Goal: Task Accomplishment & Management: Manage account settings

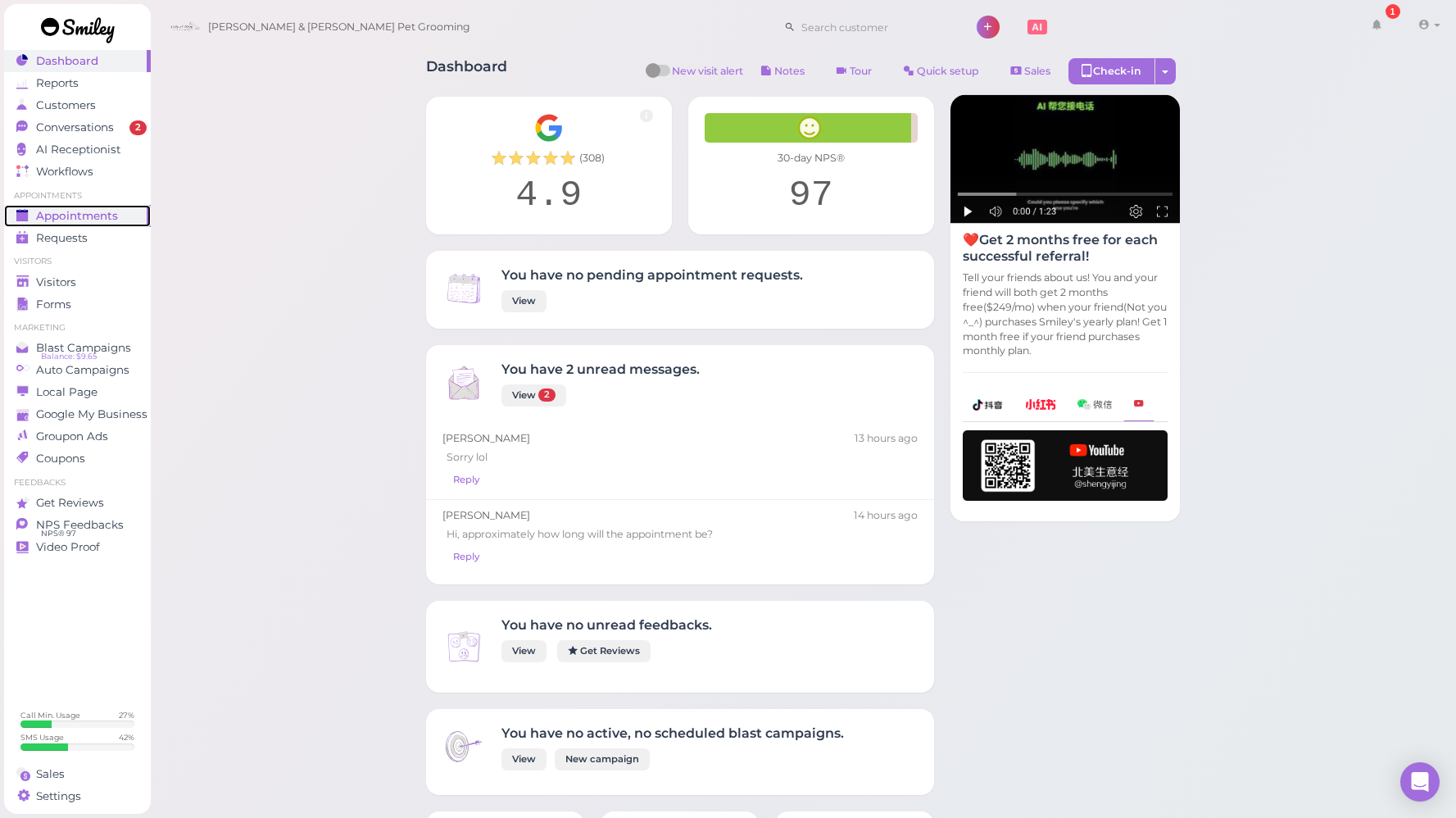
click at [98, 216] on span "Appointments" at bounding box center [77, 215] width 82 height 14
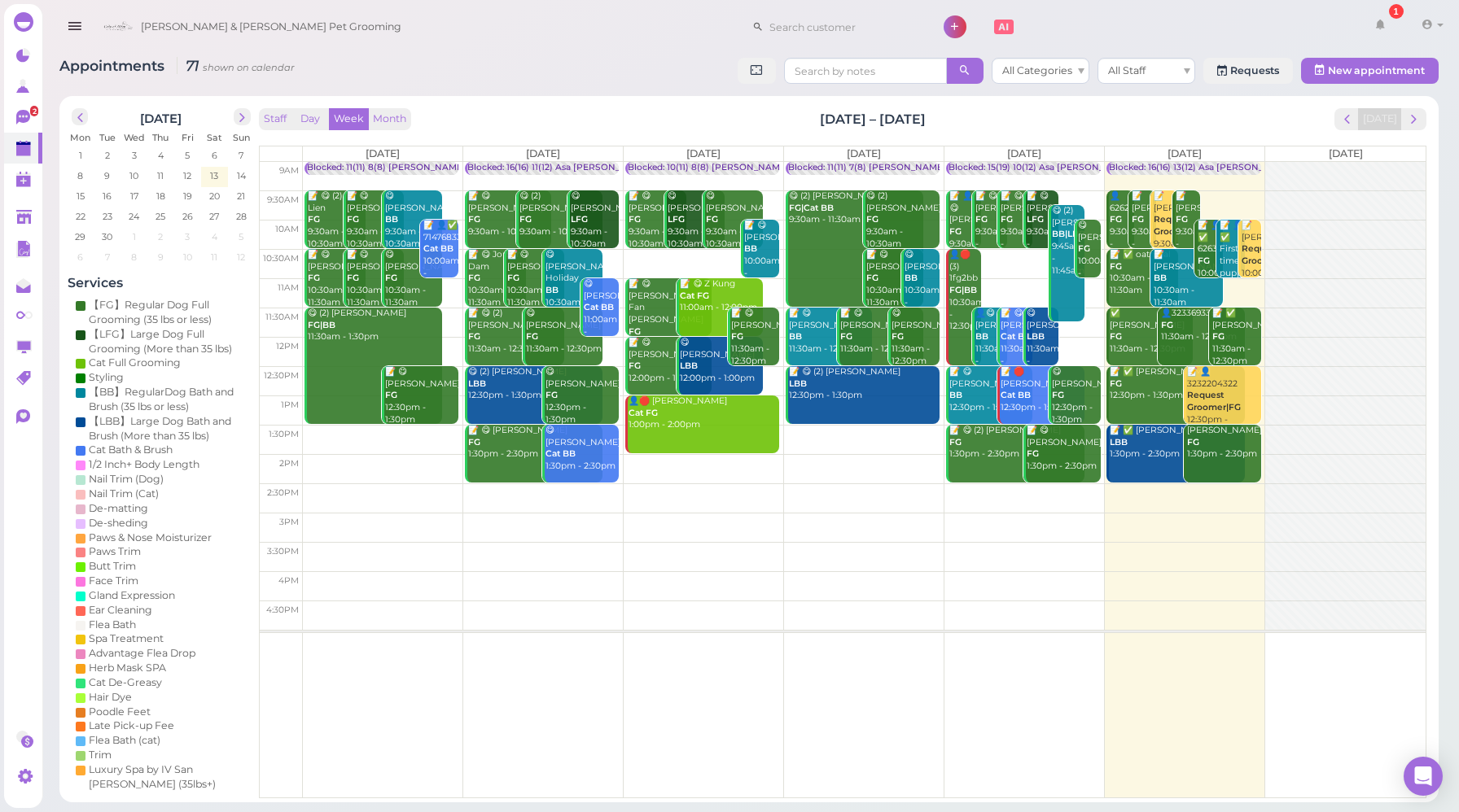
click at [310, 131] on div "Staff Day Week Month [DATE] – [DATE] [DATE] [DATE] [DATE] [DATE] [DATE] [DATE] …" at bounding box center [842, 453] width 1167 height 690
click at [310, 126] on button "Day" at bounding box center [310, 119] width 39 height 22
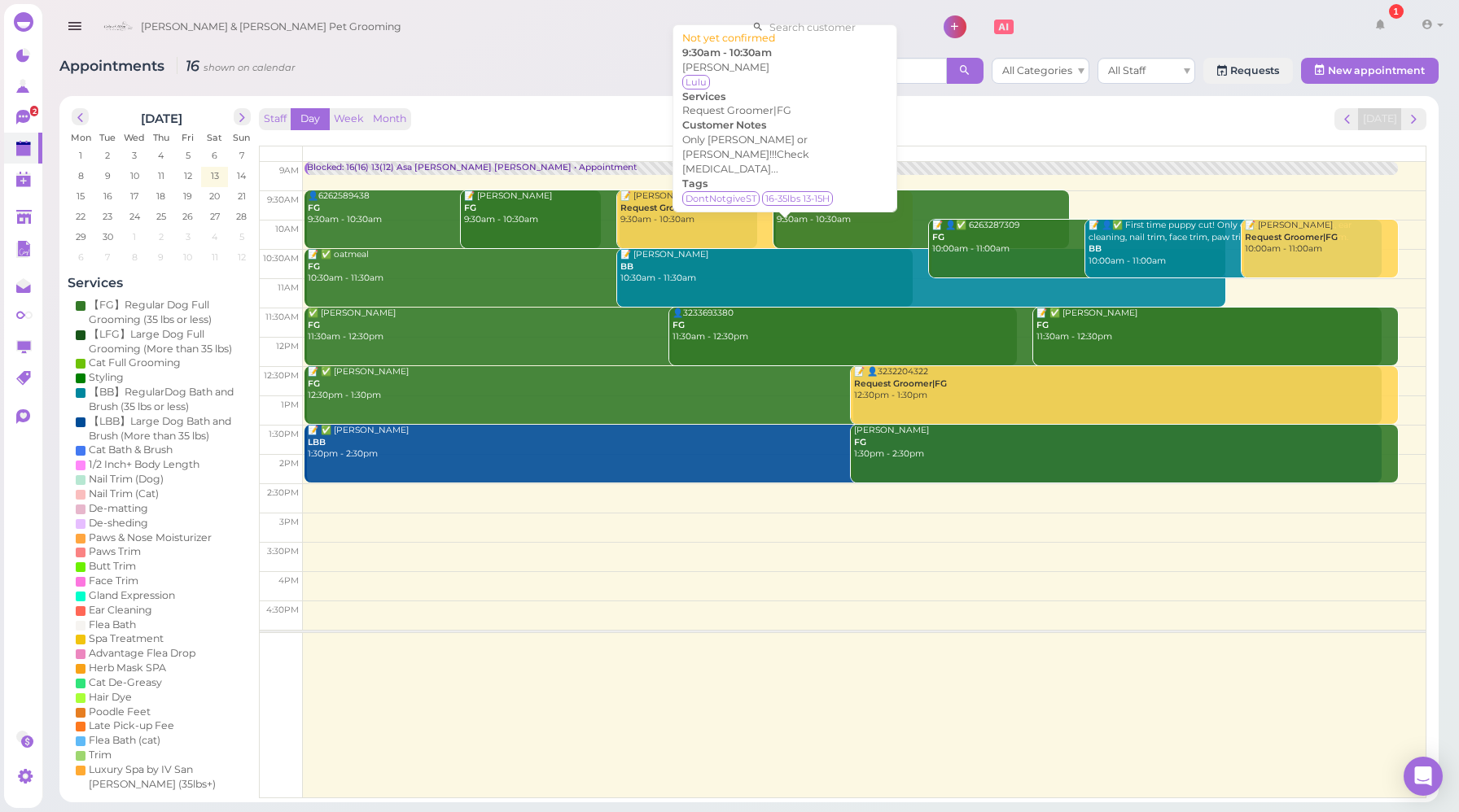
click at [693, 210] on b "Request Groomer|FG" at bounding box center [666, 208] width 92 height 11
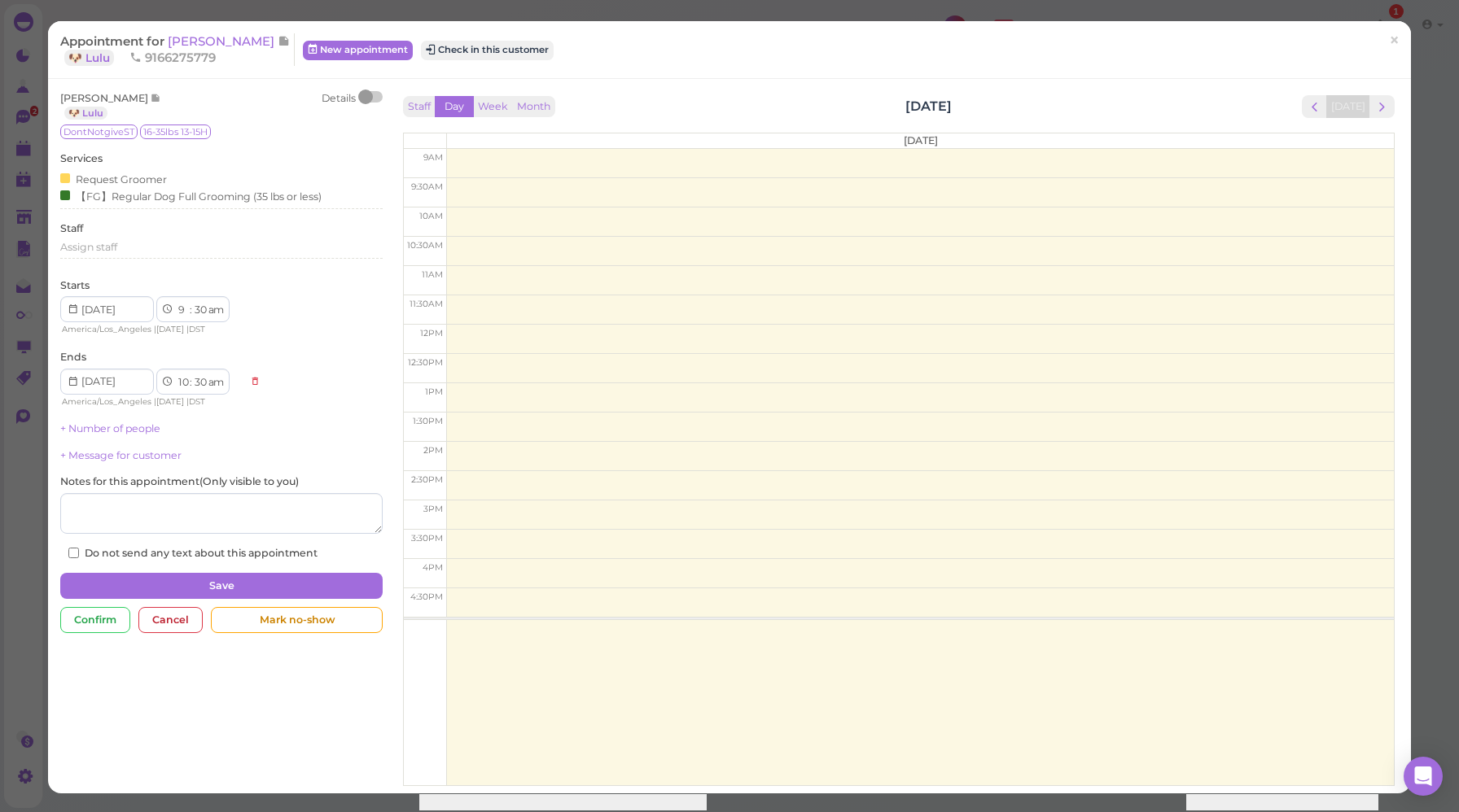
click at [375, 96] on div at bounding box center [370, 97] width 22 height 12
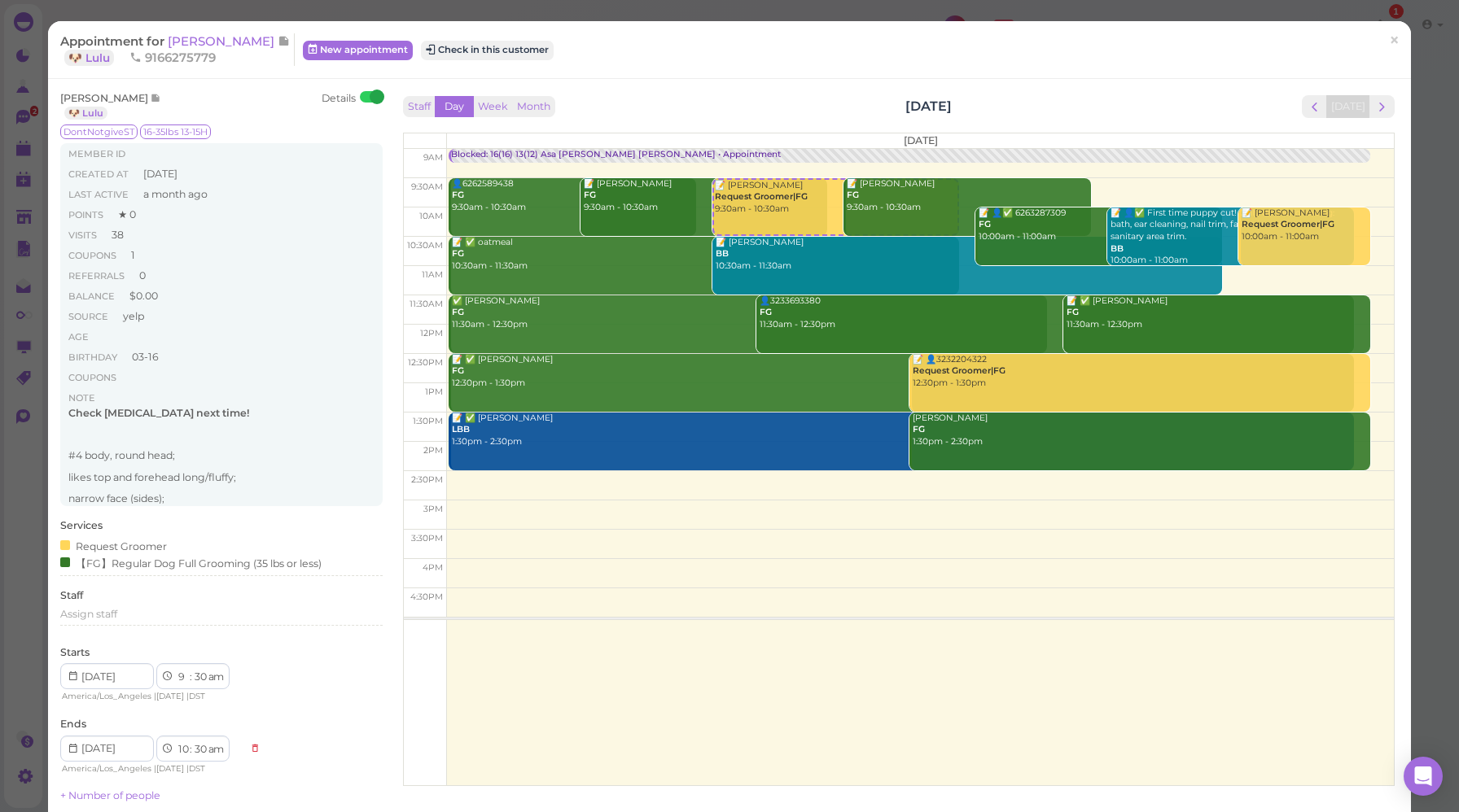
scroll to position [21, 0]
click at [211, 40] on span "[PERSON_NAME]" at bounding box center [222, 41] width 110 height 16
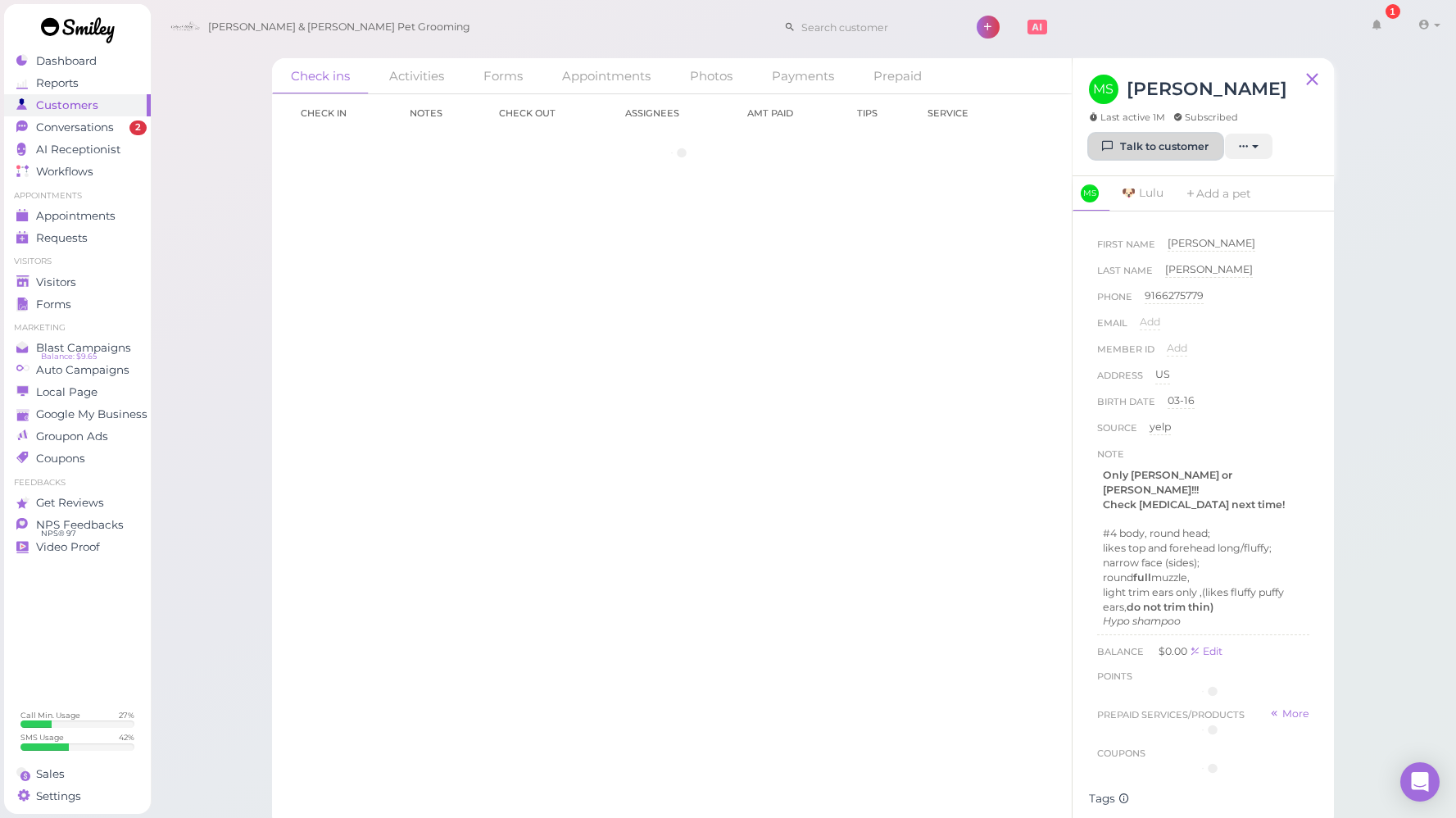
click at [1147, 148] on button "Talk to customer" at bounding box center [1155, 146] width 133 height 26
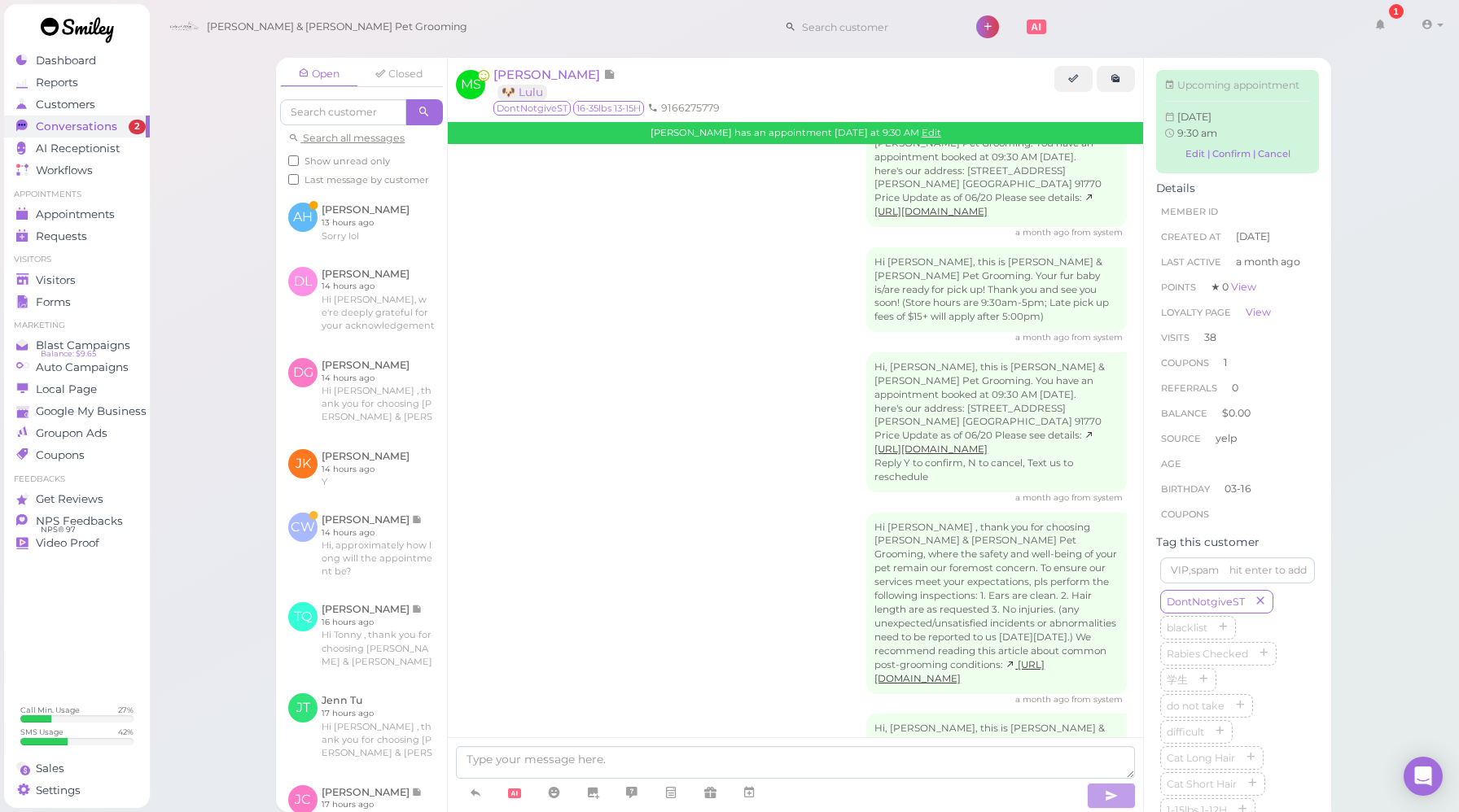
scroll to position [2752, 0]
click at [477, 795] on icon at bounding box center [475, 793] width 13 height 17
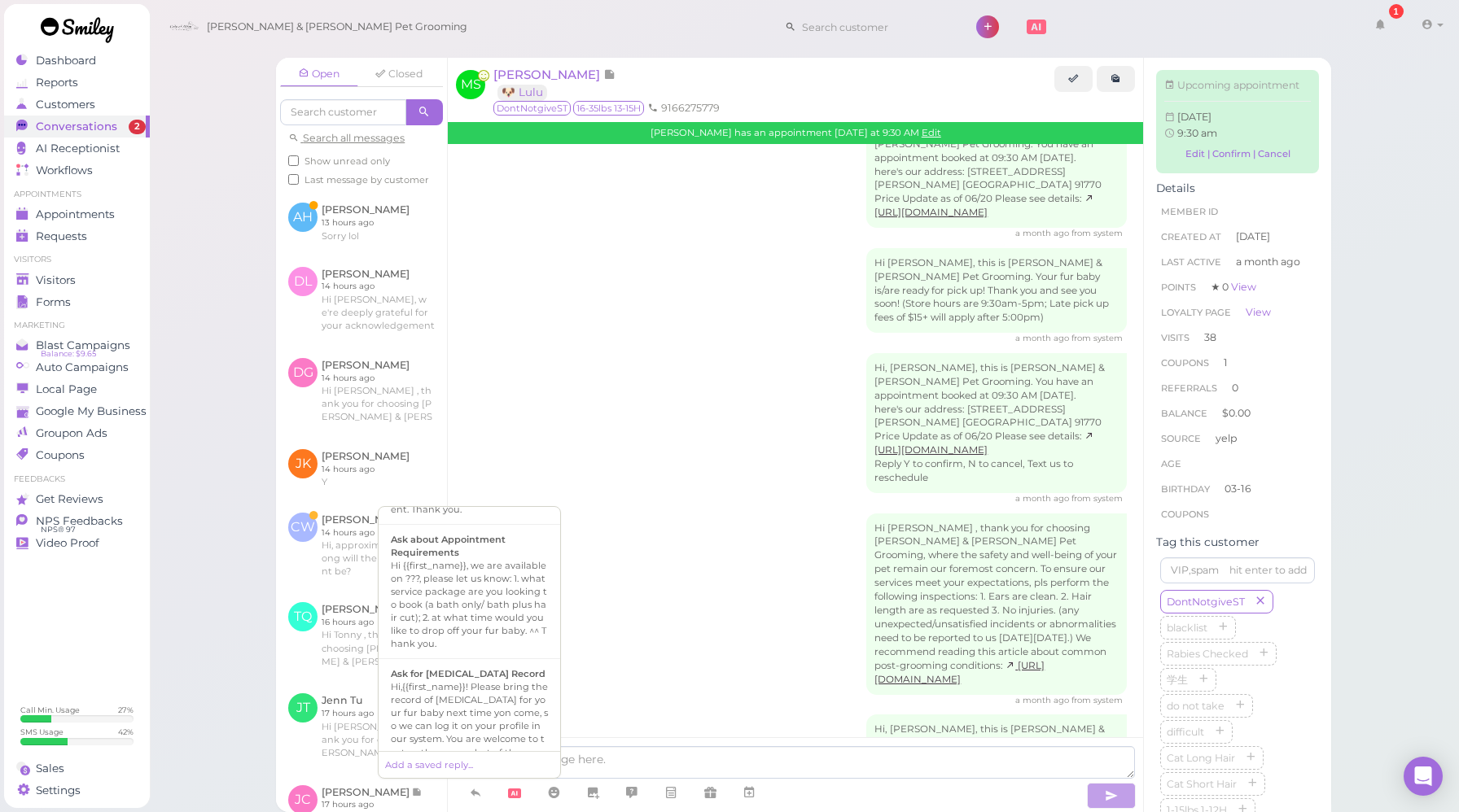
scroll to position [422, 0]
click at [504, 680] on div "Hi,{{first_name}}! Please bring the record of [MEDICAL_DATA] for your fur baby …" at bounding box center [469, 732] width 157 height 105
type textarea "Hi,{{first_name}}! Please bring the record of [MEDICAL_DATA] for your fur baby …"
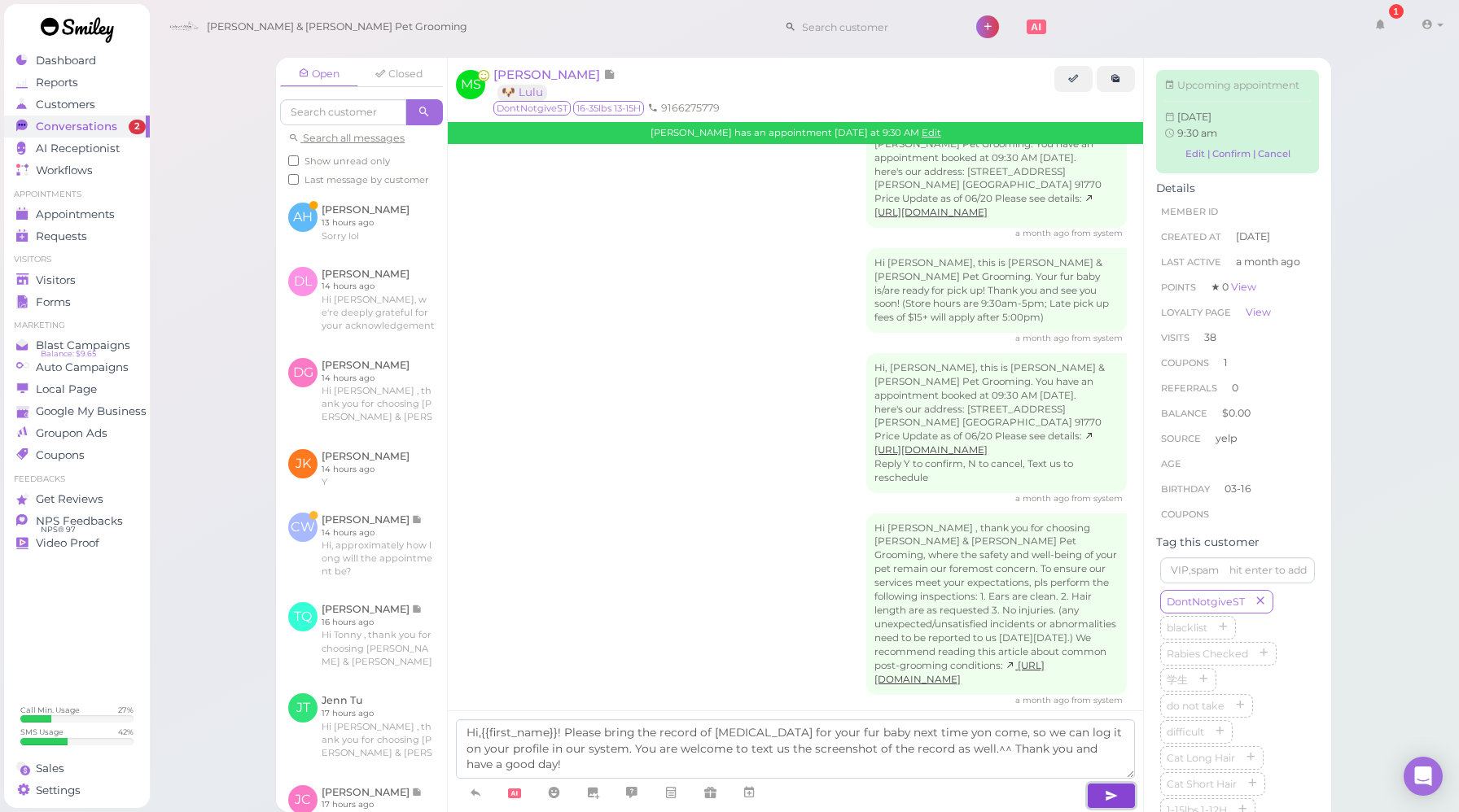
click at [1107, 795] on icon "button" at bounding box center [1111, 796] width 13 height 17
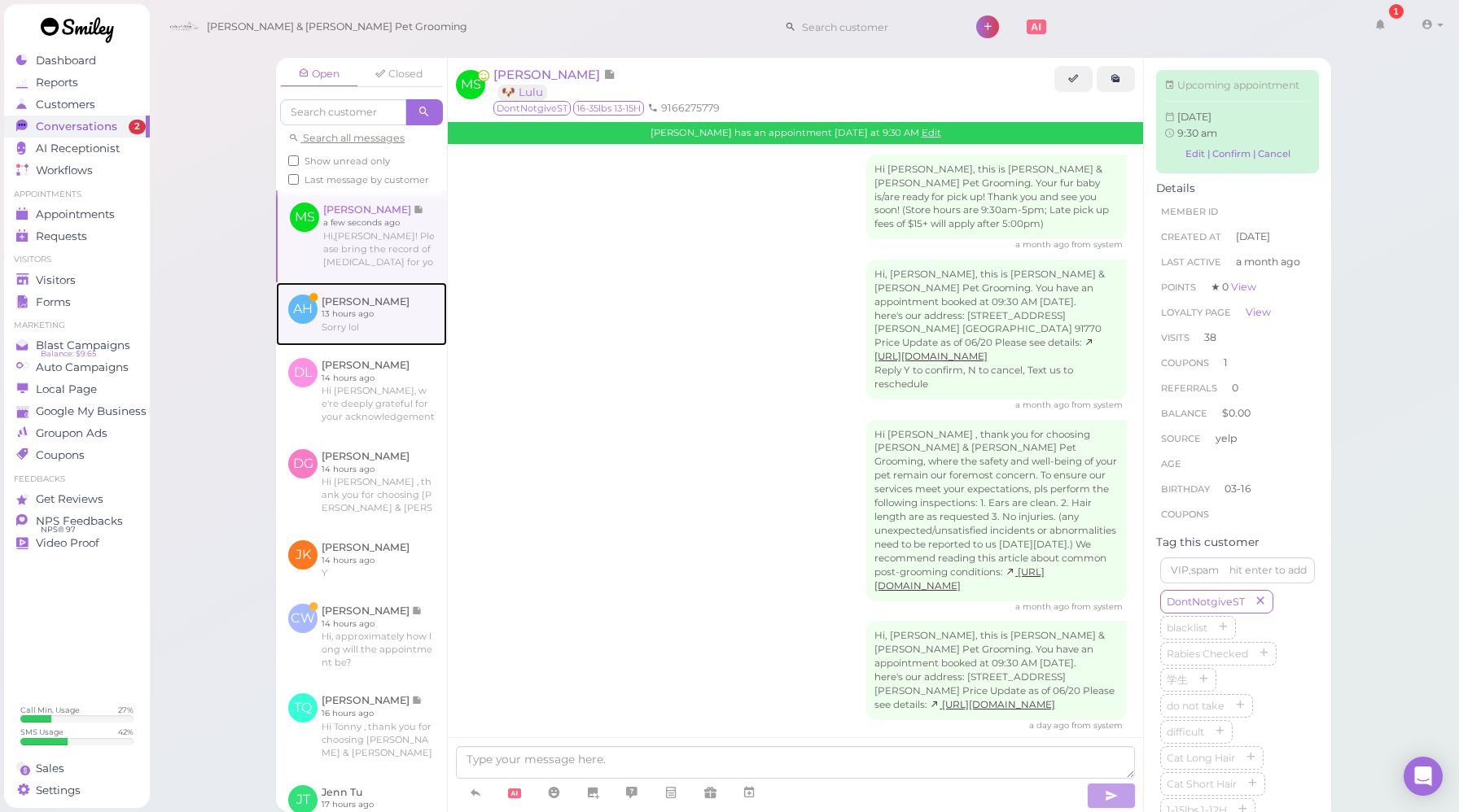
click at [393, 346] on link at bounding box center [361, 314] width 171 height 63
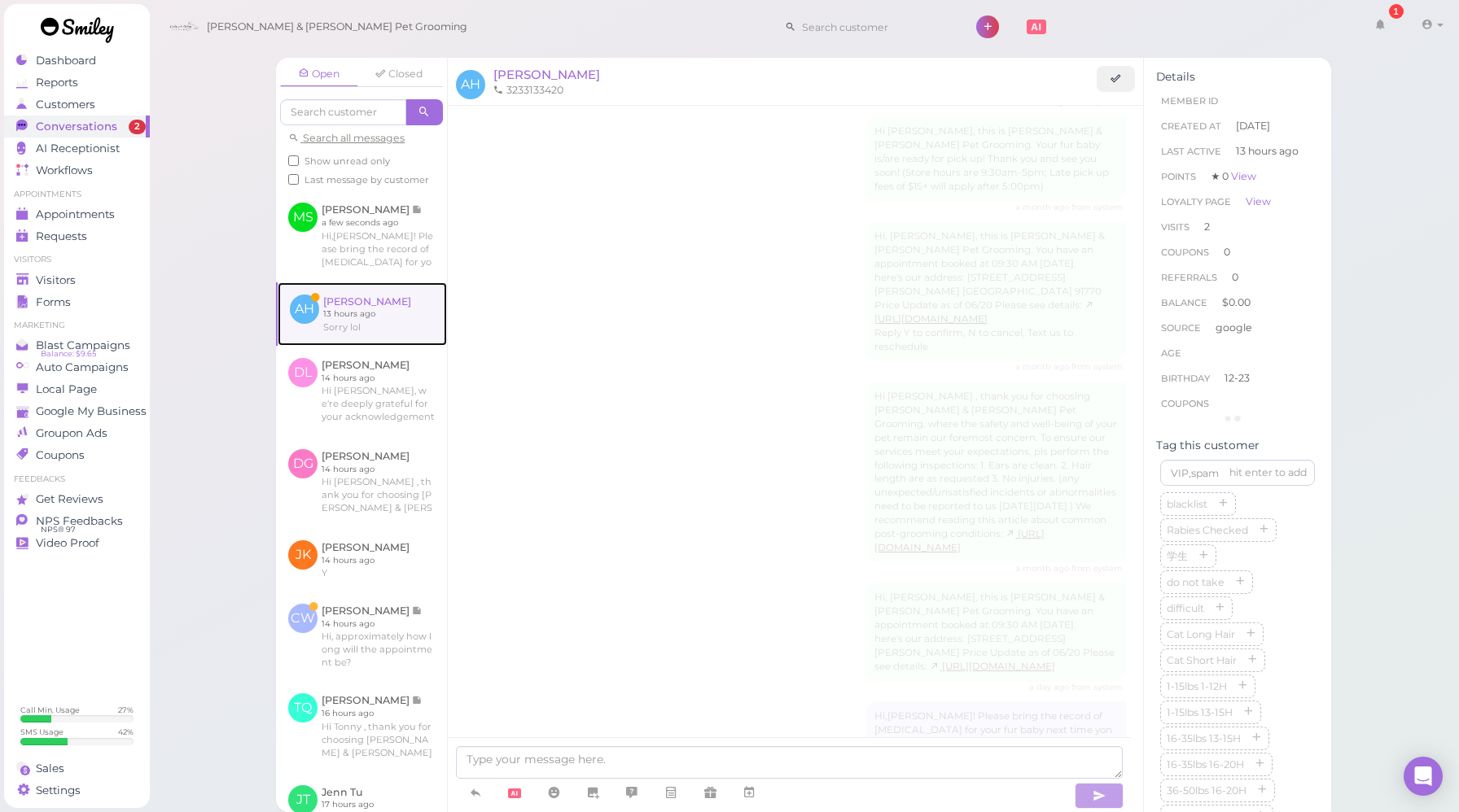
scroll to position [1485, 0]
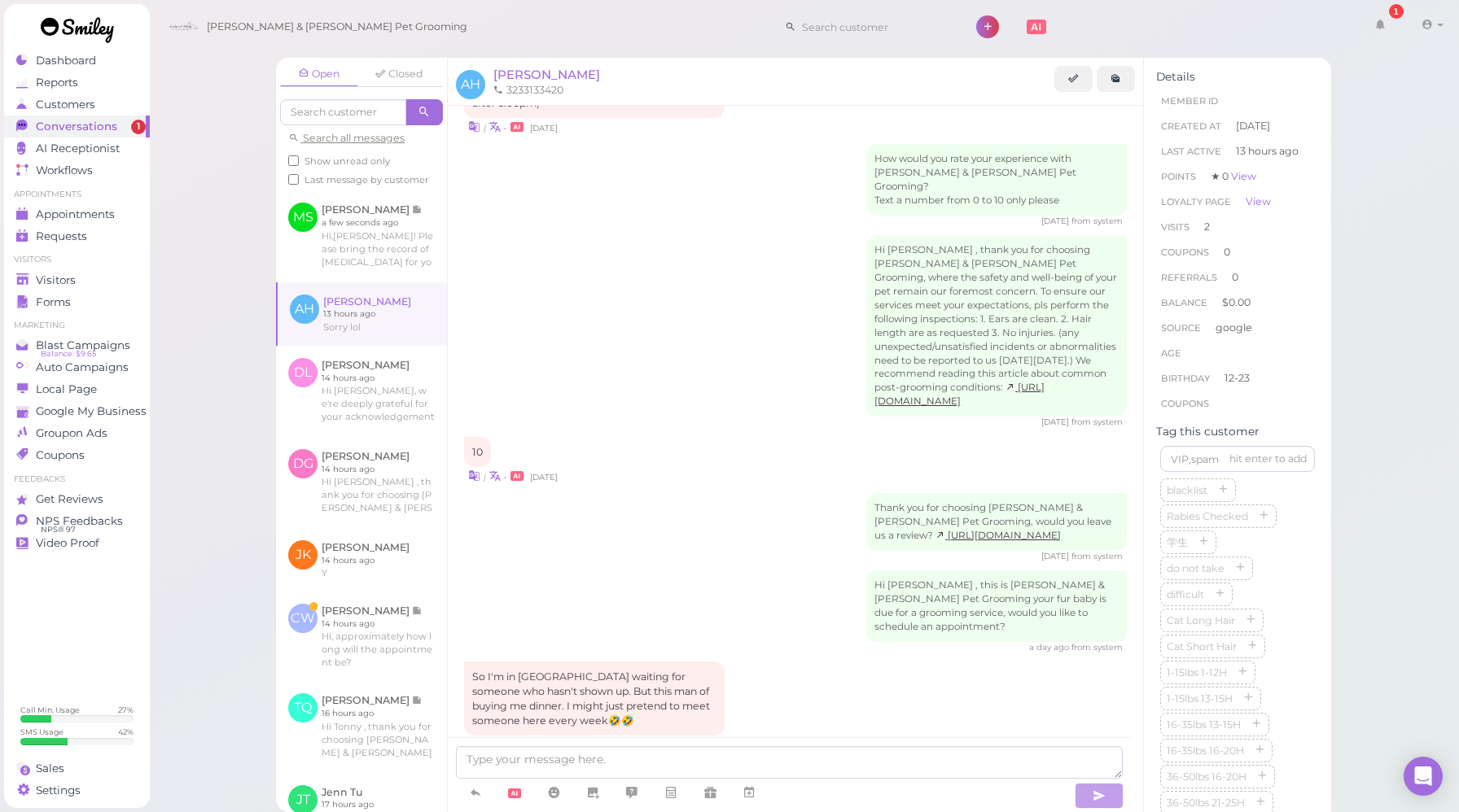
click at [667, 493] on div "Thank you for choosing [PERSON_NAME] & [PERSON_NAME] Pet Grooming, would you le…" at bounding box center [795, 527] width 663 height 69
click at [721, 493] on div "Thank you for choosing [PERSON_NAME] & [PERSON_NAME] Pet Grooming, would you le…" at bounding box center [795, 527] width 663 height 69
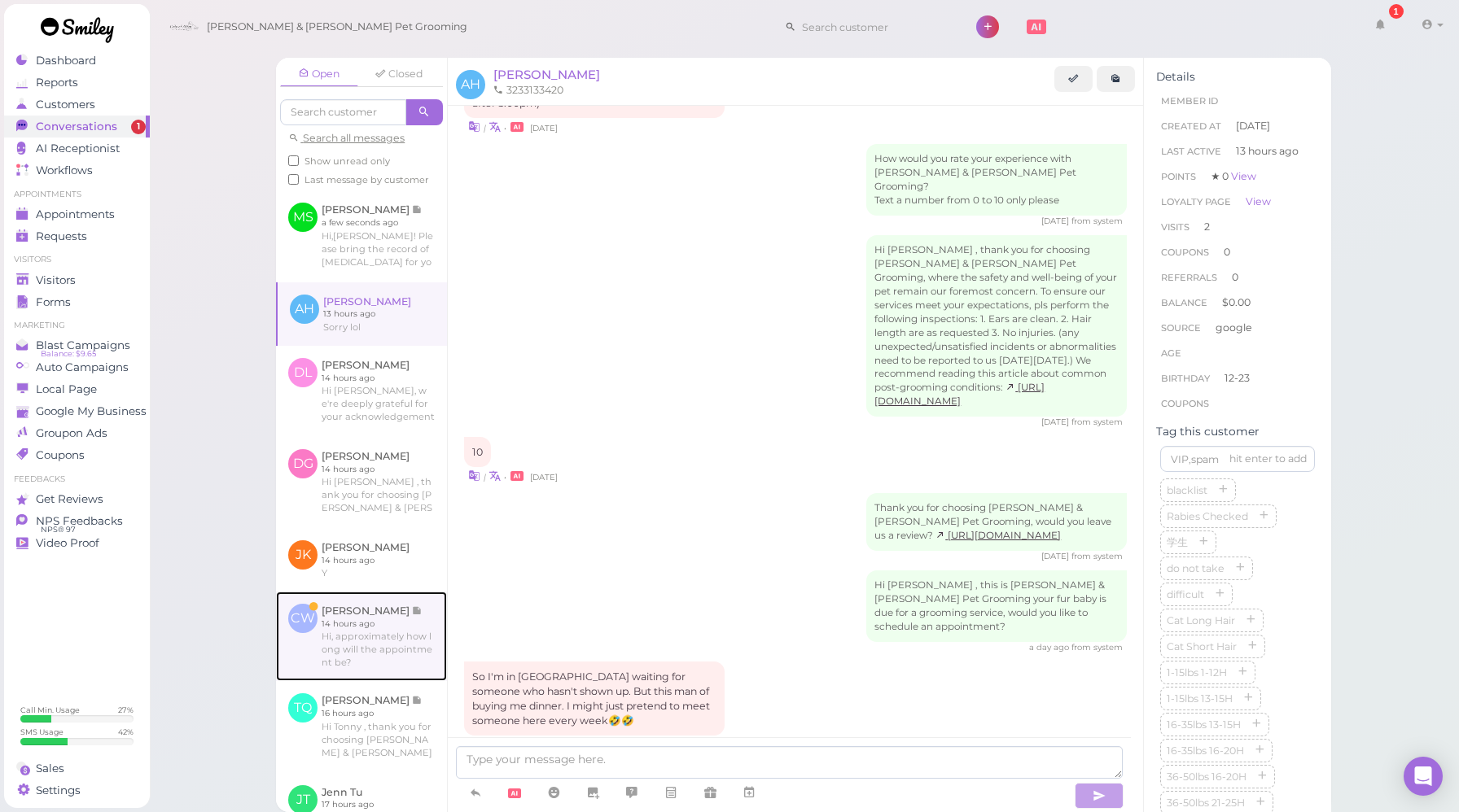
click at [399, 681] on link at bounding box center [361, 636] width 171 height 90
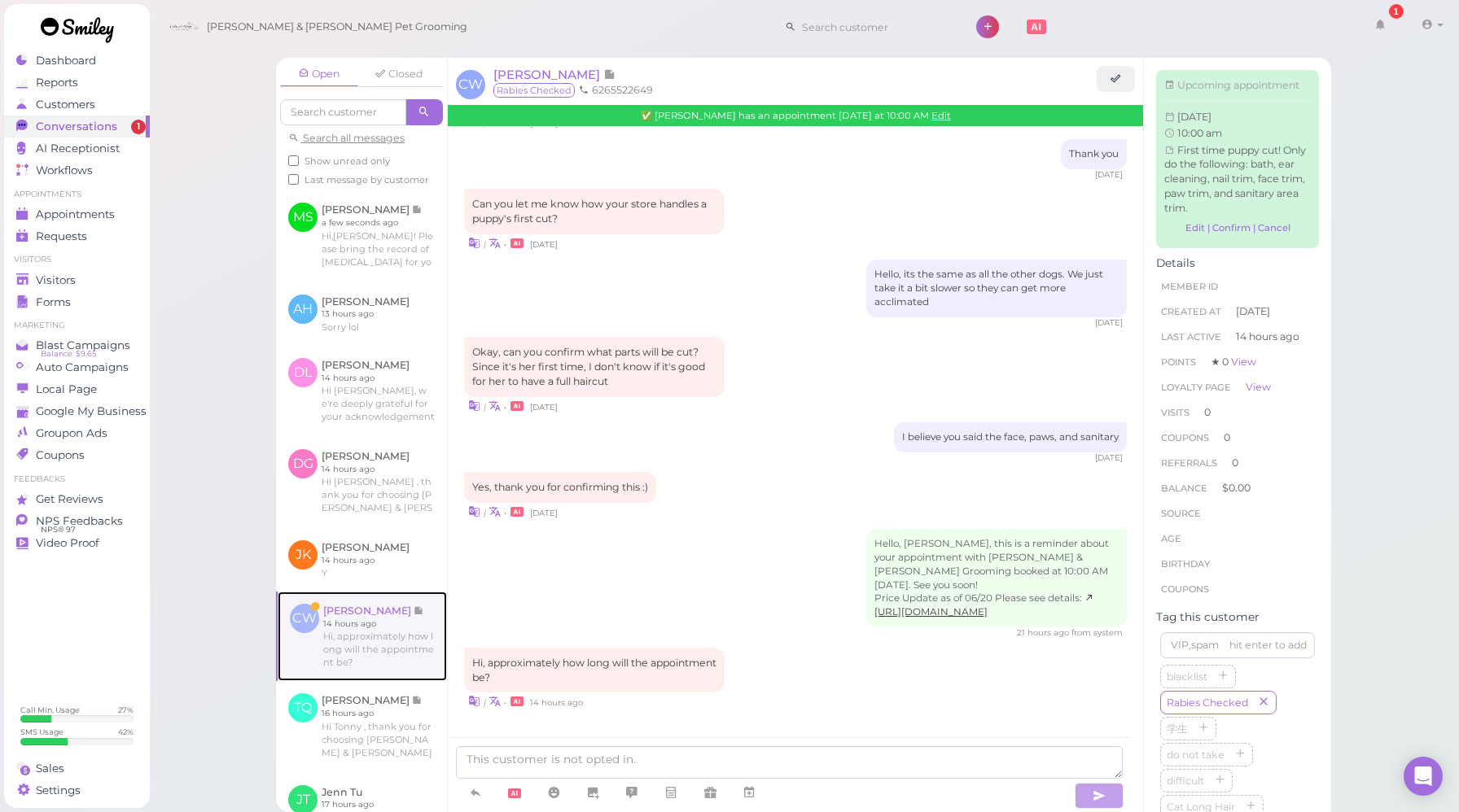
scroll to position [969, 0]
click at [787, 529] on div "Hello, [PERSON_NAME], this is a reminder about your appointment with [PERSON_NA…" at bounding box center [795, 584] width 663 height 111
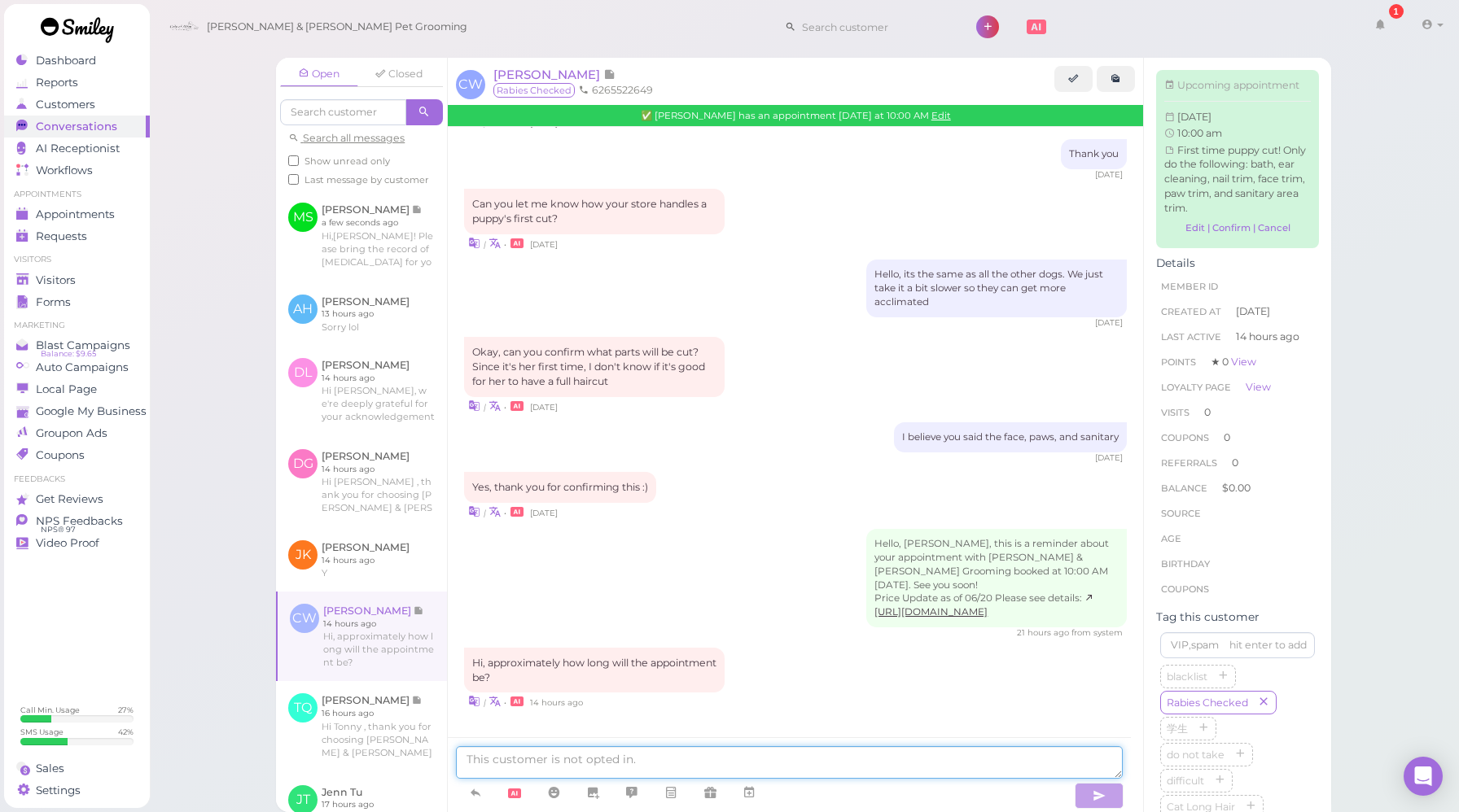
click at [729, 760] on textarea at bounding box center [789, 762] width 667 height 32
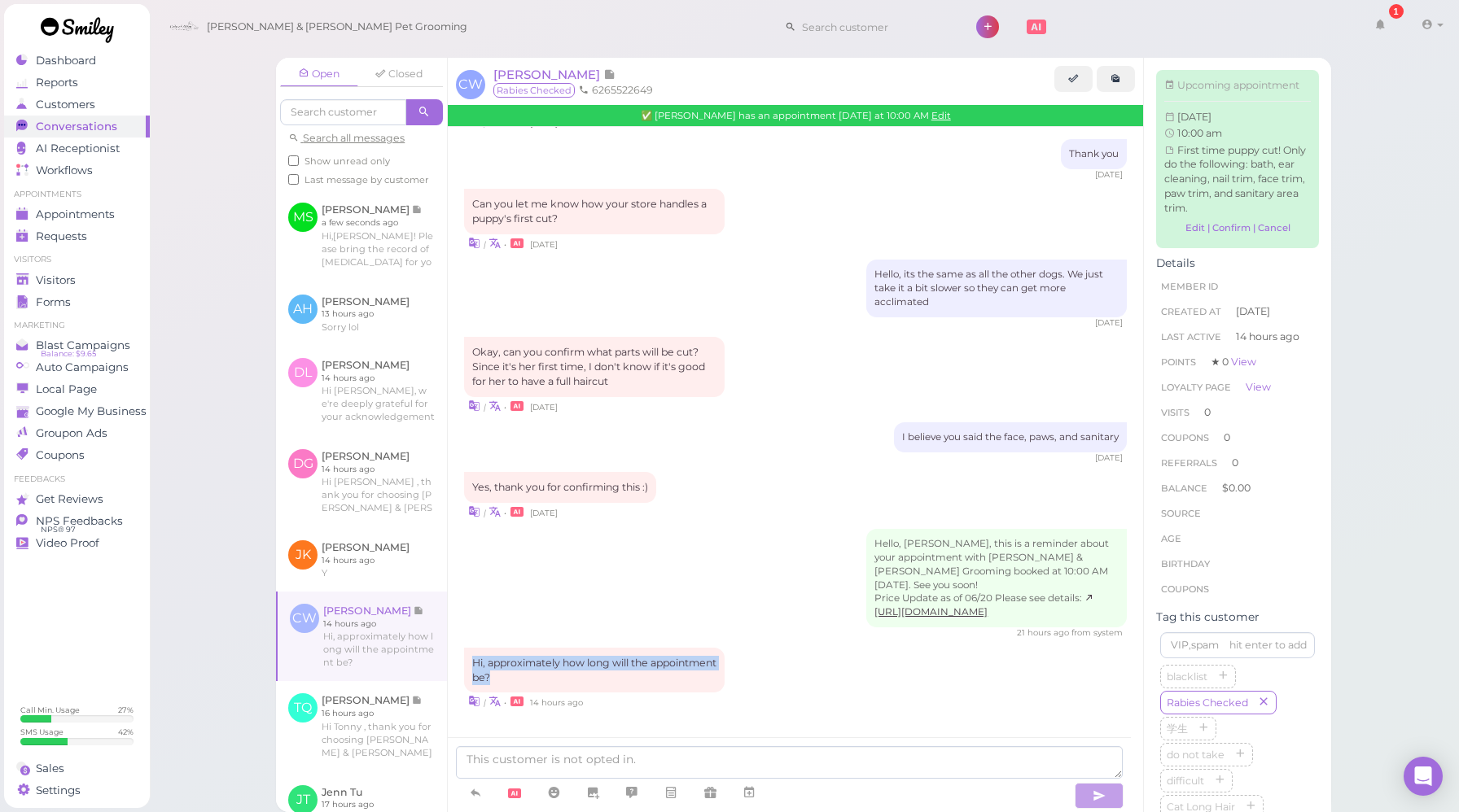
drag, startPoint x: 591, startPoint y: 679, endPoint x: 468, endPoint y: 665, distance: 123.8
click at [468, 665] on div "Hi, approximately how long will the appointment be?" at bounding box center [593, 671] width 261 height 46
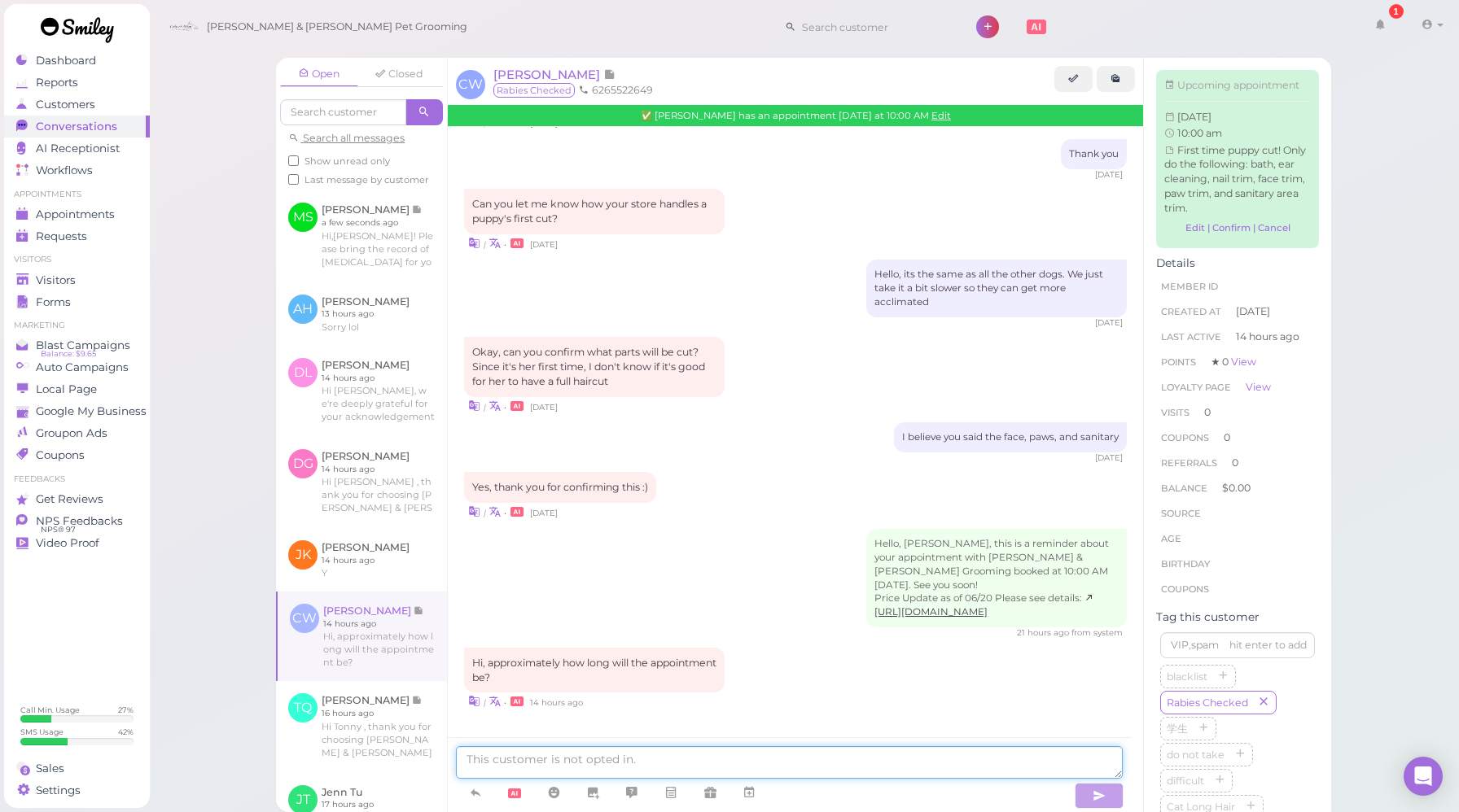
click at [696, 758] on textarea at bounding box center [789, 762] width 667 height 32
click at [891, 677] on div "Hi, approximately how long will the appointment be? | • 14 hours ago" at bounding box center [795, 679] width 663 height 62
click at [669, 756] on textarea at bounding box center [789, 762] width 667 height 32
click at [749, 758] on textarea at bounding box center [789, 762] width 667 height 32
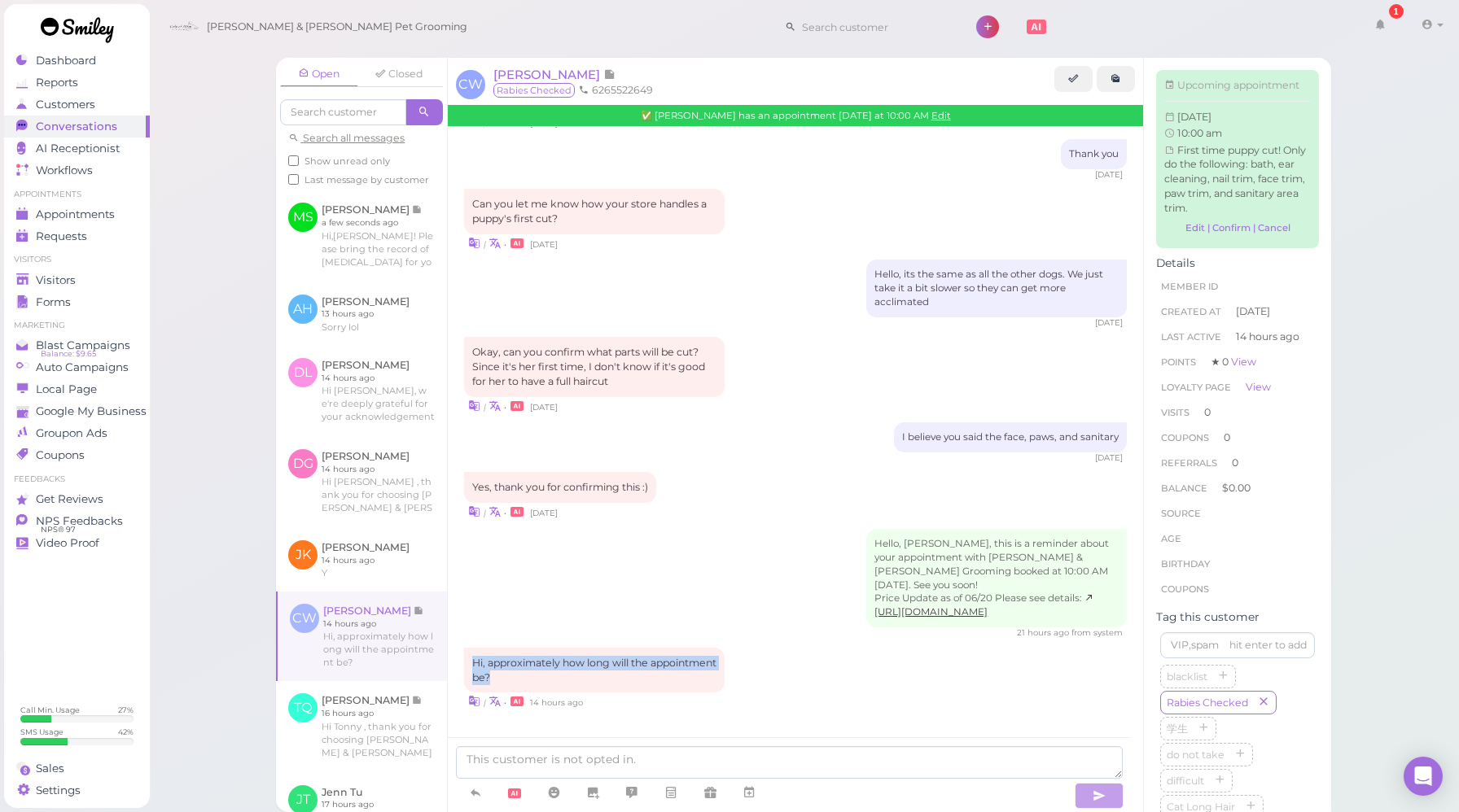
drag, startPoint x: 600, startPoint y: 682, endPoint x: 464, endPoint y: 668, distance: 136.7
click at [464, 668] on div "Hi, approximately how long will the appointment be?" at bounding box center [593, 671] width 261 height 46
copy div "Hi, approximately how long will the appointment be?"
click at [658, 600] on div "Hello, [PERSON_NAME], this is a reminder about your appointment with [PERSON_NA…" at bounding box center [795, 584] width 663 height 111
click at [934, 116] on link "Edit" at bounding box center [940, 116] width 19 height 12
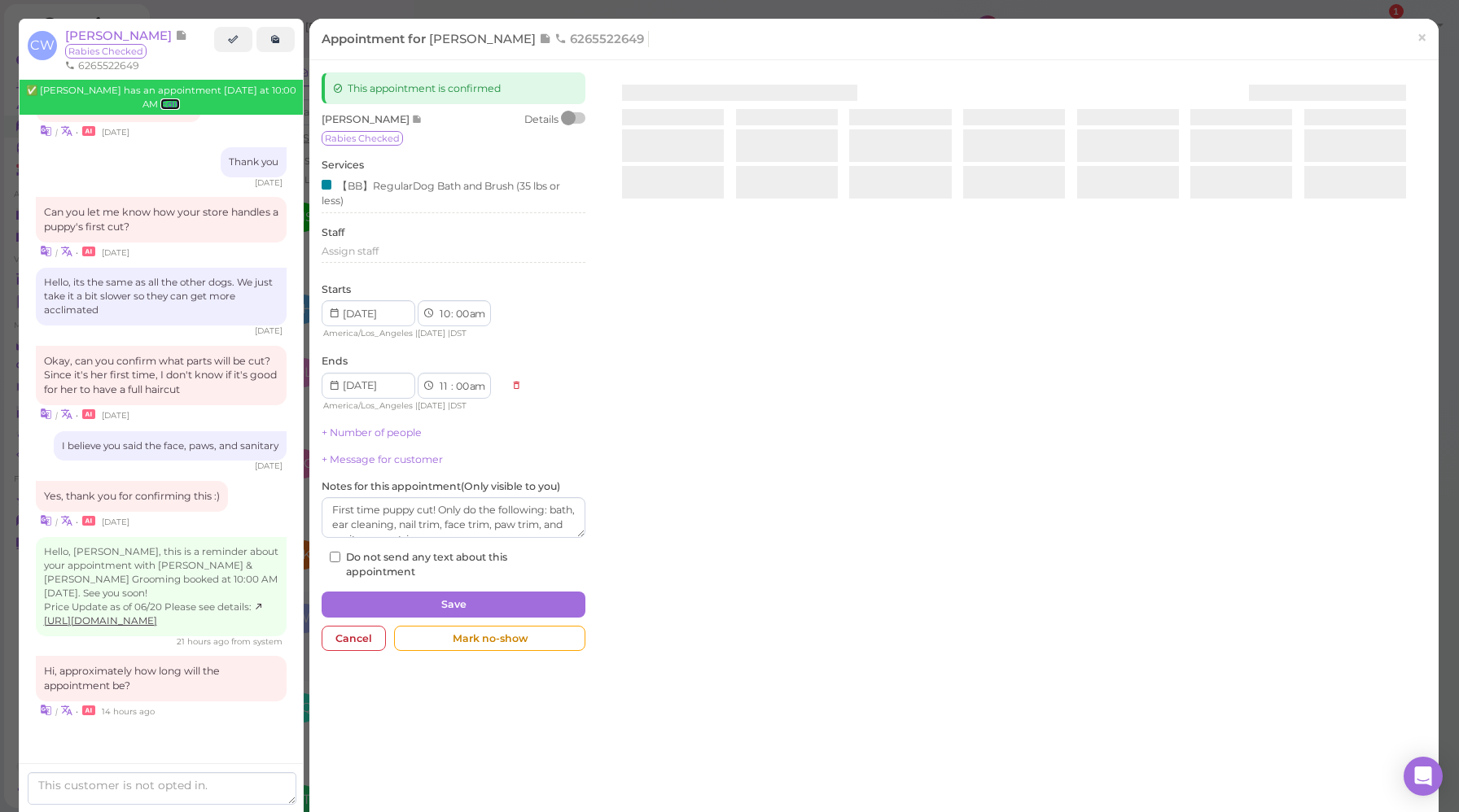
scroll to position [989, 0]
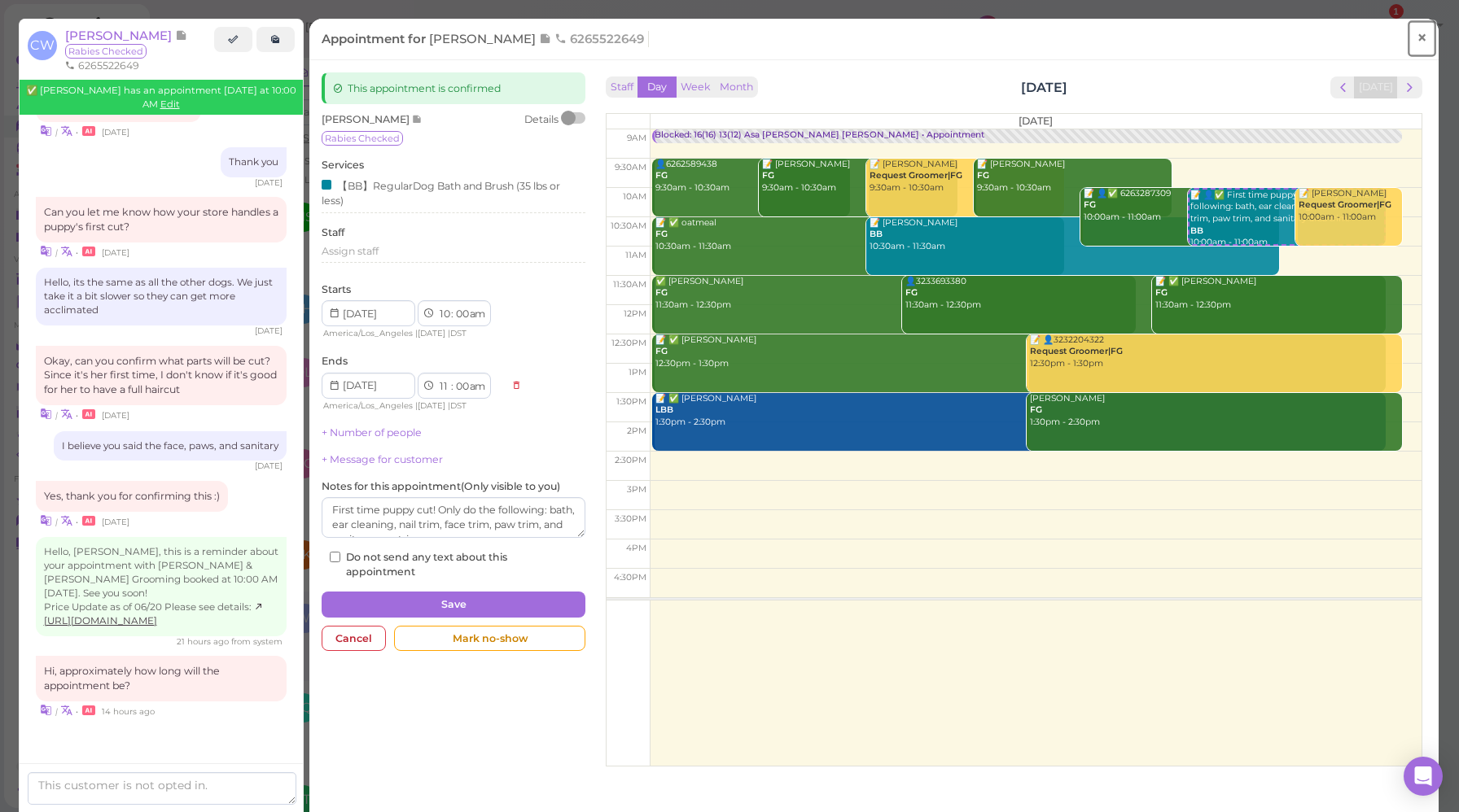
click at [1417, 38] on span "×" at bounding box center [1422, 37] width 11 height 22
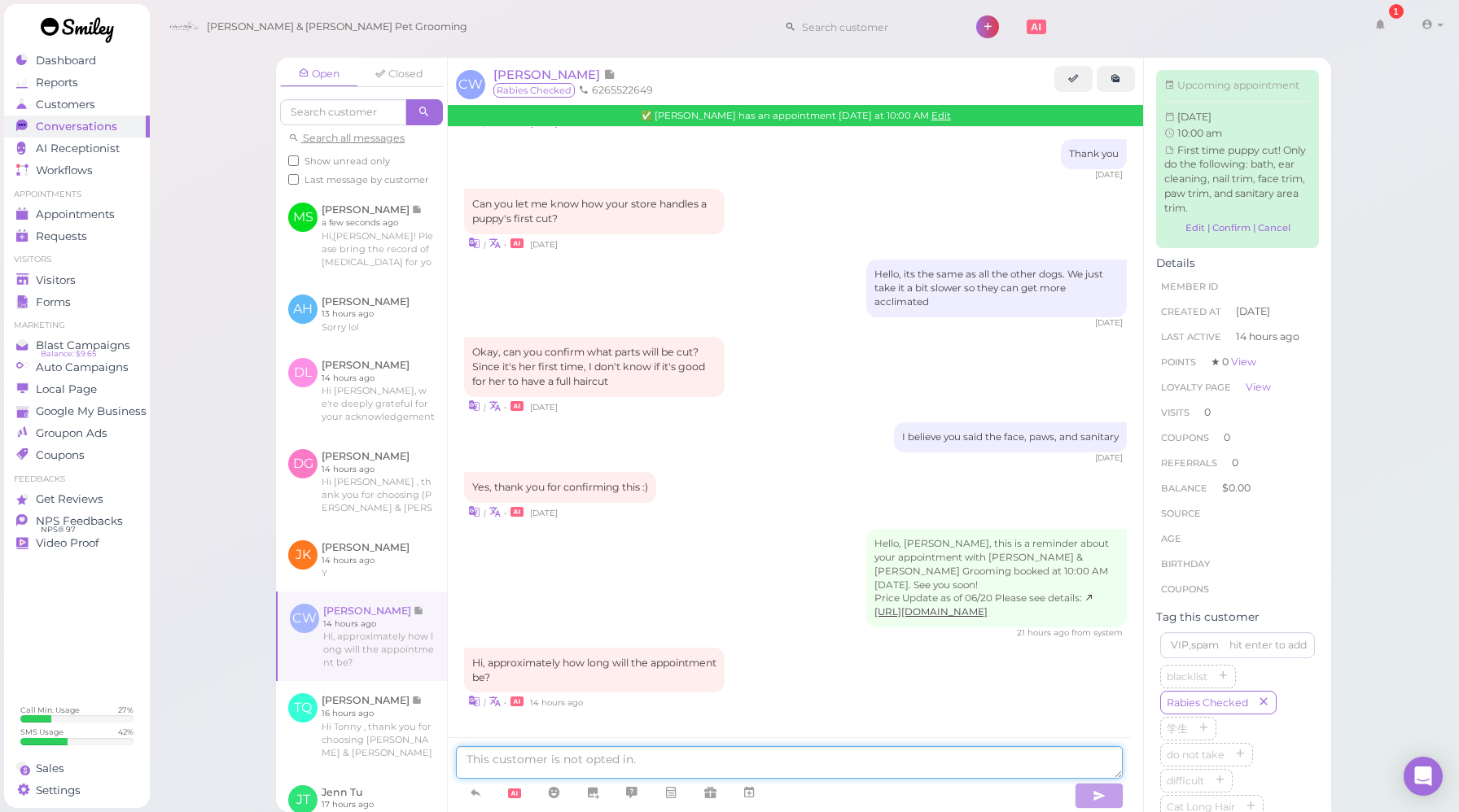
click at [639, 759] on textarea at bounding box center [789, 762] width 667 height 32
click at [467, 757] on textarea "3-4hours" at bounding box center [789, 762] width 667 height 32
click at [573, 760] on textarea "Good morning the process 3-4hours" at bounding box center [789, 762] width 667 height 32
click at [680, 753] on textarea "Good morning the grooming process 3-4hours" at bounding box center [789, 762] width 667 height 32
click at [822, 754] on textarea "Good morning the grooming process will be 3-4hours" at bounding box center [789, 762] width 667 height 32
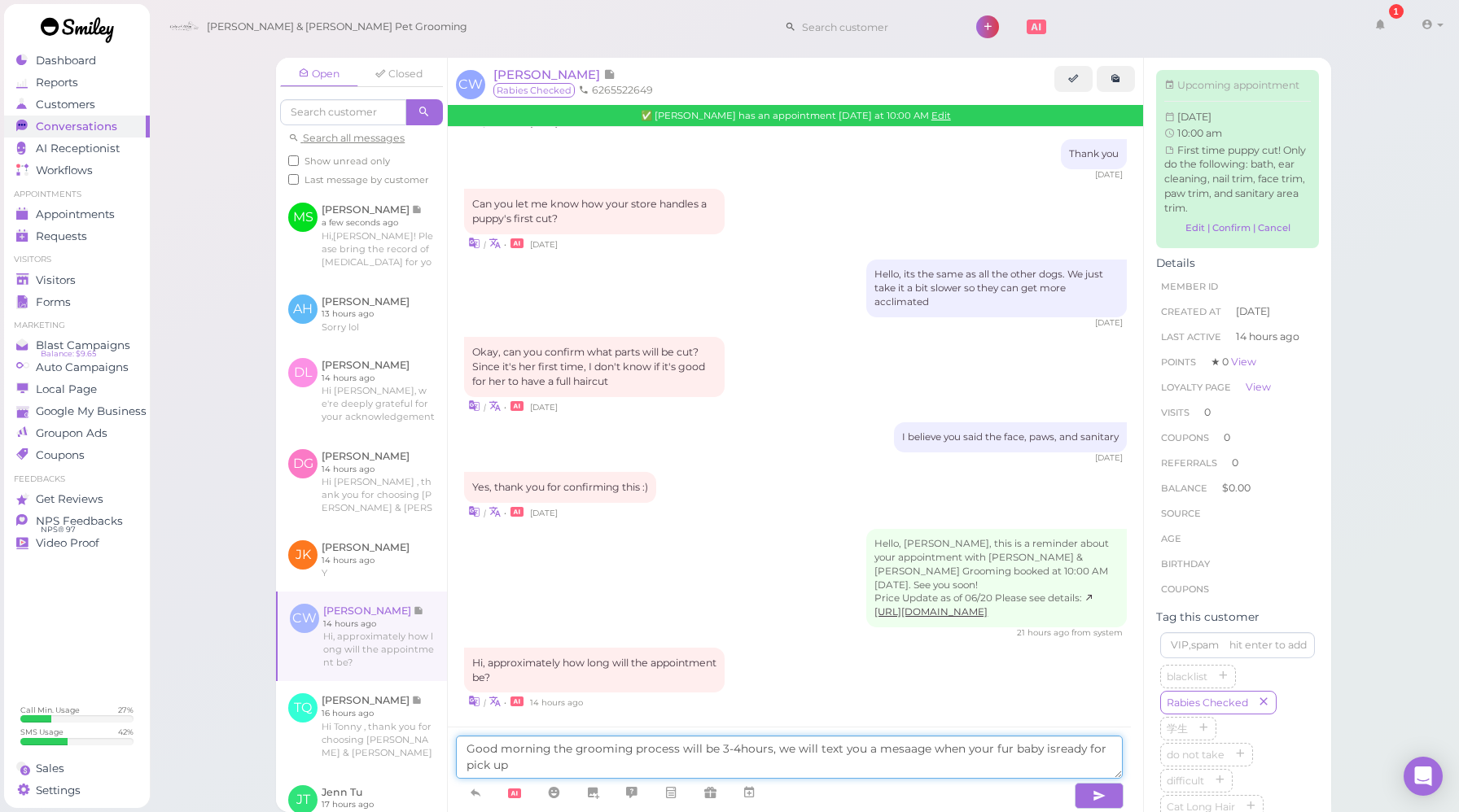
click at [896, 750] on textarea "Good morning the grooming process will be 3-4hours, we will text you a mesaage …" at bounding box center [789, 757] width 667 height 43
click at [912, 760] on textarea "Good morning the grooming process will be 3-4hours, we will text you a message …" at bounding box center [789, 757] width 667 height 43
click at [1045, 754] on textarea "Good morning the grooming process will be 3-4hours, we will text you a message …" at bounding box center [789, 757] width 667 height 43
type textarea "Good morning the grooming process will be 3-4hours, we will text you a message …"
click at [1099, 797] on icon "button" at bounding box center [1099, 796] width 13 height 17
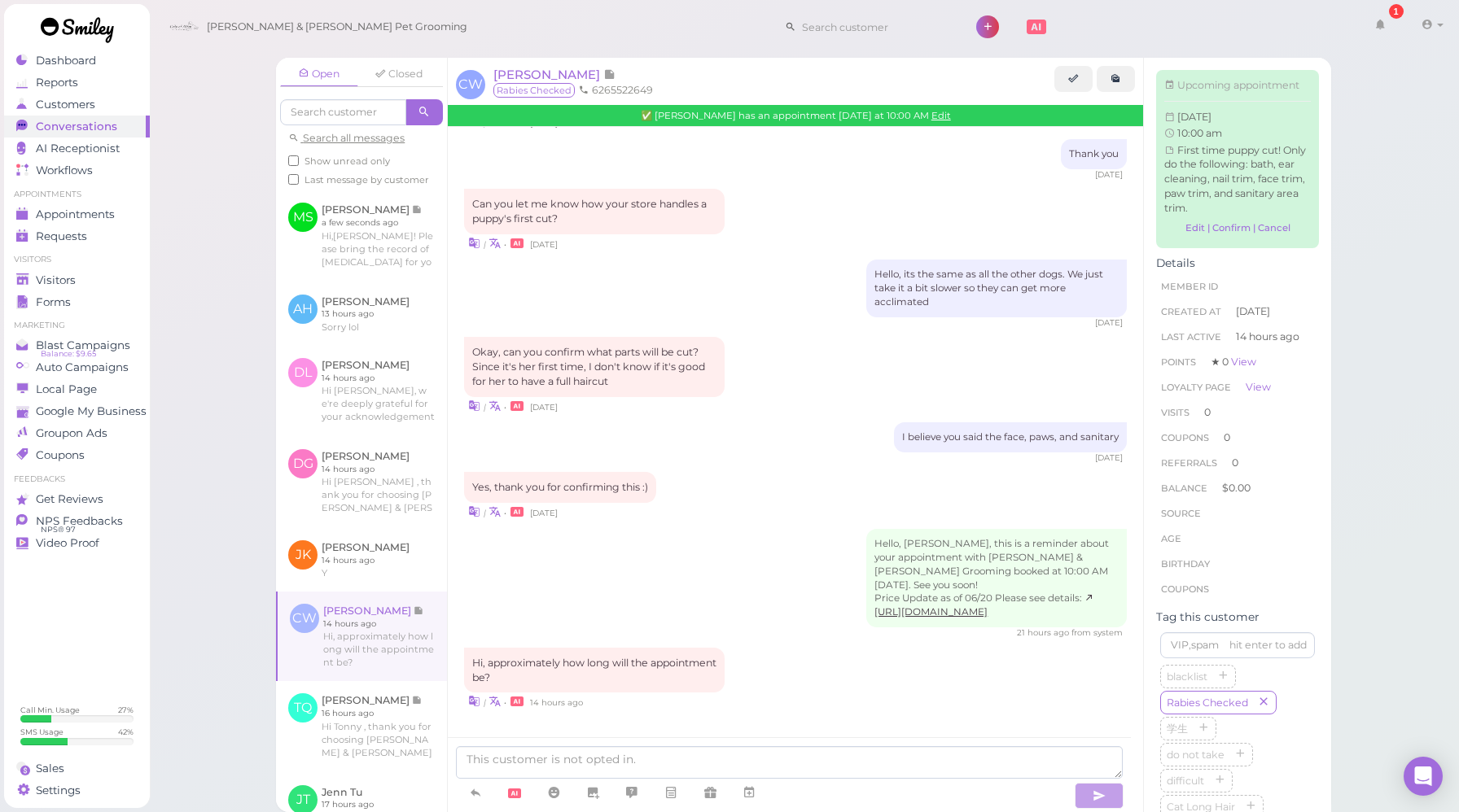
scroll to position [1035, 0]
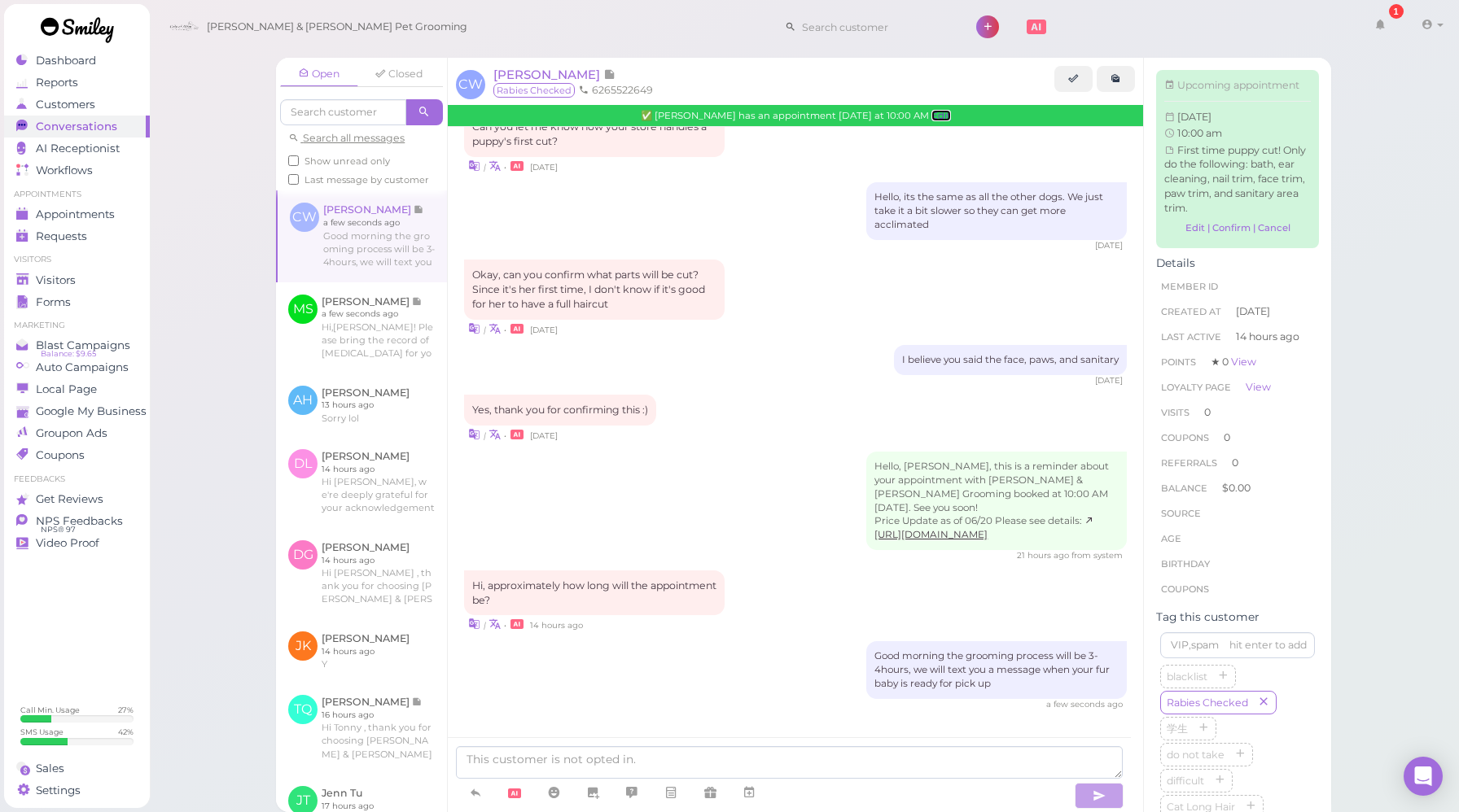
click at [931, 116] on link "Edit" at bounding box center [940, 116] width 19 height 12
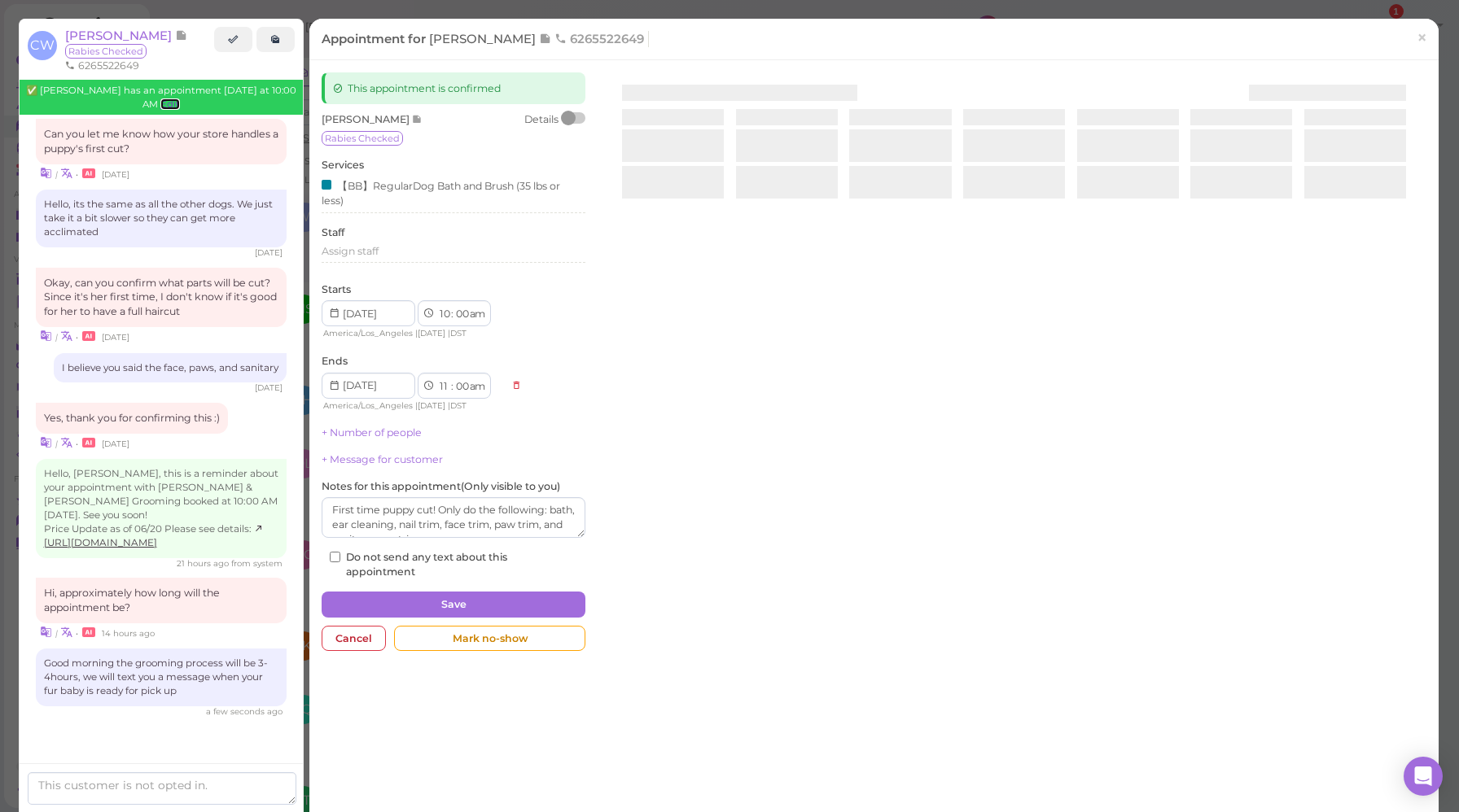
scroll to position [1067, 0]
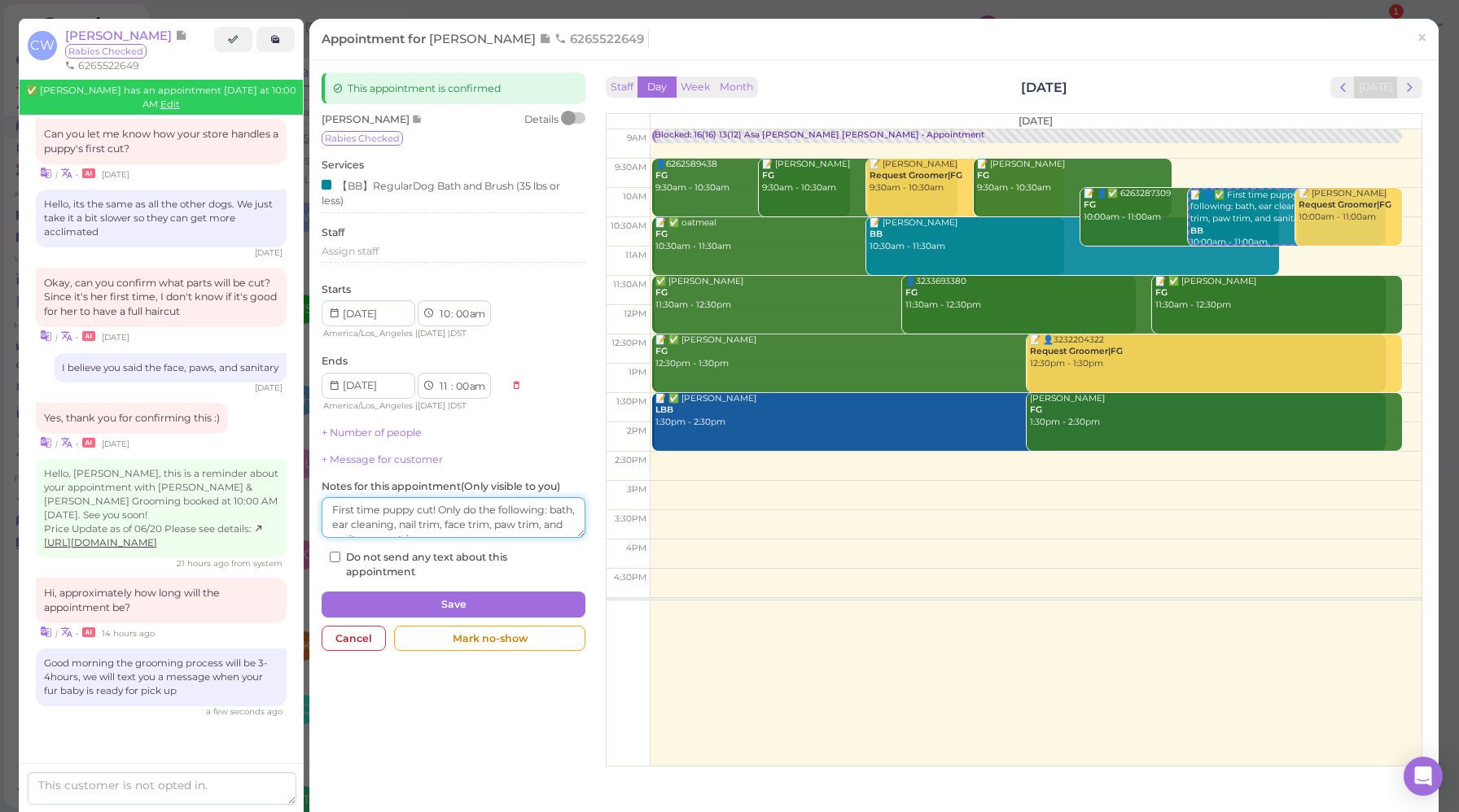
drag, startPoint x: 444, startPoint y: 508, endPoint x: 452, endPoint y: 526, distance: 19.7
click at [452, 526] on textarea at bounding box center [453, 517] width 264 height 41
click at [420, 524] on textarea at bounding box center [453, 517] width 264 height 41
click at [443, 508] on textarea at bounding box center [453, 517] width 264 height 41
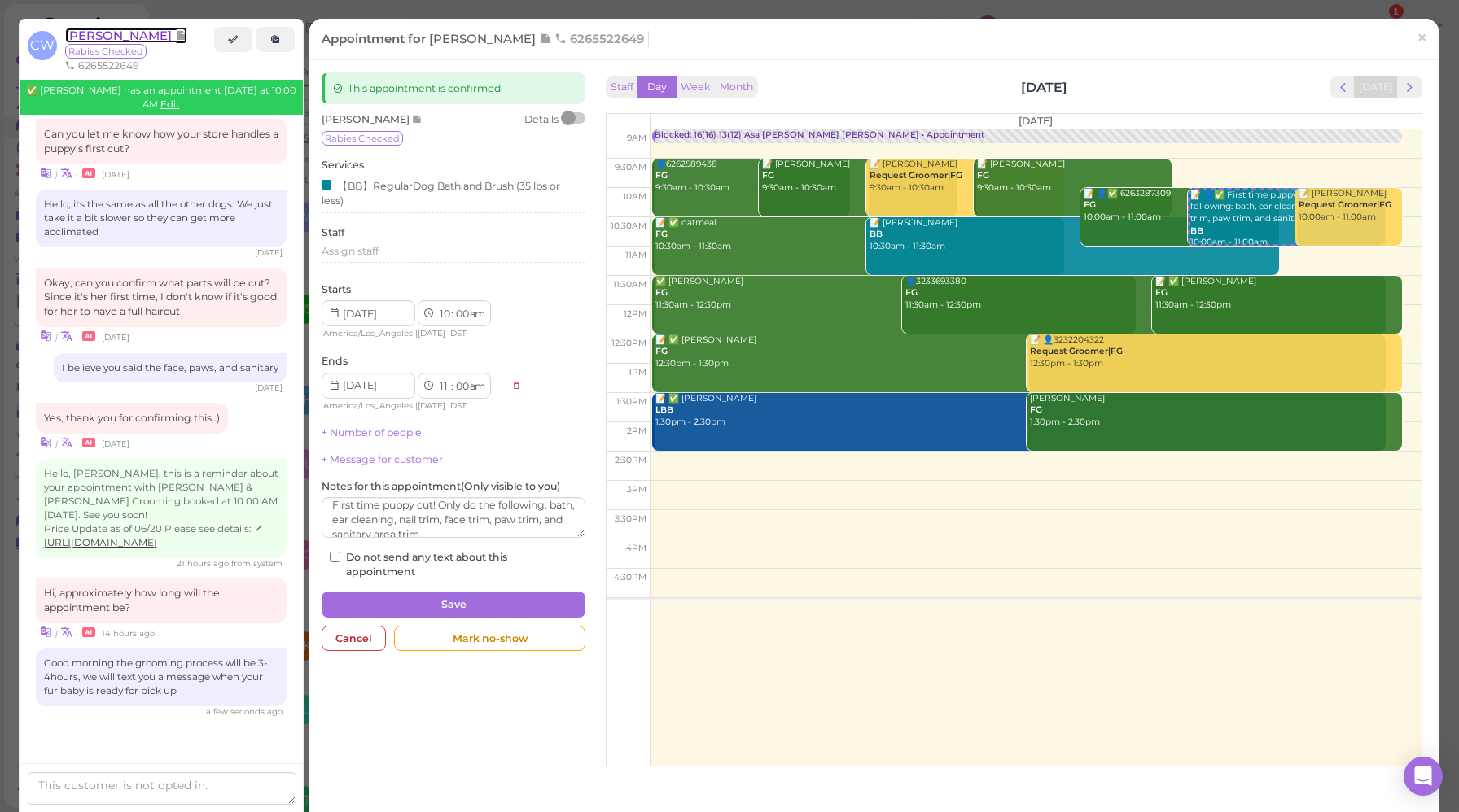
click at [125, 36] on span "[PERSON_NAME]" at bounding box center [120, 35] width 110 height 16
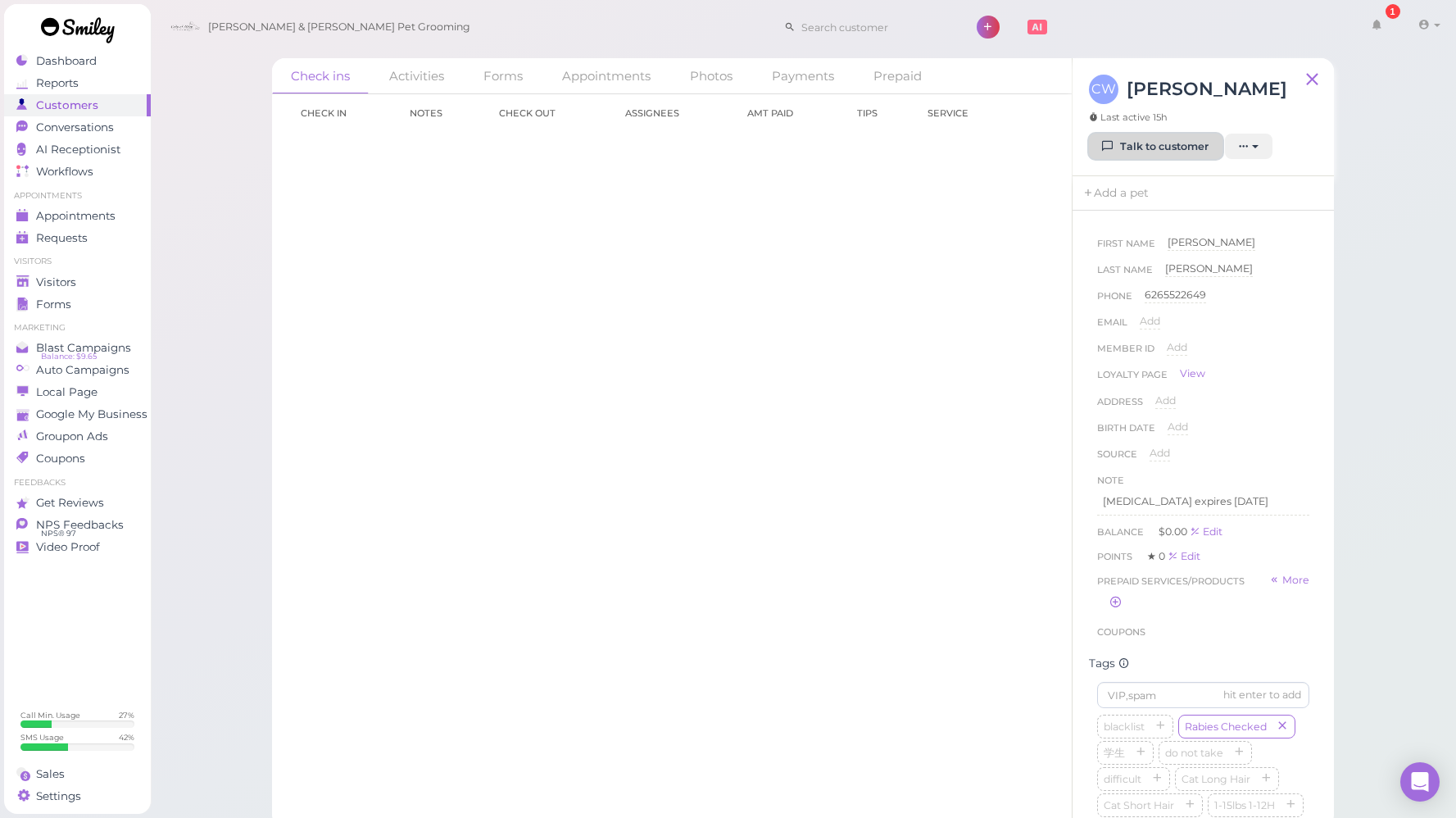
click at [1170, 149] on link "Talk to customer" at bounding box center [1155, 146] width 133 height 26
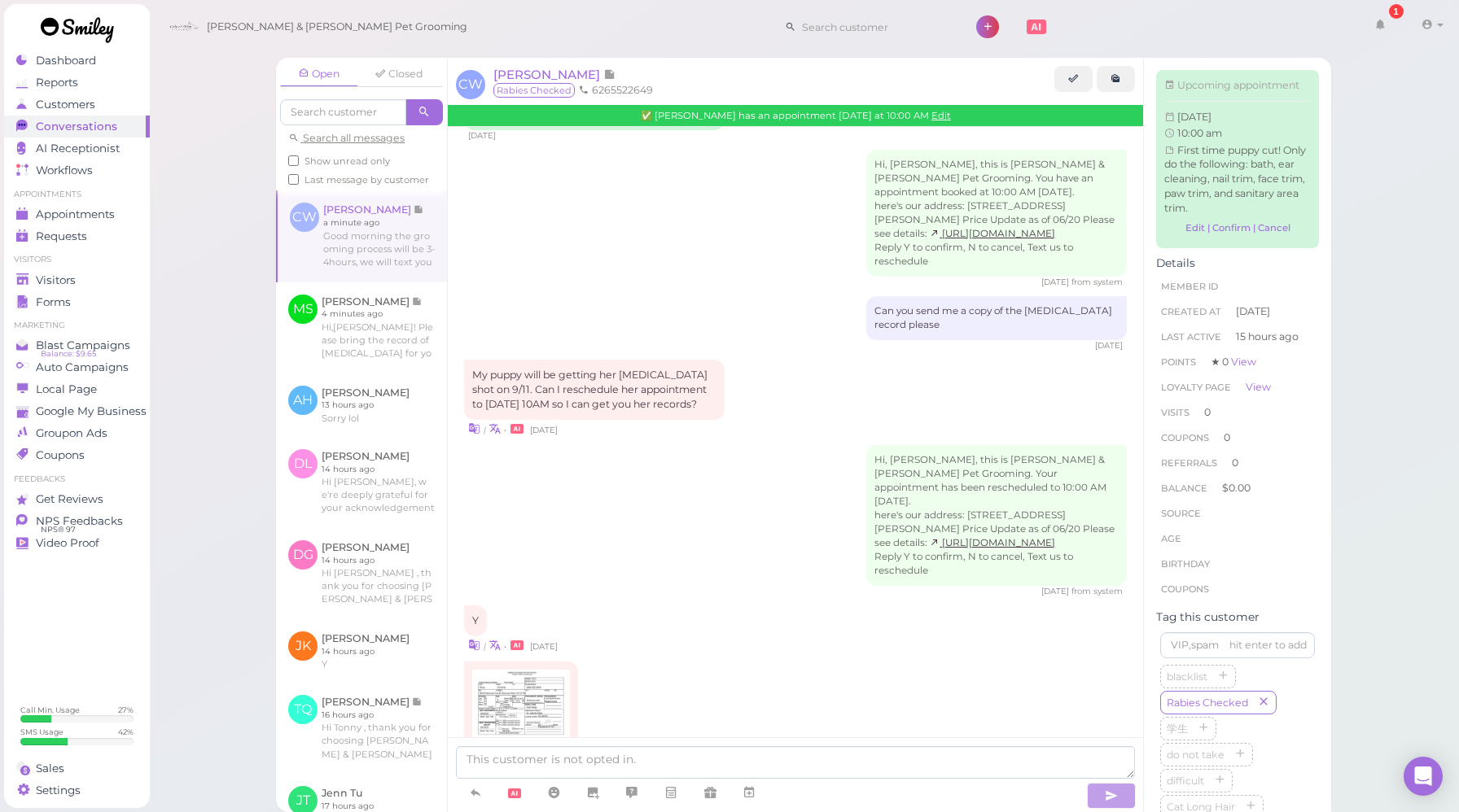
scroll to position [534, 0]
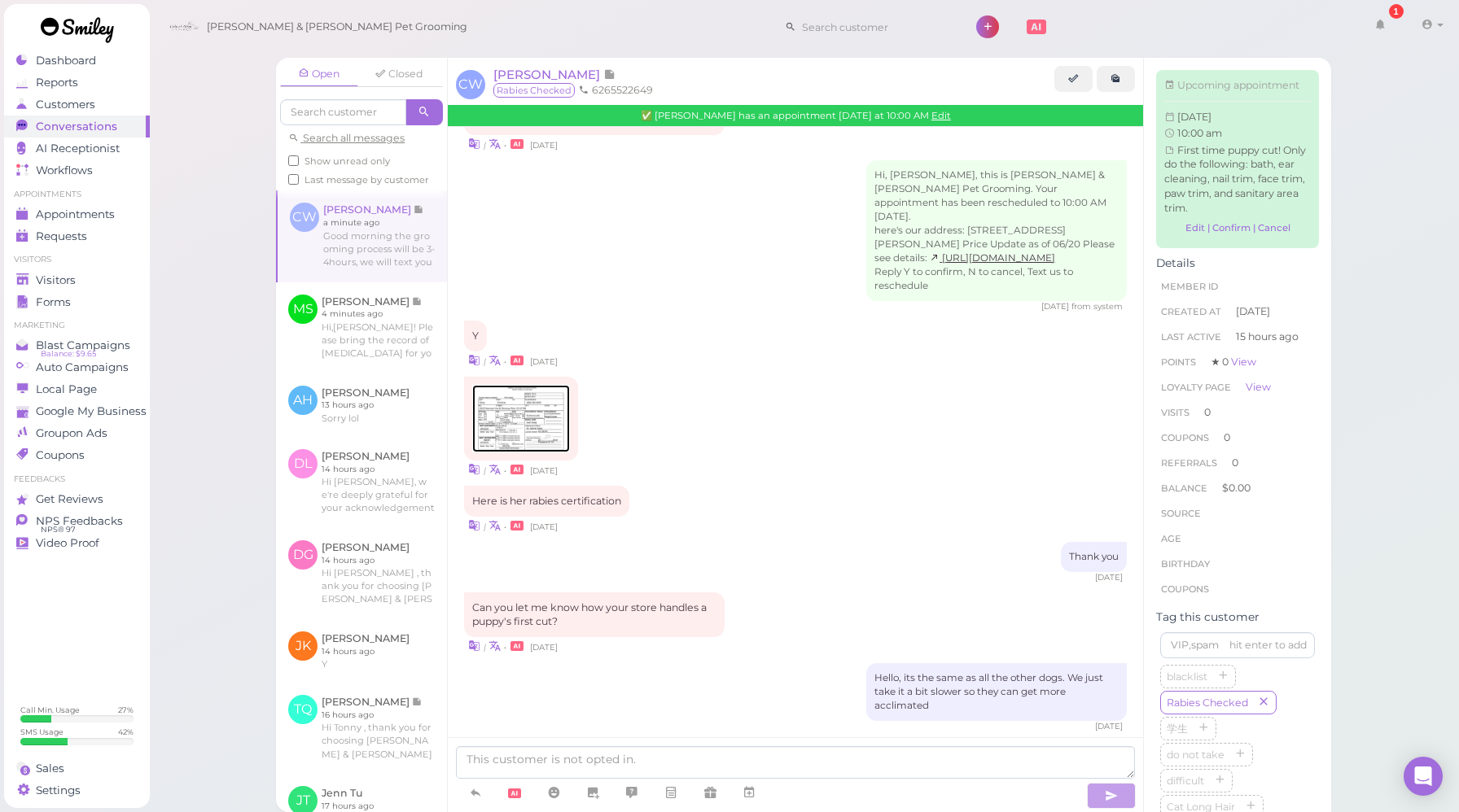
click at [517, 447] on img at bounding box center [520, 418] width 97 height 67
click at [714, 509] on div "Here is her [MEDICAL_DATA] certification | • [DATE]" at bounding box center [795, 510] width 663 height 48
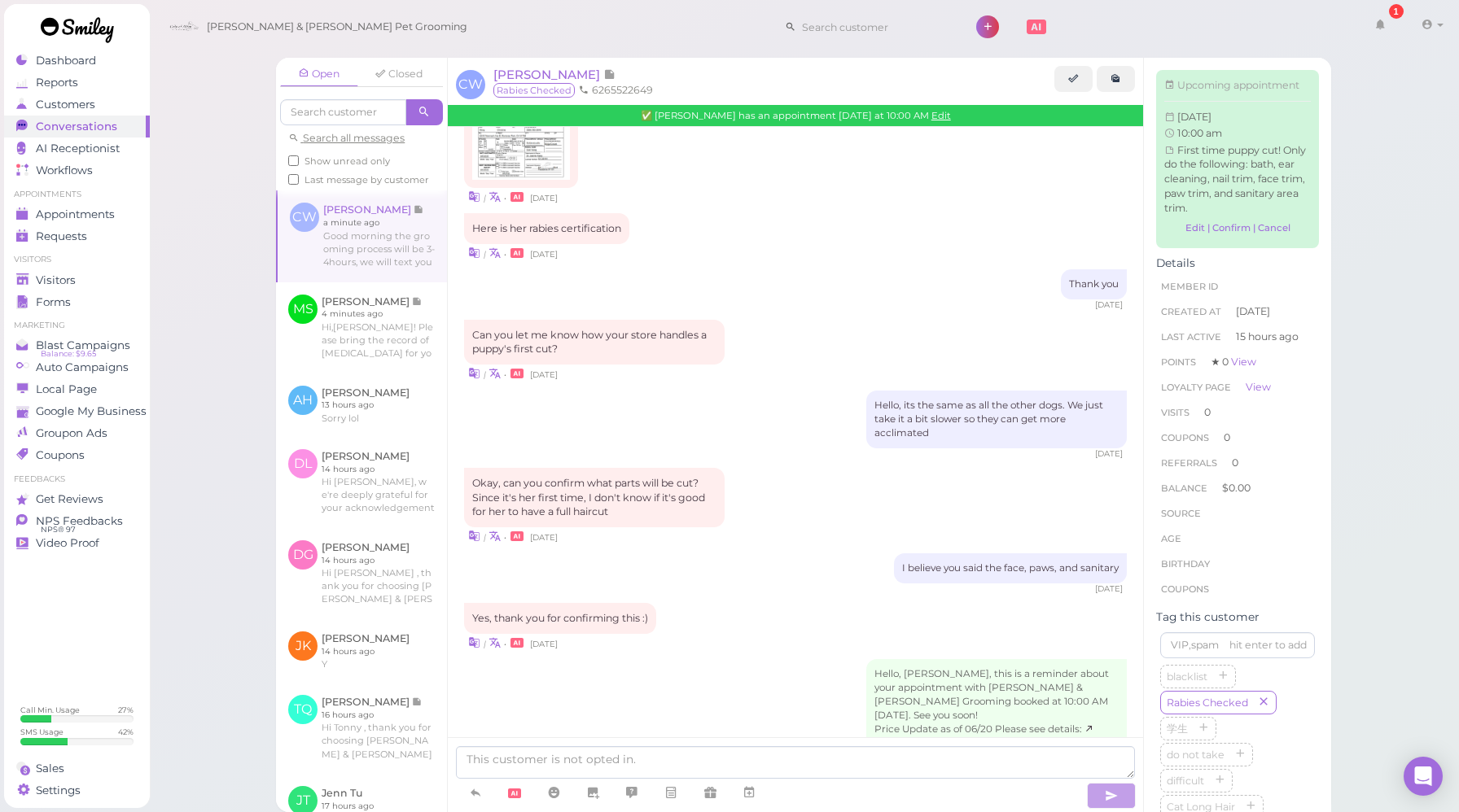
scroll to position [815, 0]
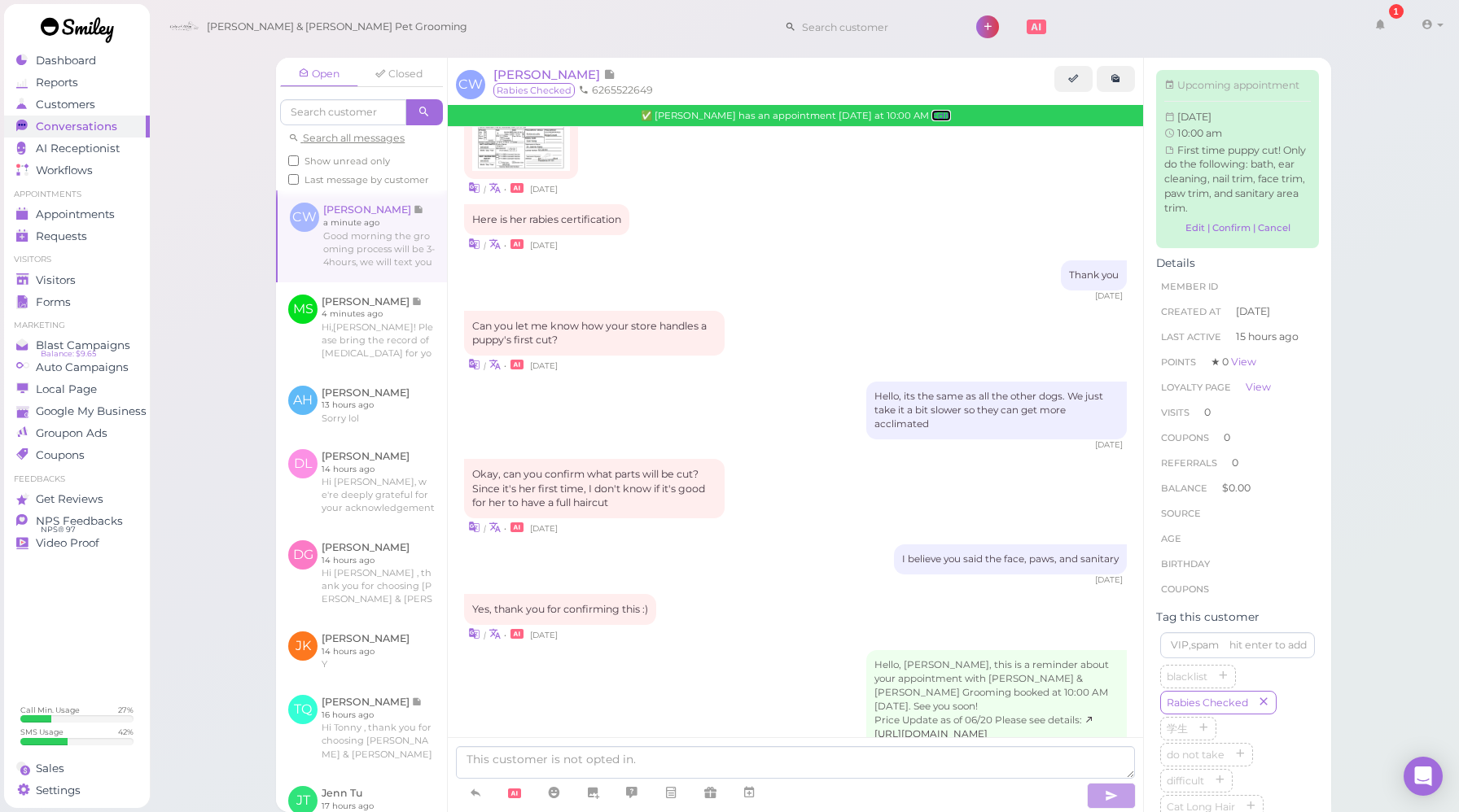
click at [940, 121] on link "Edit" at bounding box center [940, 116] width 19 height 12
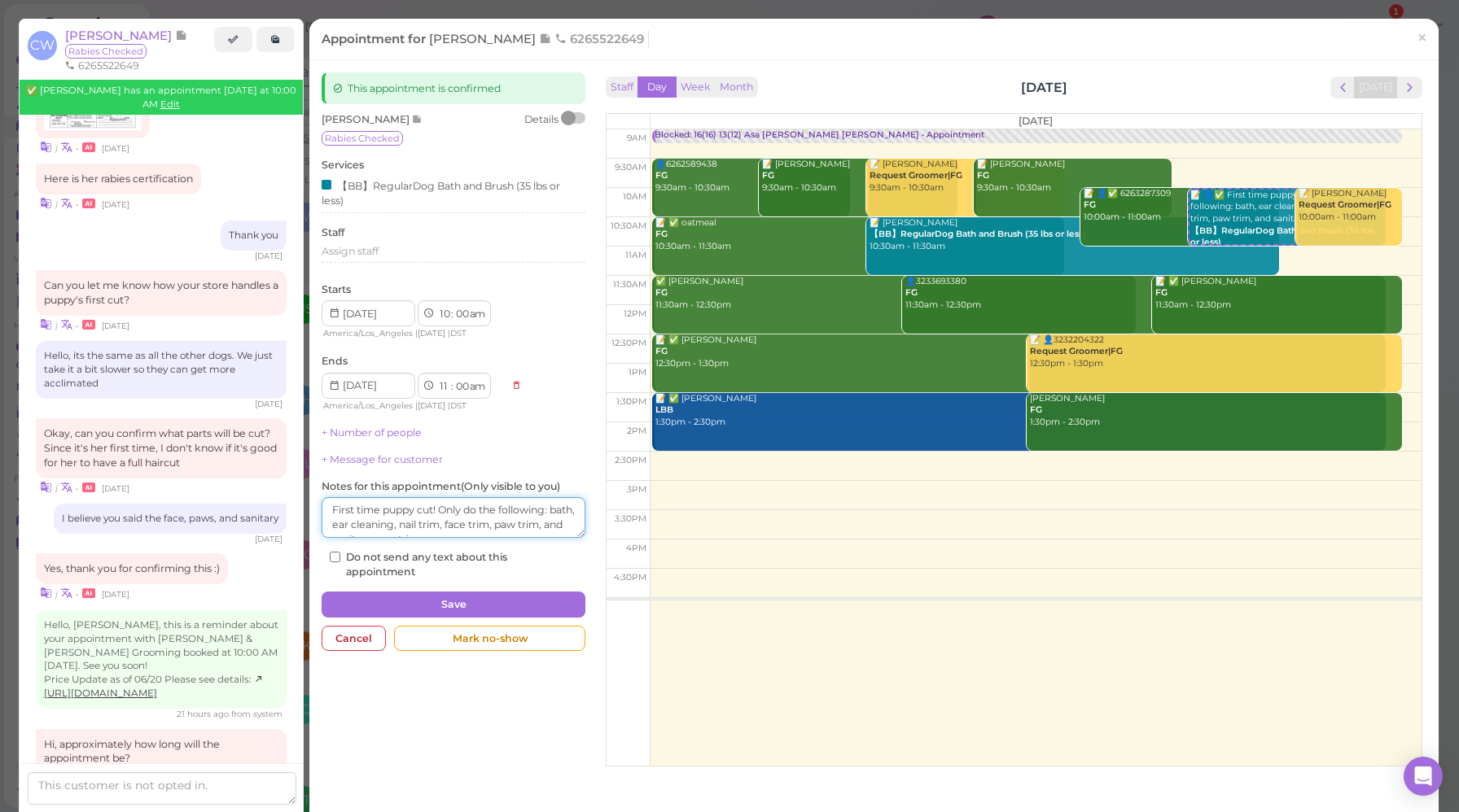
click at [432, 518] on textarea at bounding box center [453, 517] width 264 height 41
click at [130, 39] on span "[PERSON_NAME]" at bounding box center [120, 35] width 110 height 16
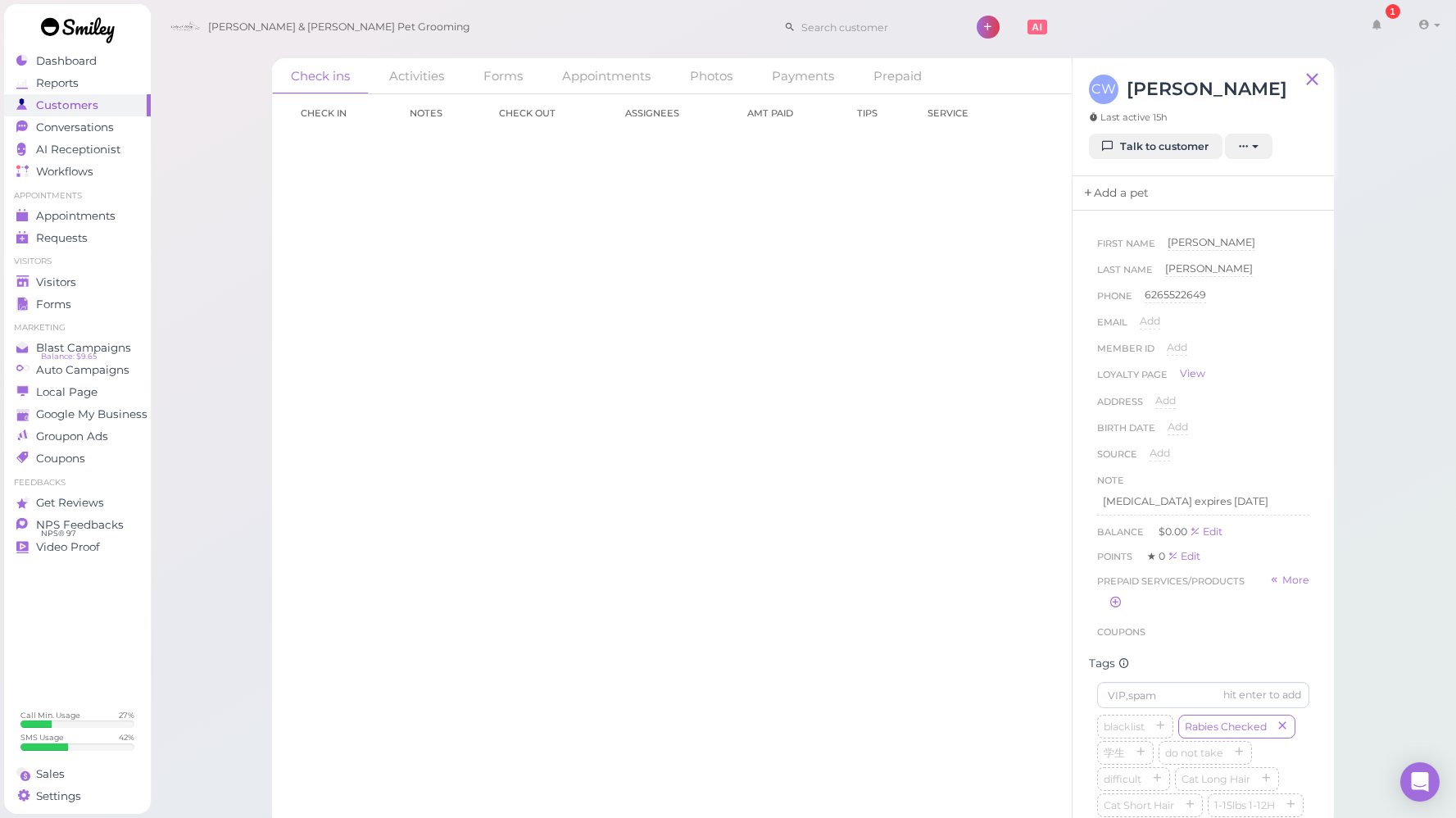
click at [1107, 192] on link "Add a pet" at bounding box center [1115, 193] width 86 height 34
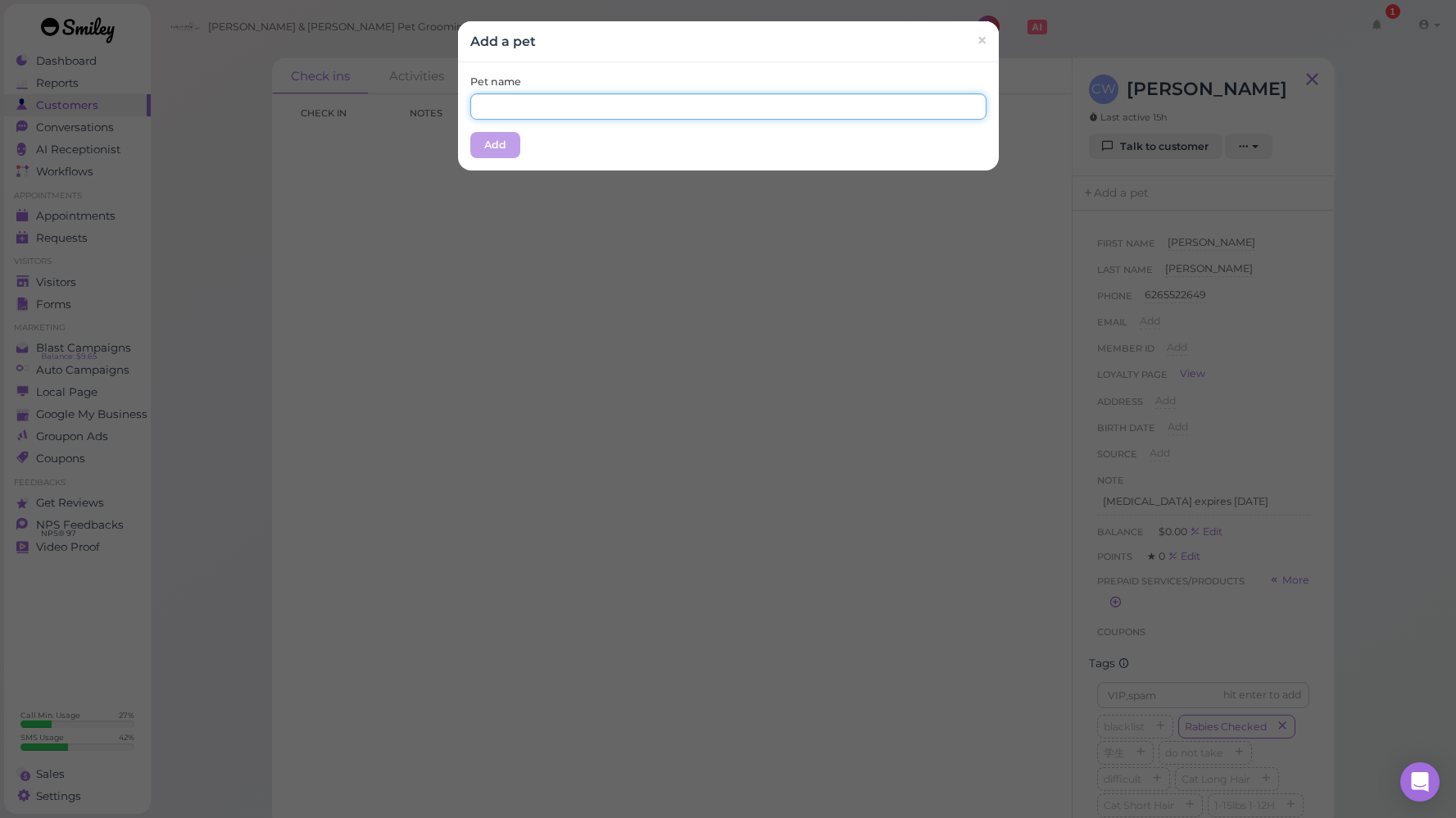
click at [826, 110] on input "text" at bounding box center [728, 106] width 516 height 26
type input "Suki"
click at [640, 142] on div "Pet name [PERSON_NAME] Add" at bounding box center [728, 116] width 540 height 108
click at [491, 145] on button "Add" at bounding box center [495, 144] width 50 height 26
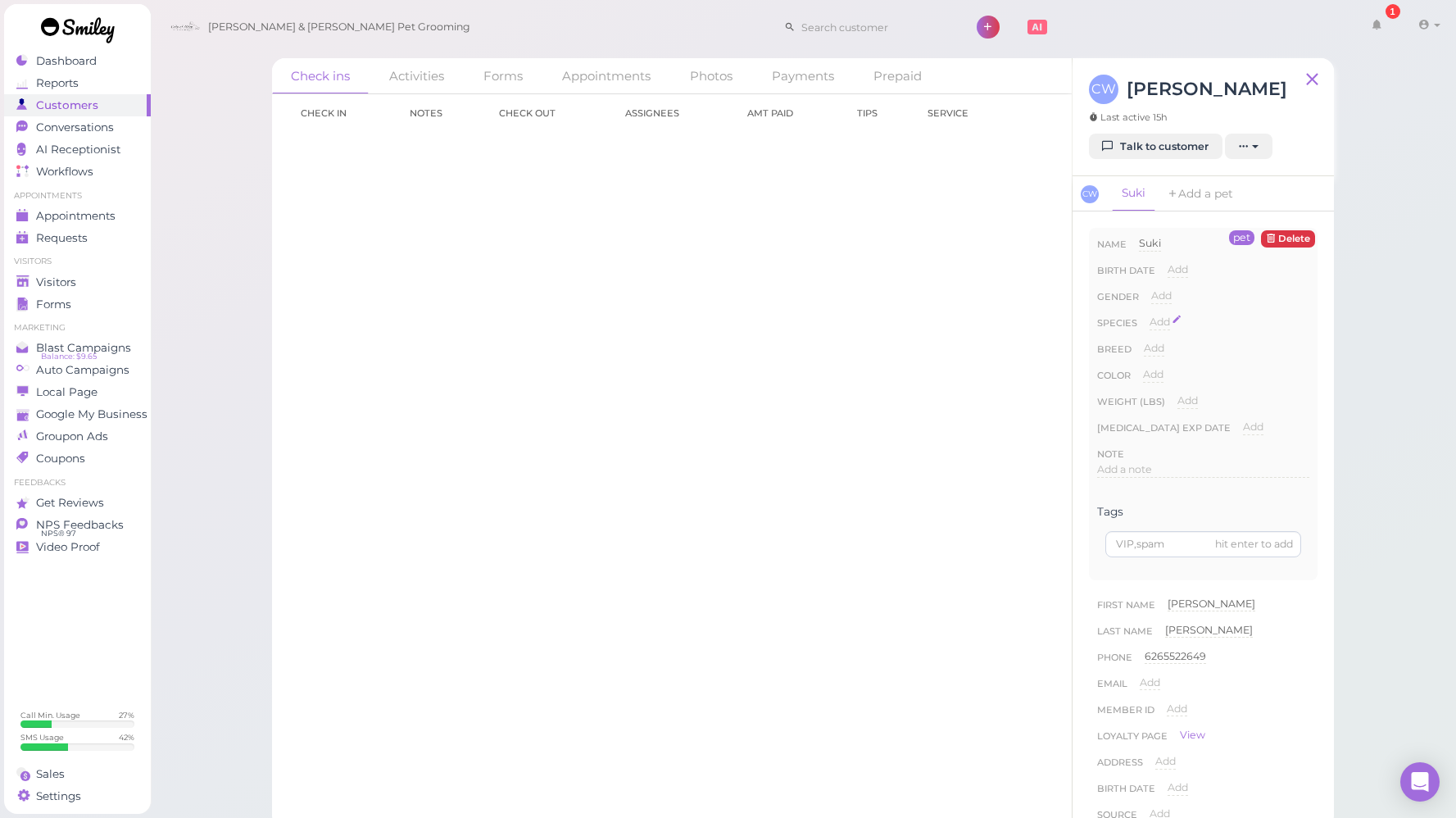
click at [1160, 323] on span "Add" at bounding box center [1159, 322] width 20 height 13
click at [1188, 324] on select "Dog Cat Bird Other" at bounding box center [1229, 327] width 160 height 24
select select "Dog"
click at [1149, 315] on select "Dog Cat Bird Other" at bounding box center [1229, 327] width 160 height 24
click at [1165, 358] on button "Done" at bounding box center [1169, 351] width 36 height 18
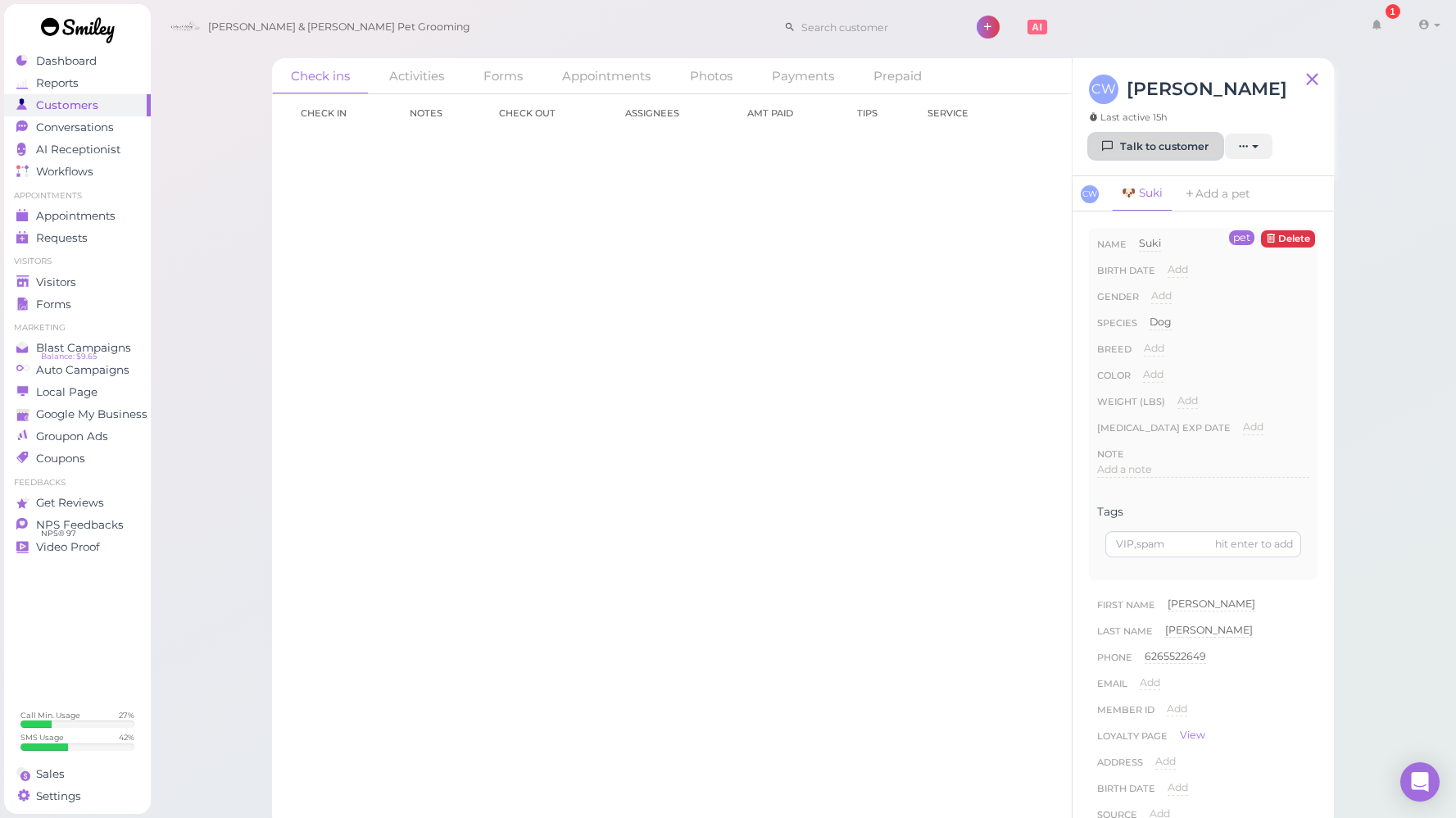
click at [1146, 142] on link "Talk to customer" at bounding box center [1155, 146] width 133 height 26
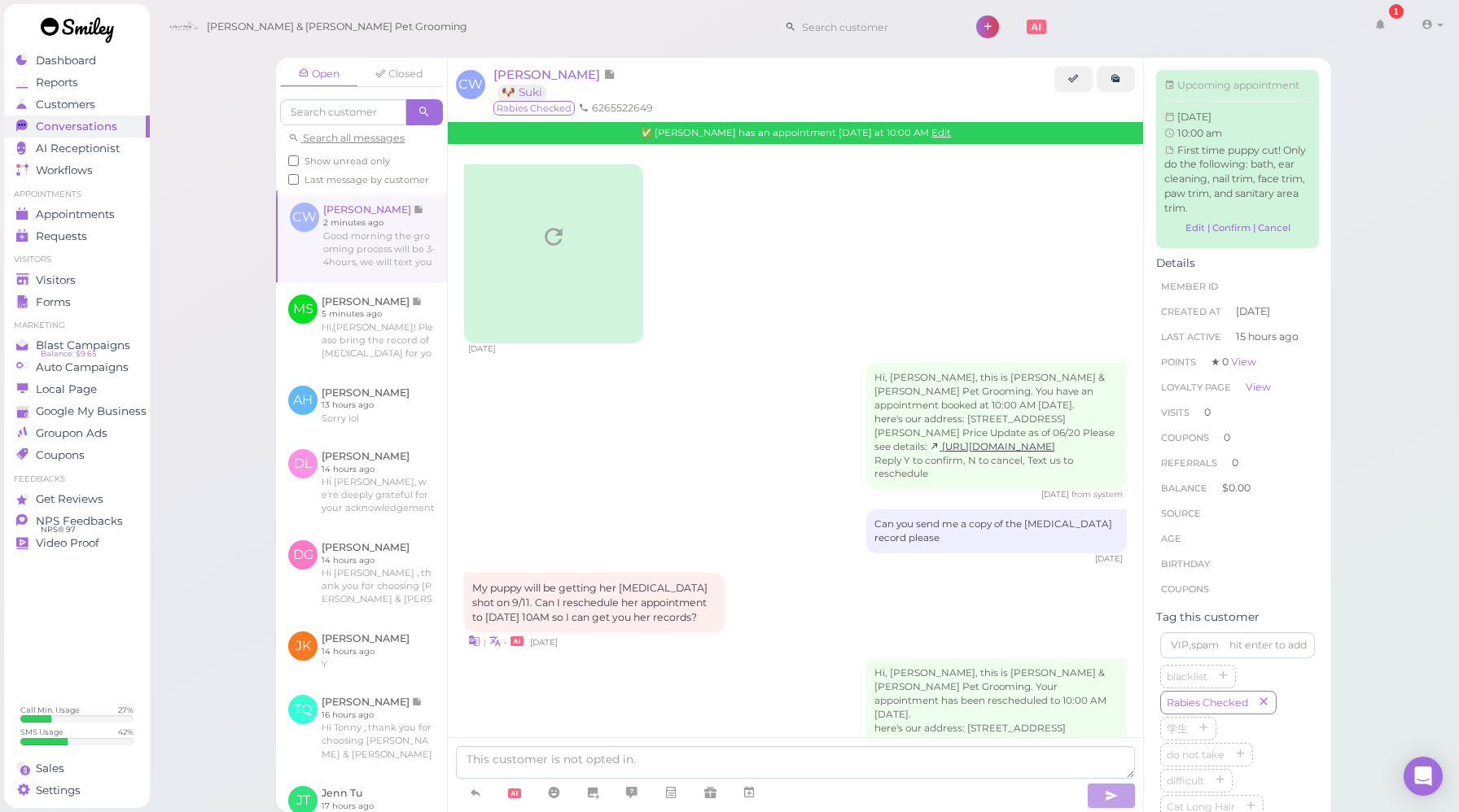
scroll to position [1056, 0]
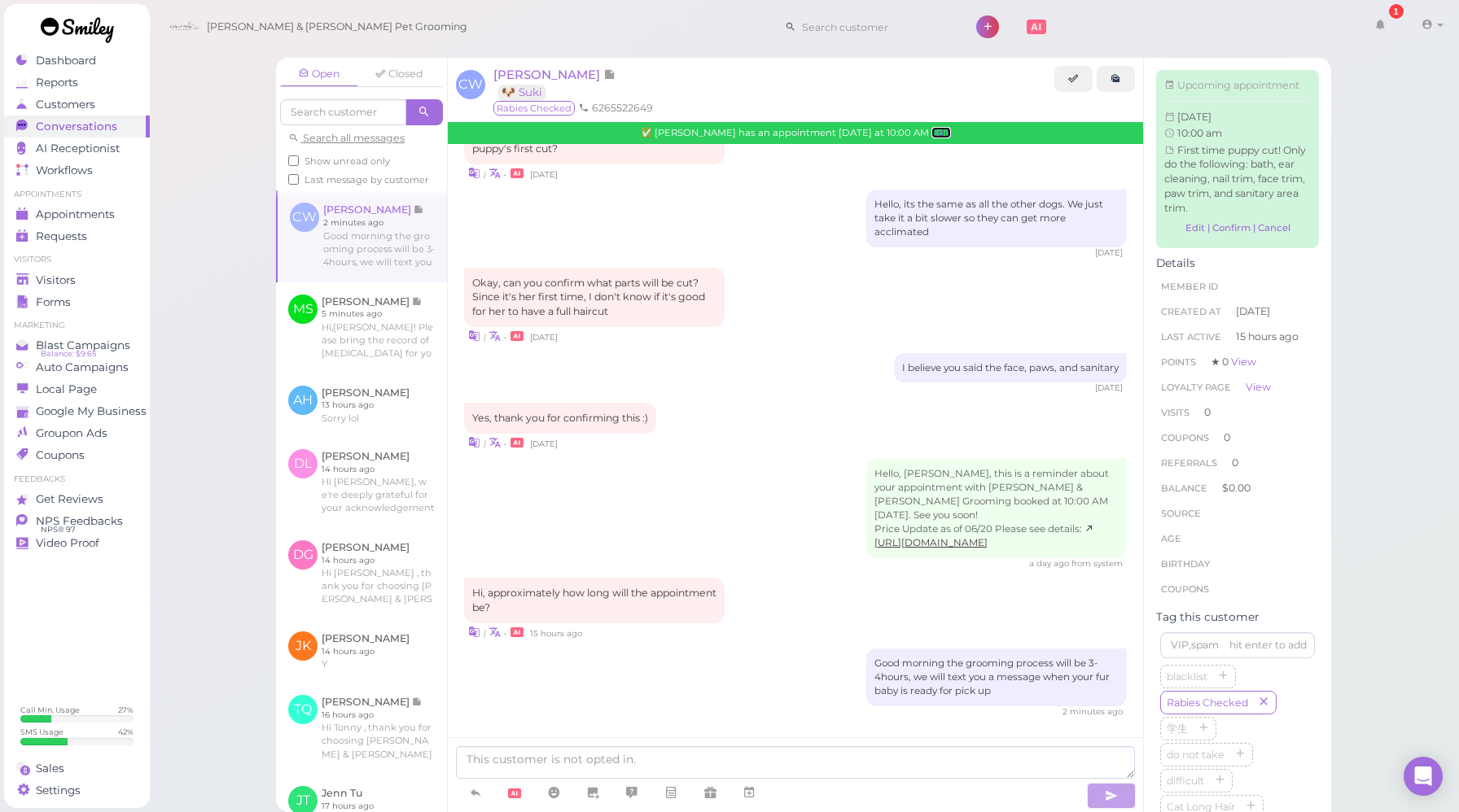
click at [936, 131] on link "Edit" at bounding box center [940, 133] width 19 height 12
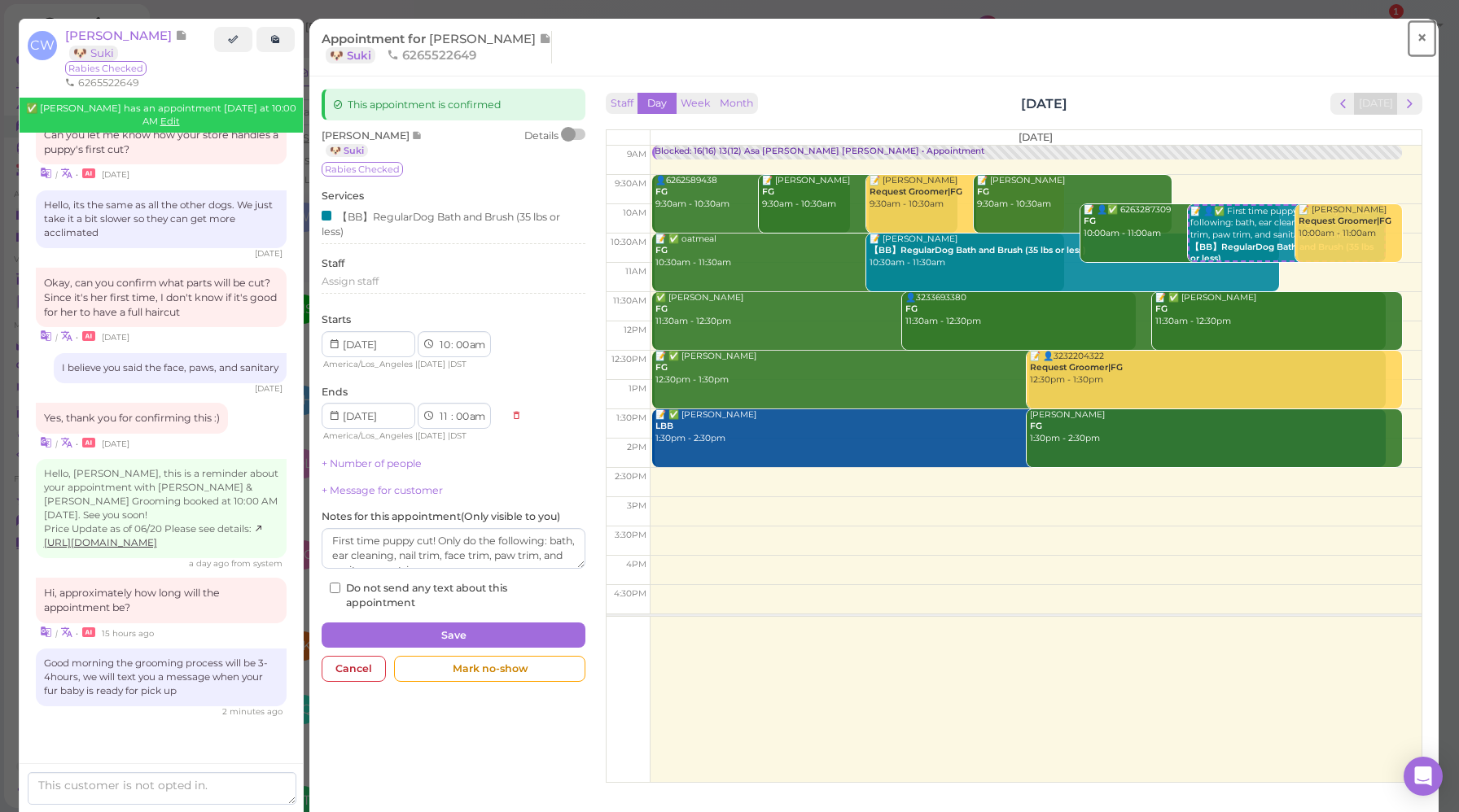
click at [1417, 42] on link "×" at bounding box center [1422, 38] width 30 height 38
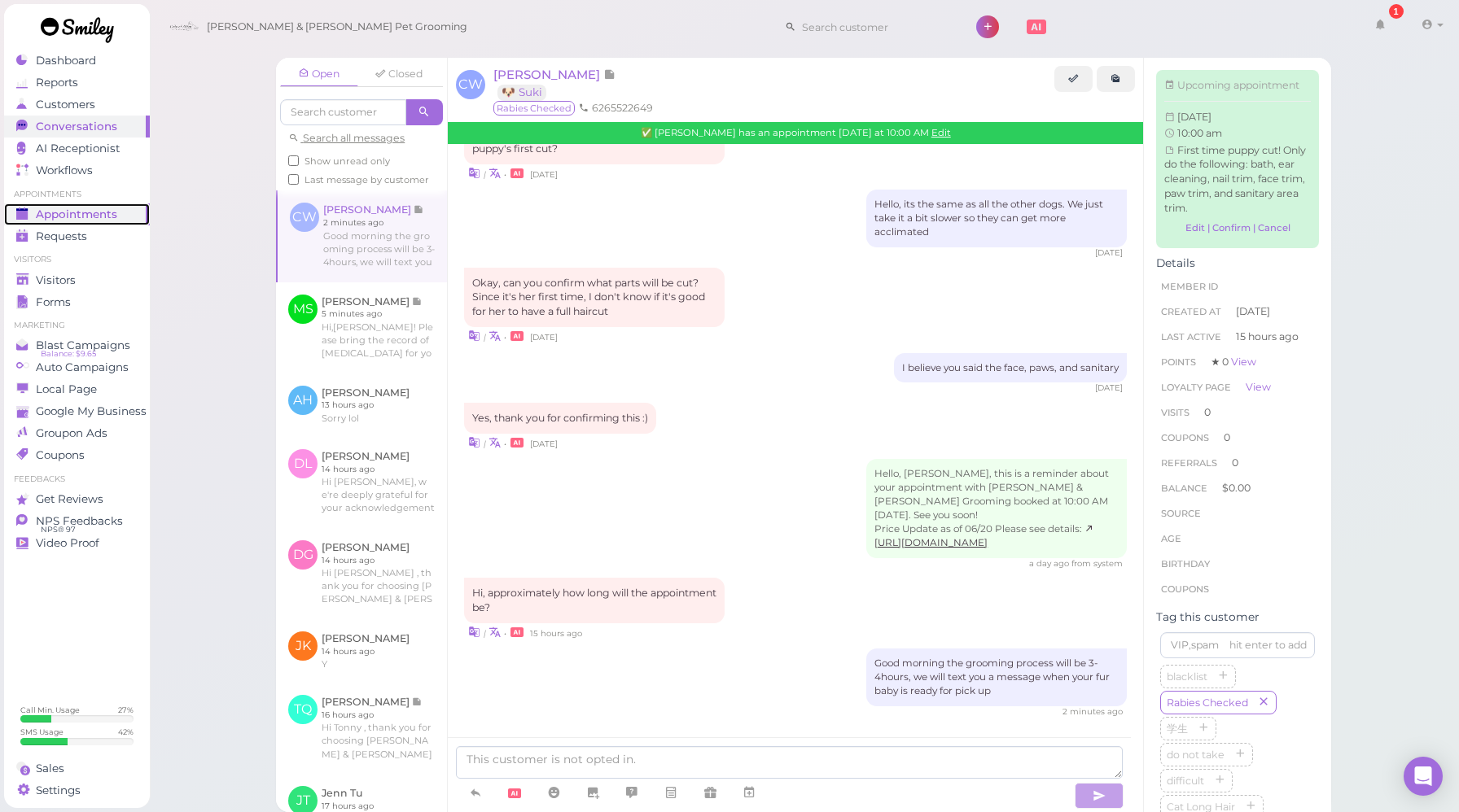
click at [78, 211] on span "Appointments" at bounding box center [77, 214] width 82 height 14
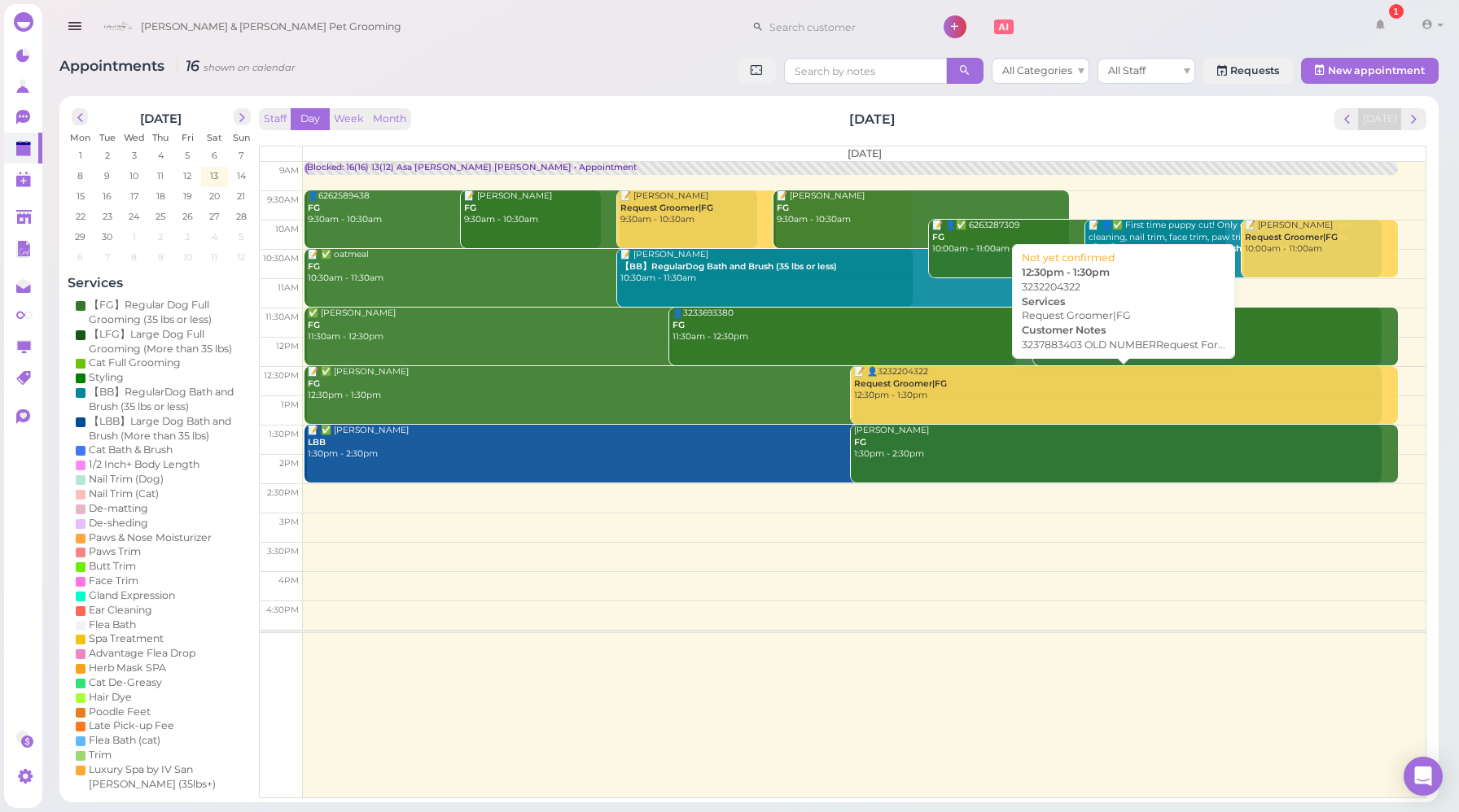
click at [939, 394] on div "📝 👤3232204322 Request Groomer|FG 12:30pm - 1:30pm" at bounding box center [1124, 384] width 543 height 36
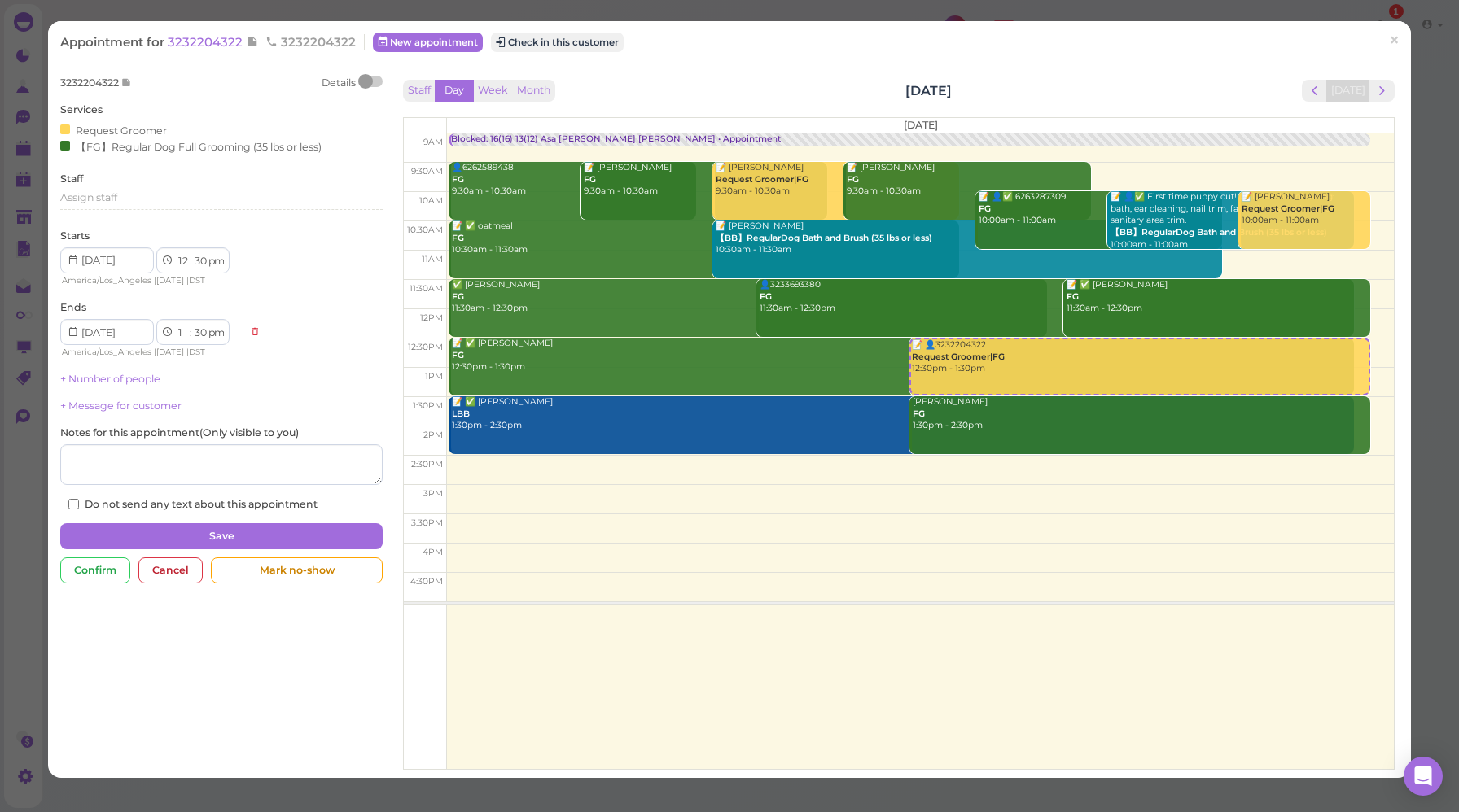
click at [370, 86] on div at bounding box center [370, 82] width 22 height 12
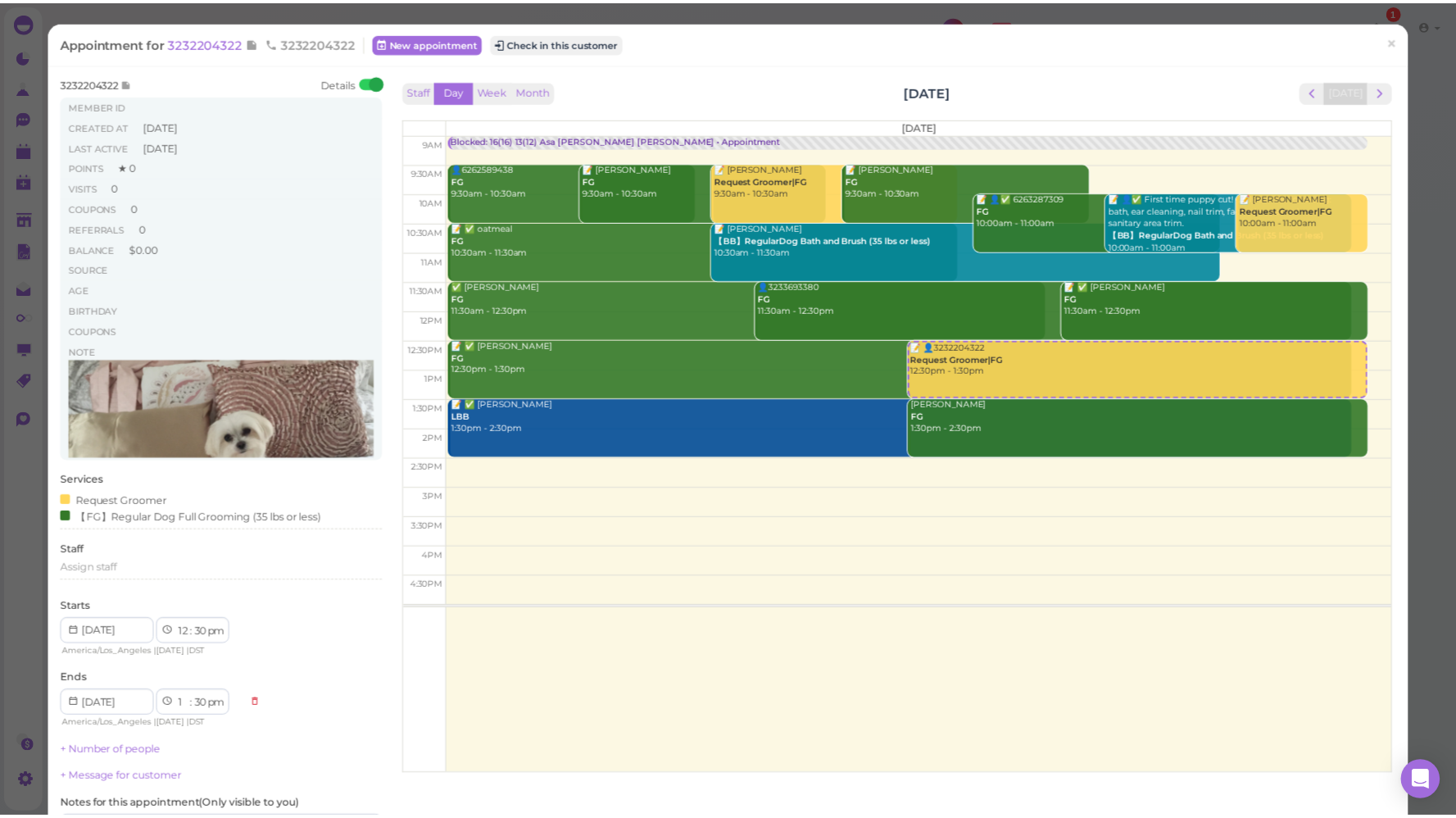
scroll to position [404, 0]
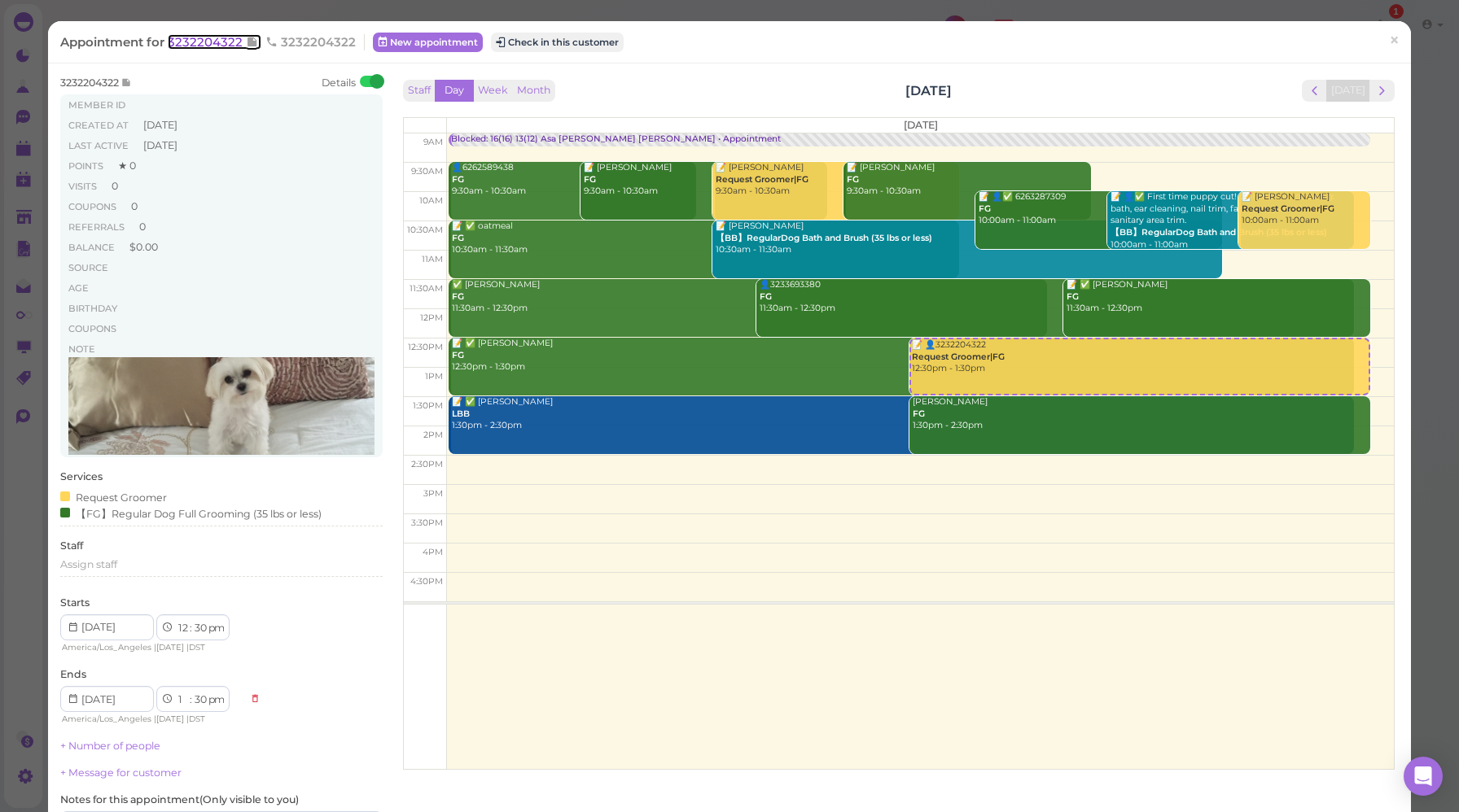
click at [189, 47] on span "3232204322" at bounding box center [206, 42] width 78 height 16
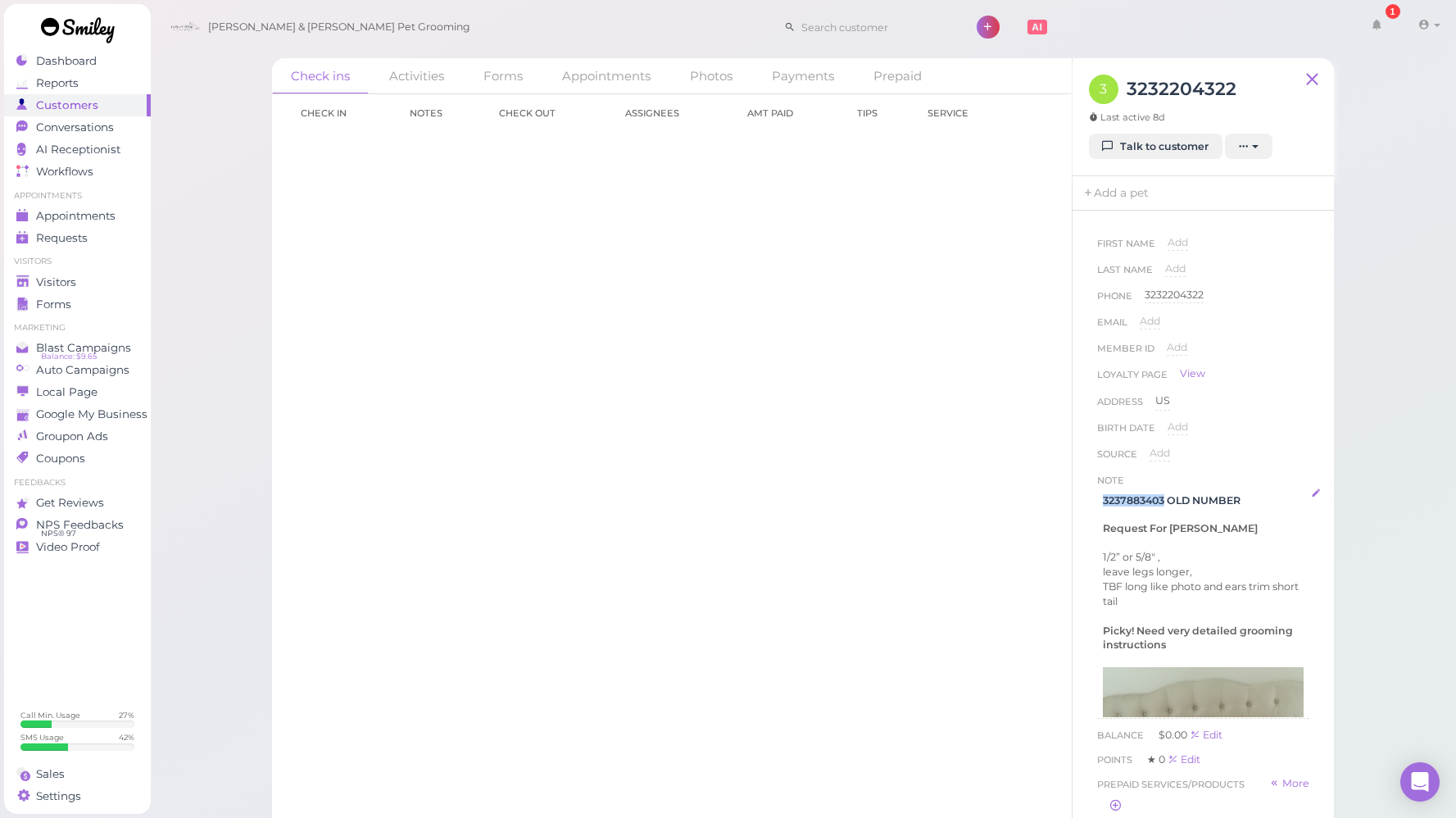
drag, startPoint x: 1165, startPoint y: 503, endPoint x: 1102, endPoint y: 505, distance: 63.0
click at [1102, 505] on h4 "3237883403 OLD NUMBER" at bounding box center [1203, 500] width 201 height 13
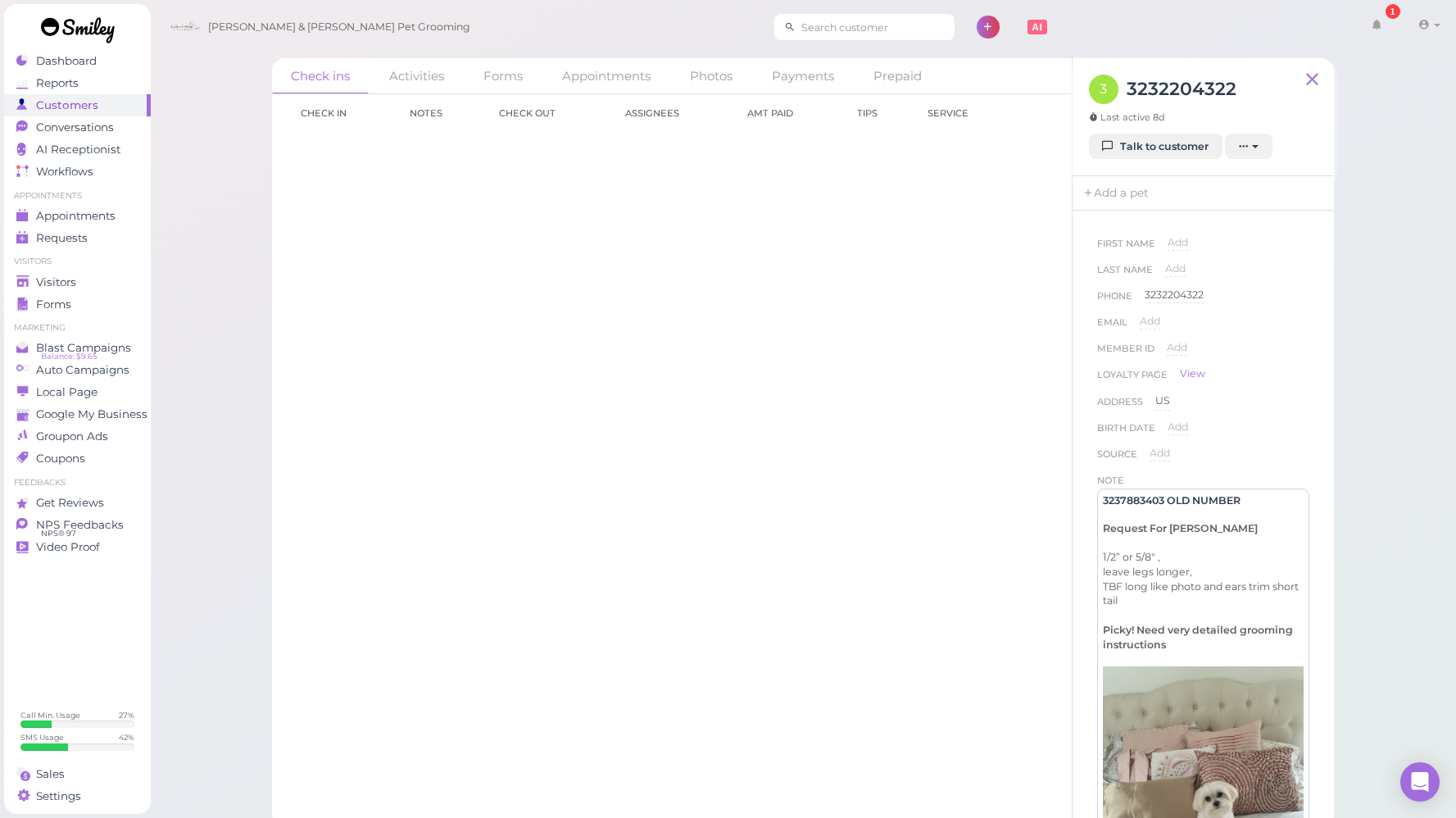
click at [796, 27] on input at bounding box center [875, 27] width 159 height 26
paste input "Hi, approximately how long will the appointment be?"
type input "Hi, approximately how long will the appointment be?"
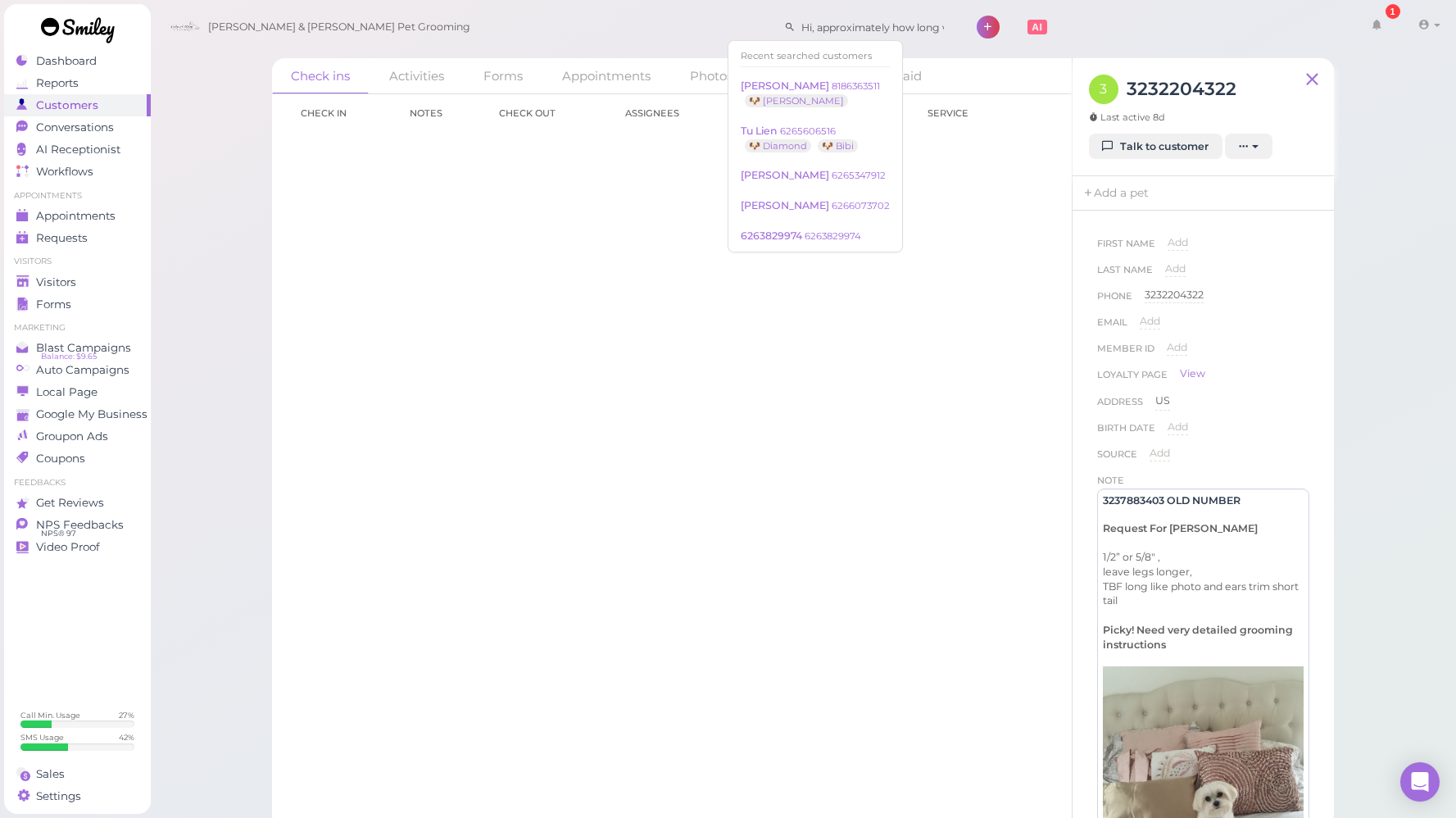
drag, startPoint x: 778, startPoint y: 27, endPoint x: 632, endPoint y: 28, distance: 146.0
click at [632, 28] on div "[PERSON_NAME] & [PERSON_NAME] Pet Grooming Hi, approximately how long will the …" at bounding box center [804, 28] width 1284 height 47
drag, startPoint x: 1155, startPoint y: 503, endPoint x: 1086, endPoint y: 500, distance: 69.1
click at [1086, 500] on div "First Name Add Last Name Add Phone [PHONE_NUMBER] 3232204322 Email Add Member I…" at bounding box center [1203, 519] width 261 height 617
copy h4 "3237883403"
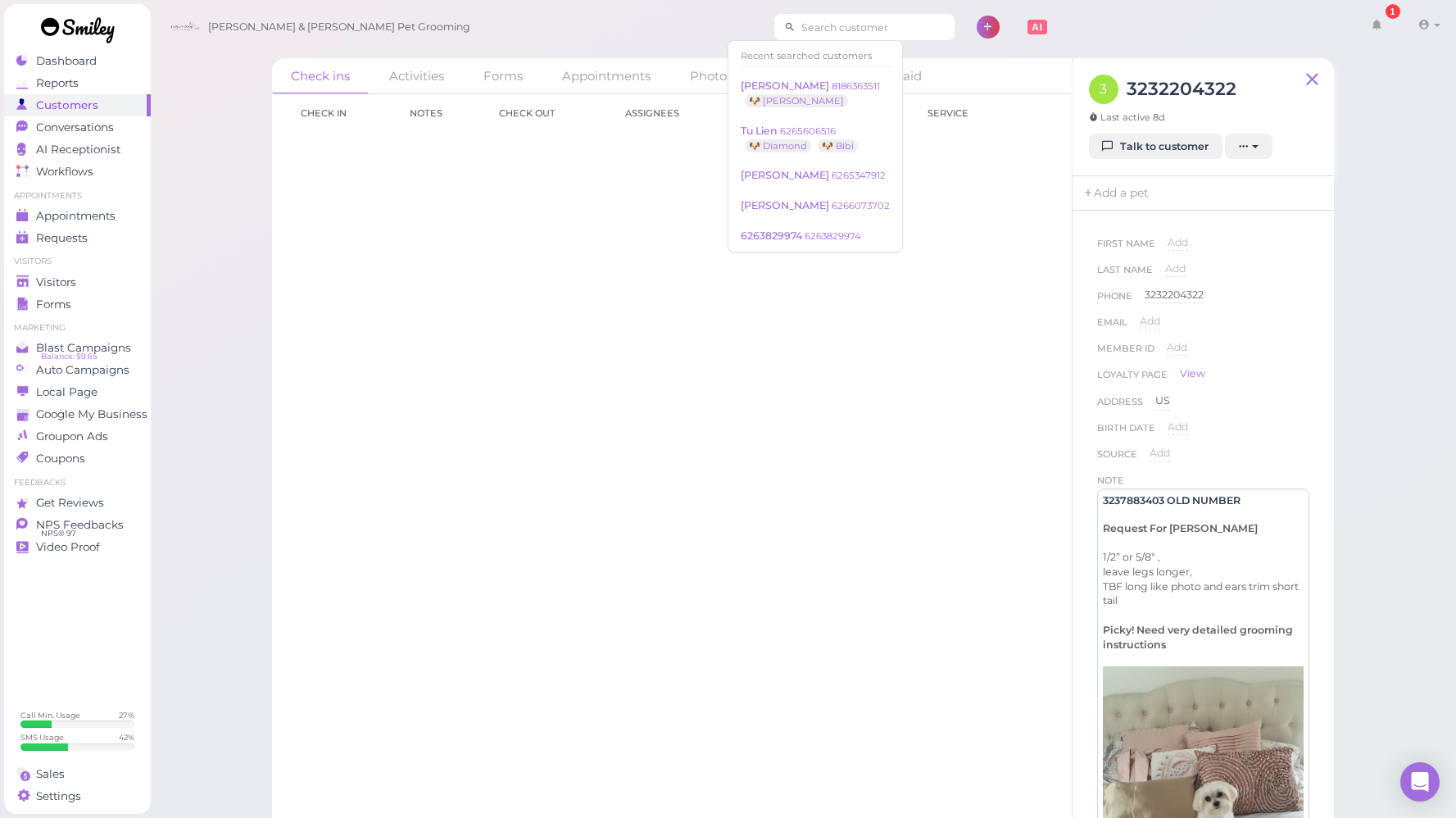
click at [796, 28] on input at bounding box center [875, 27] width 159 height 26
paste input "3237883403"
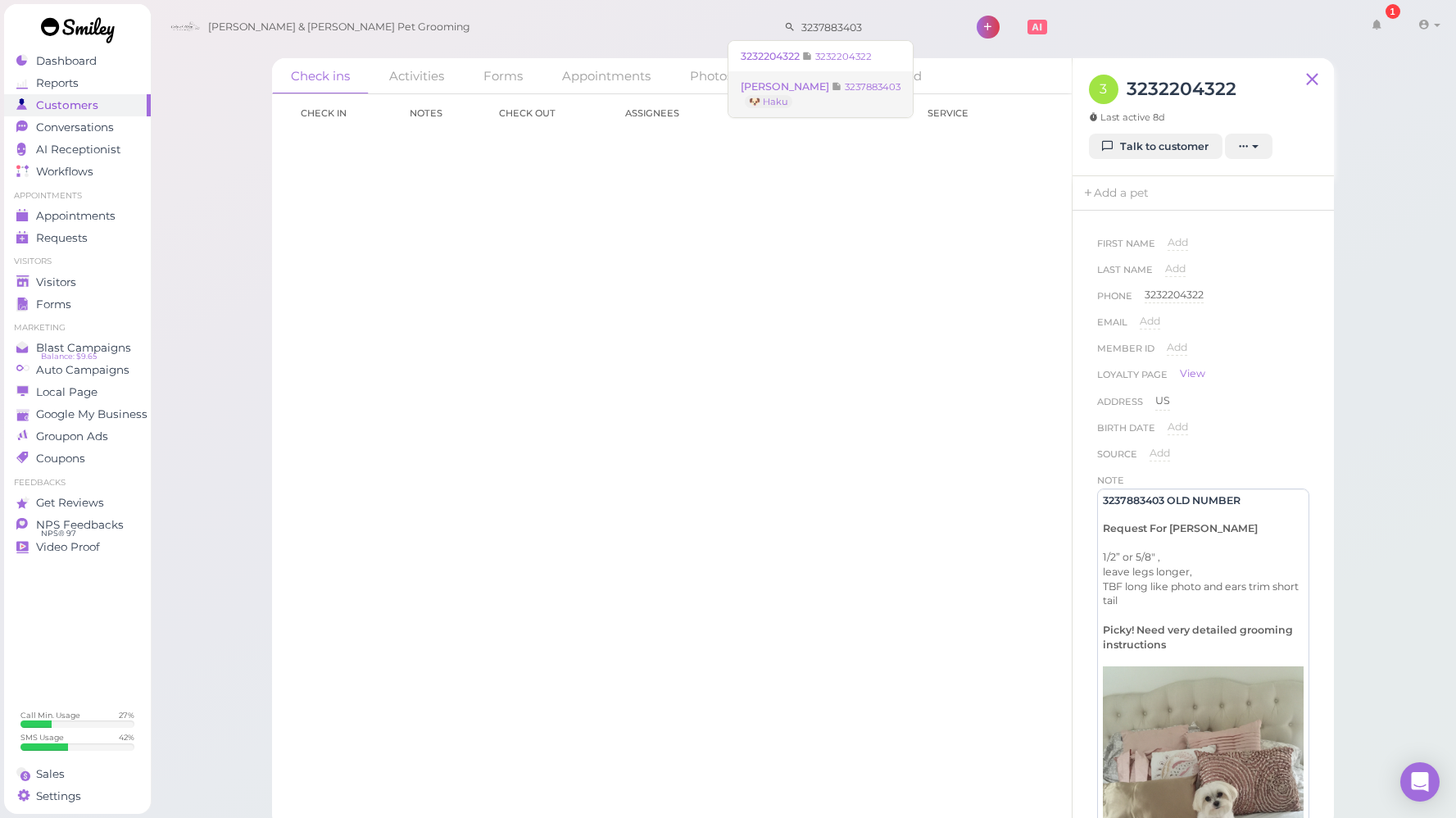
type input "3237883403"
click at [805, 98] on link "[PERSON_NAME] 3237883403 🐶 Haku" at bounding box center [820, 94] width 184 height 46
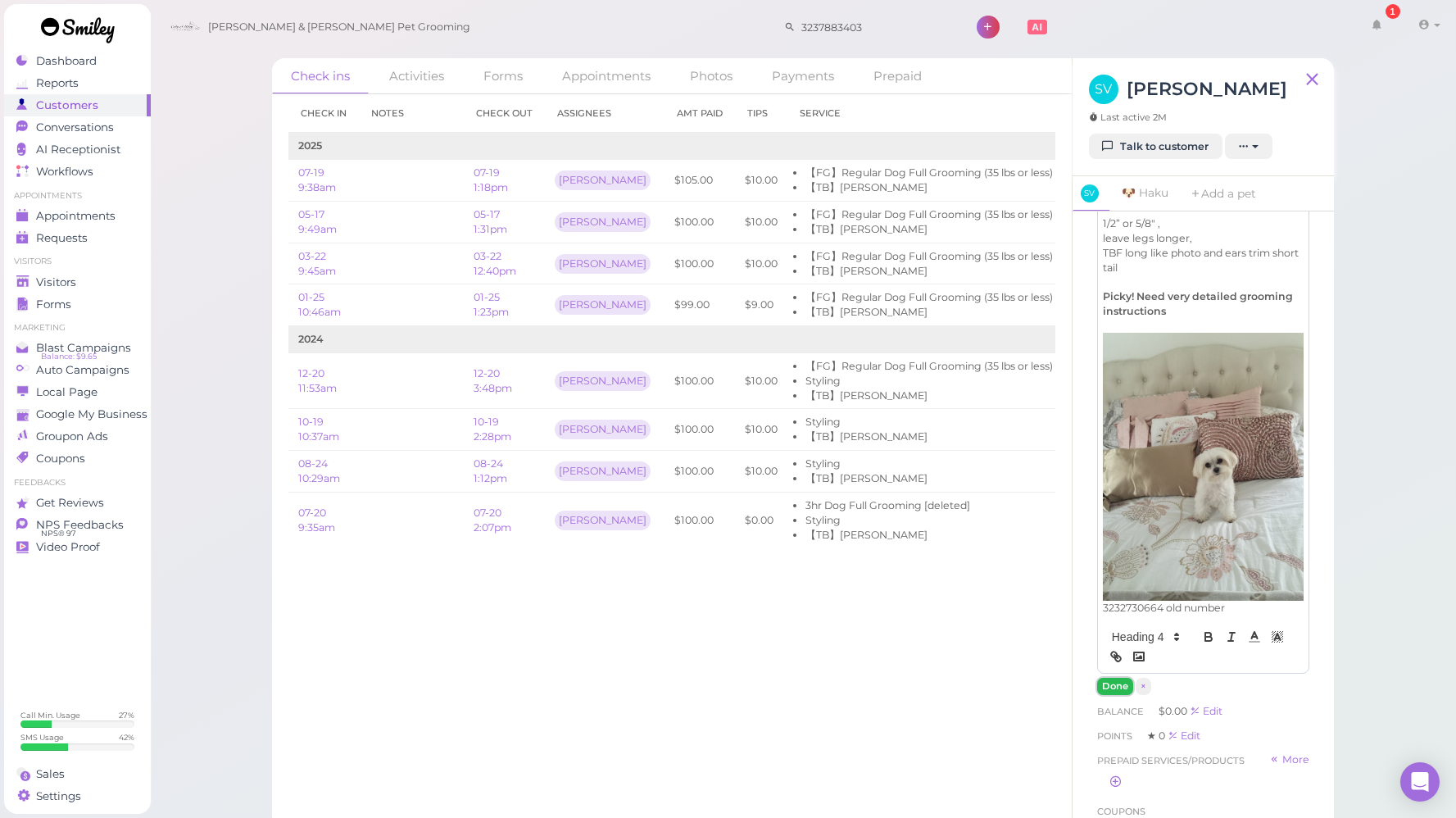
click at [1114, 678] on button "Done" at bounding box center [1115, 686] width 36 height 18
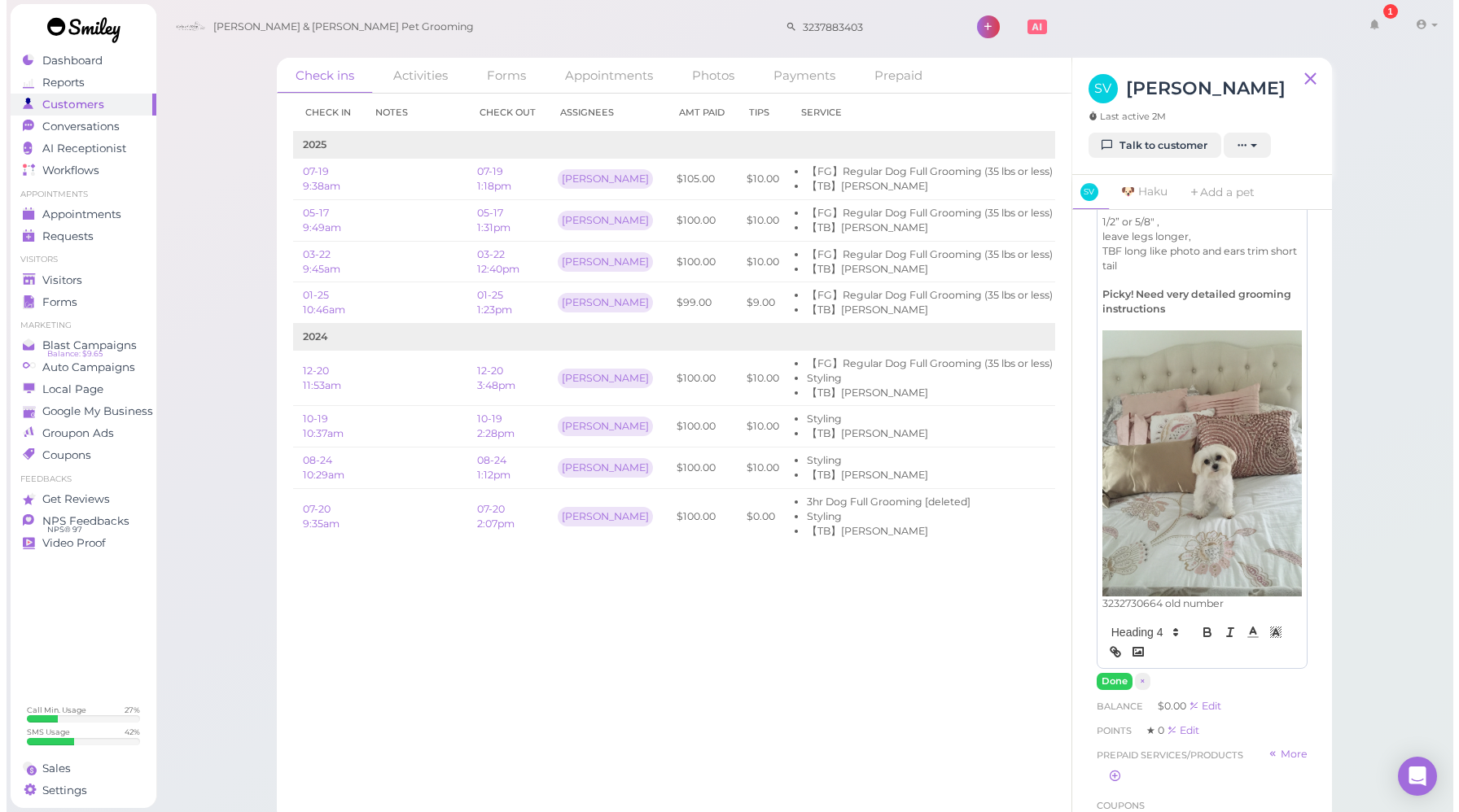
scroll to position [57, 0]
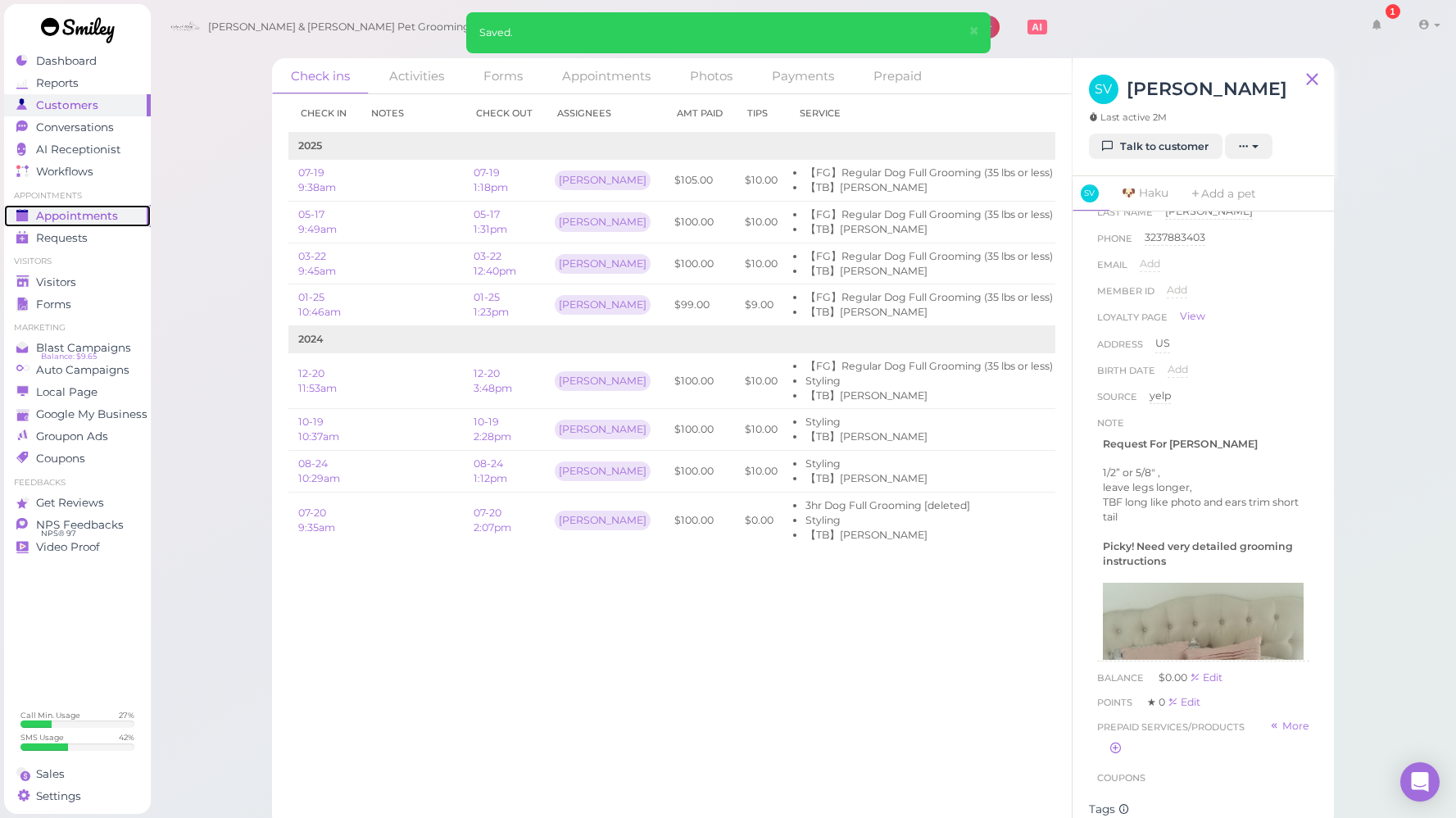
click at [102, 217] on span "Appointments" at bounding box center [77, 215] width 82 height 14
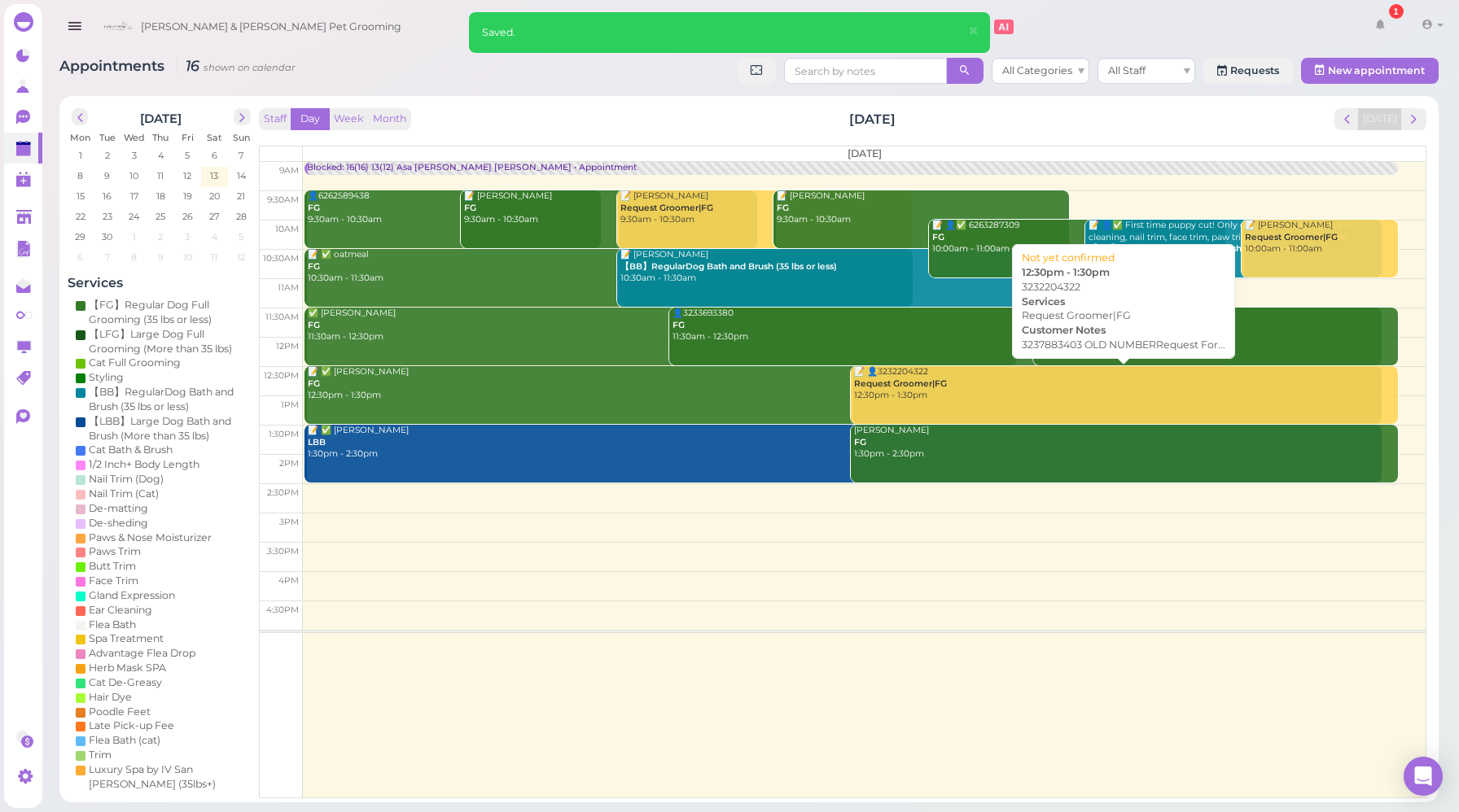
click at [969, 375] on div "📝 👤3232204322 Request Groomer|FG 12:30pm - 1:30pm" at bounding box center [1124, 384] width 543 height 36
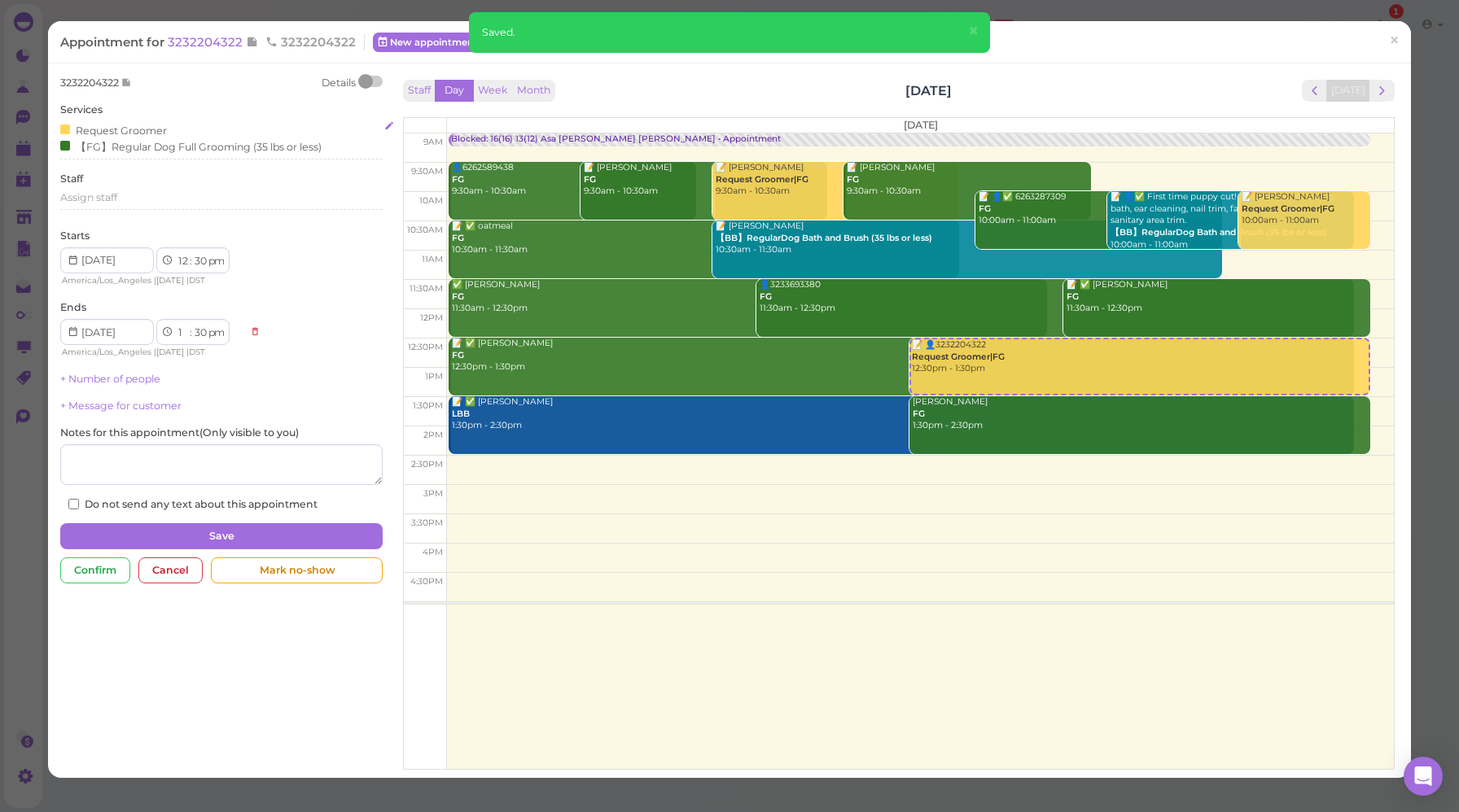
click at [95, 130] on div "Request Groomer" at bounding box center [113, 130] width 107 height 17
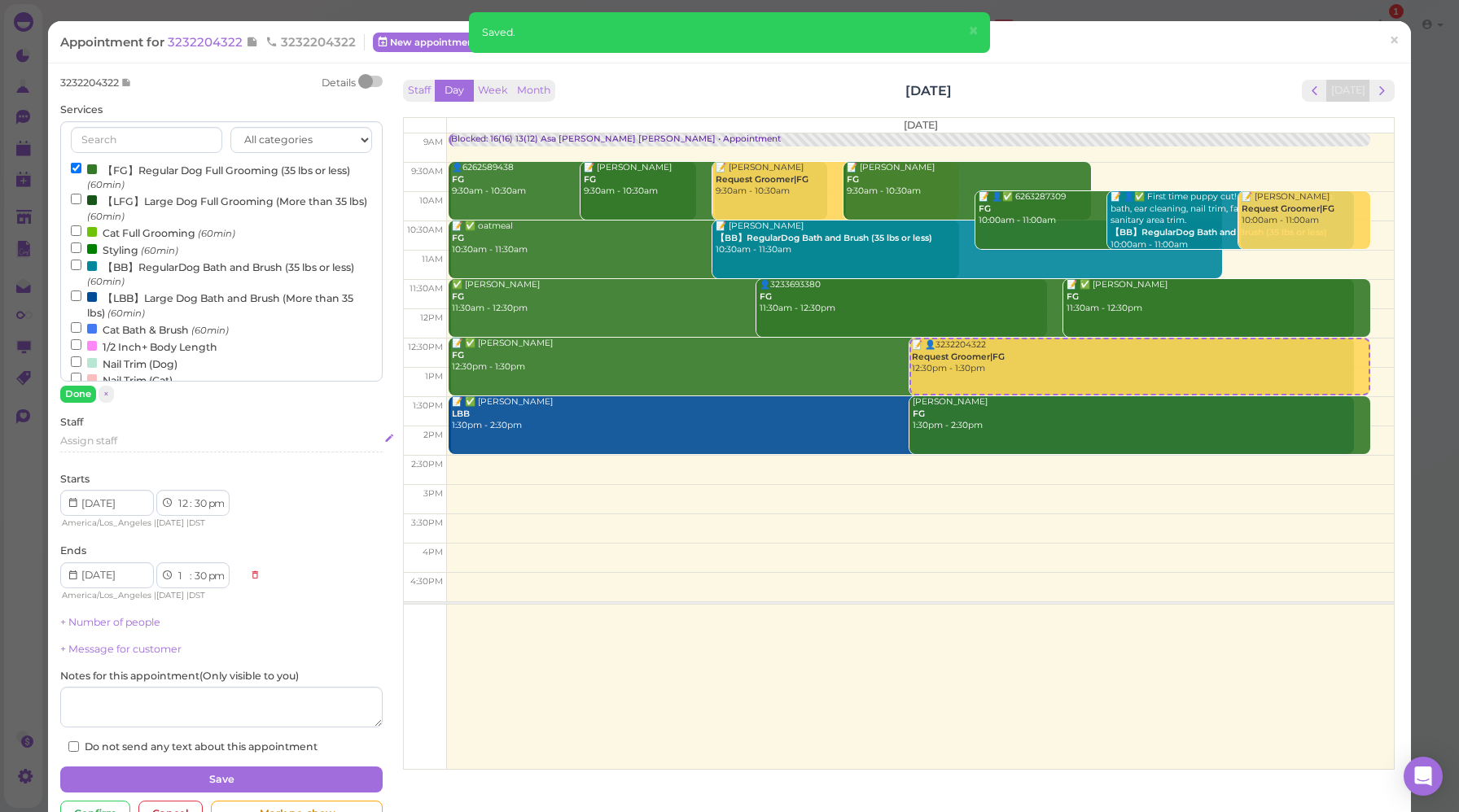
click at [97, 444] on span "Assign staff" at bounding box center [88, 440] width 57 height 12
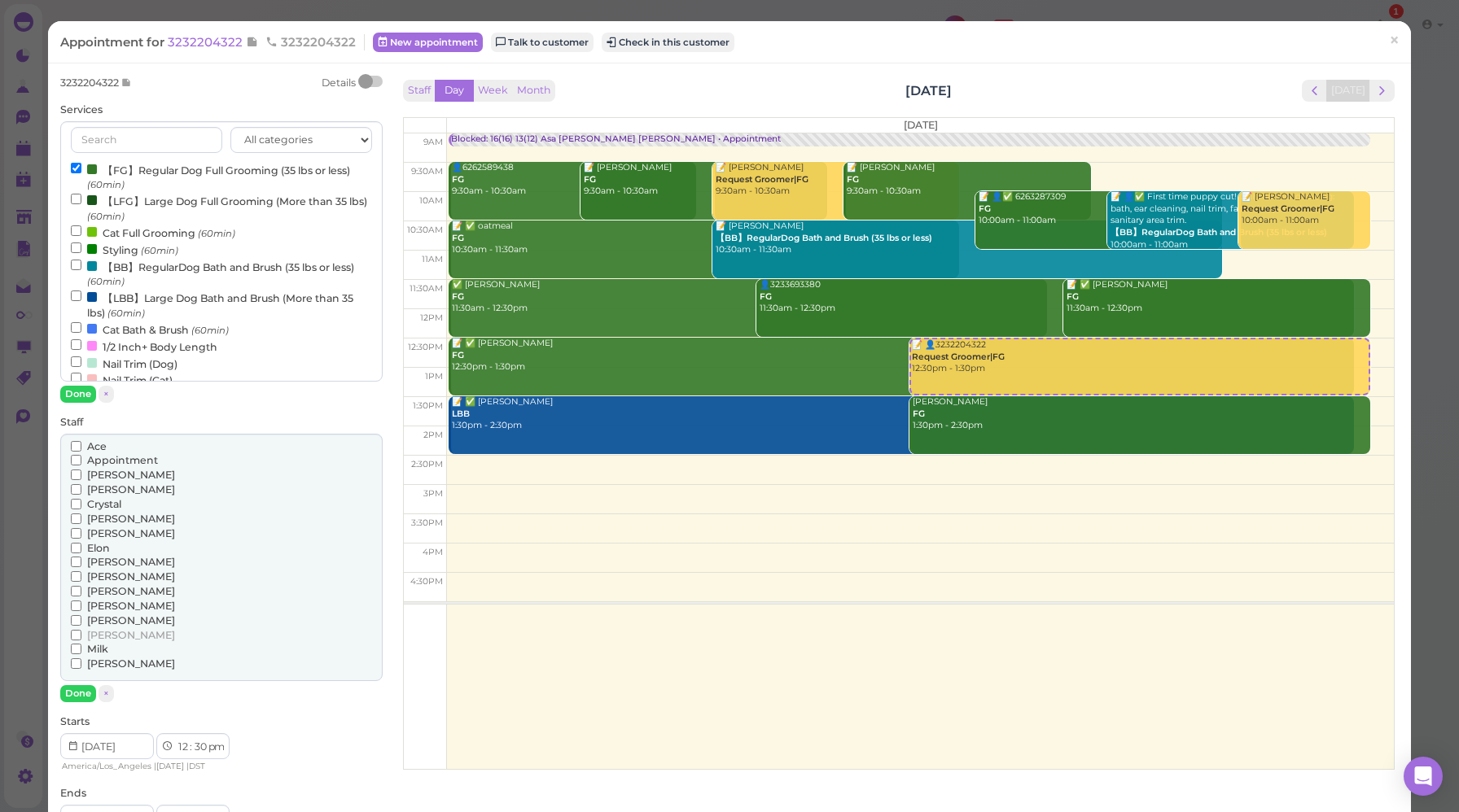
click at [102, 449] on span "Ace" at bounding box center [97, 446] width 19 height 12
click at [82, 449] on input "Ace" at bounding box center [76, 446] width 11 height 11
click at [98, 447] on span "Ace" at bounding box center [97, 446] width 19 height 12
click at [82, 447] on input "Ace" at bounding box center [76, 446] width 11 height 11
click at [96, 477] on span "[PERSON_NAME]" at bounding box center [132, 474] width 88 height 12
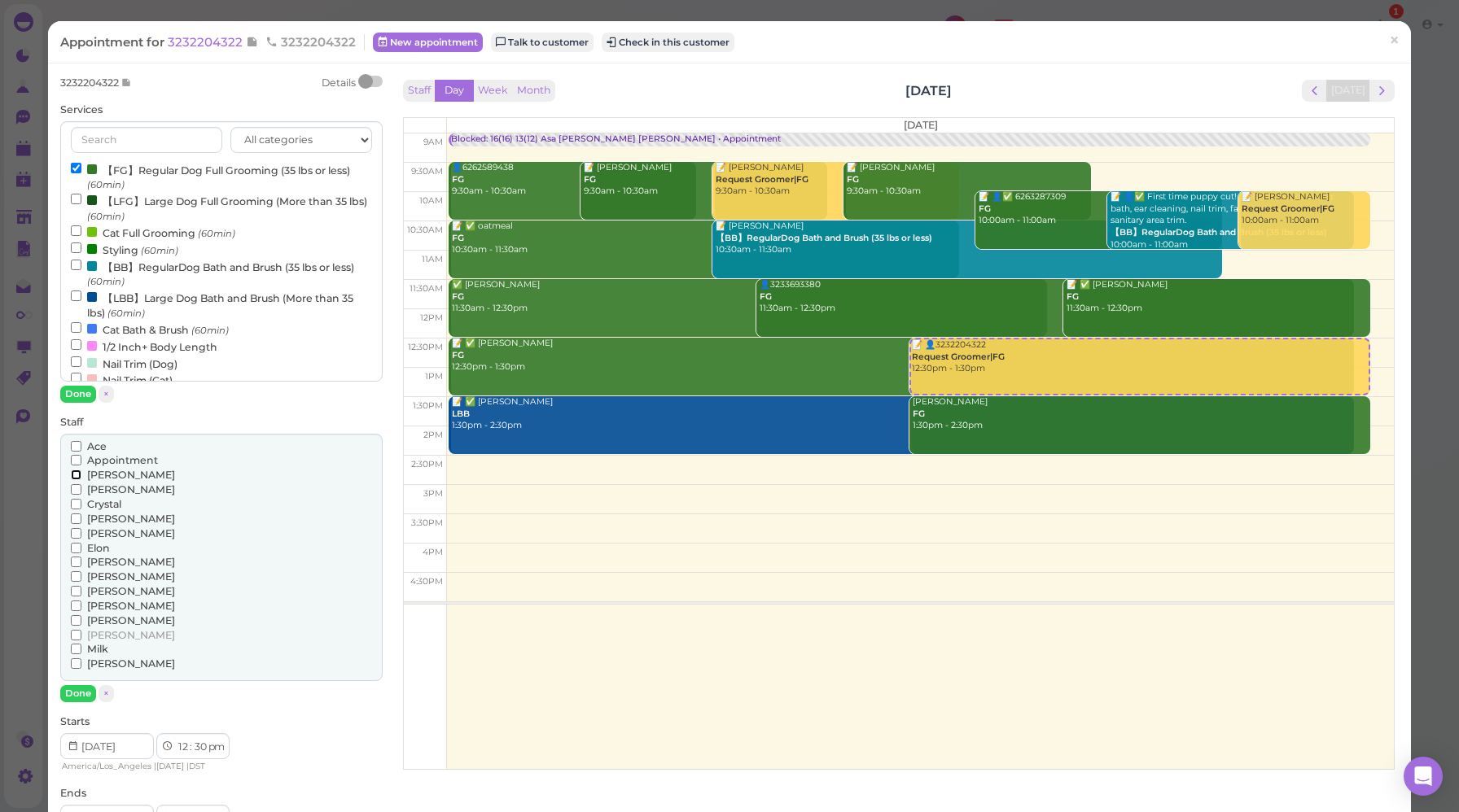
click at [82, 477] on input "[PERSON_NAME]" at bounding box center [76, 474] width 11 height 11
click at [76, 700] on button "Done" at bounding box center [77, 693] width 36 height 17
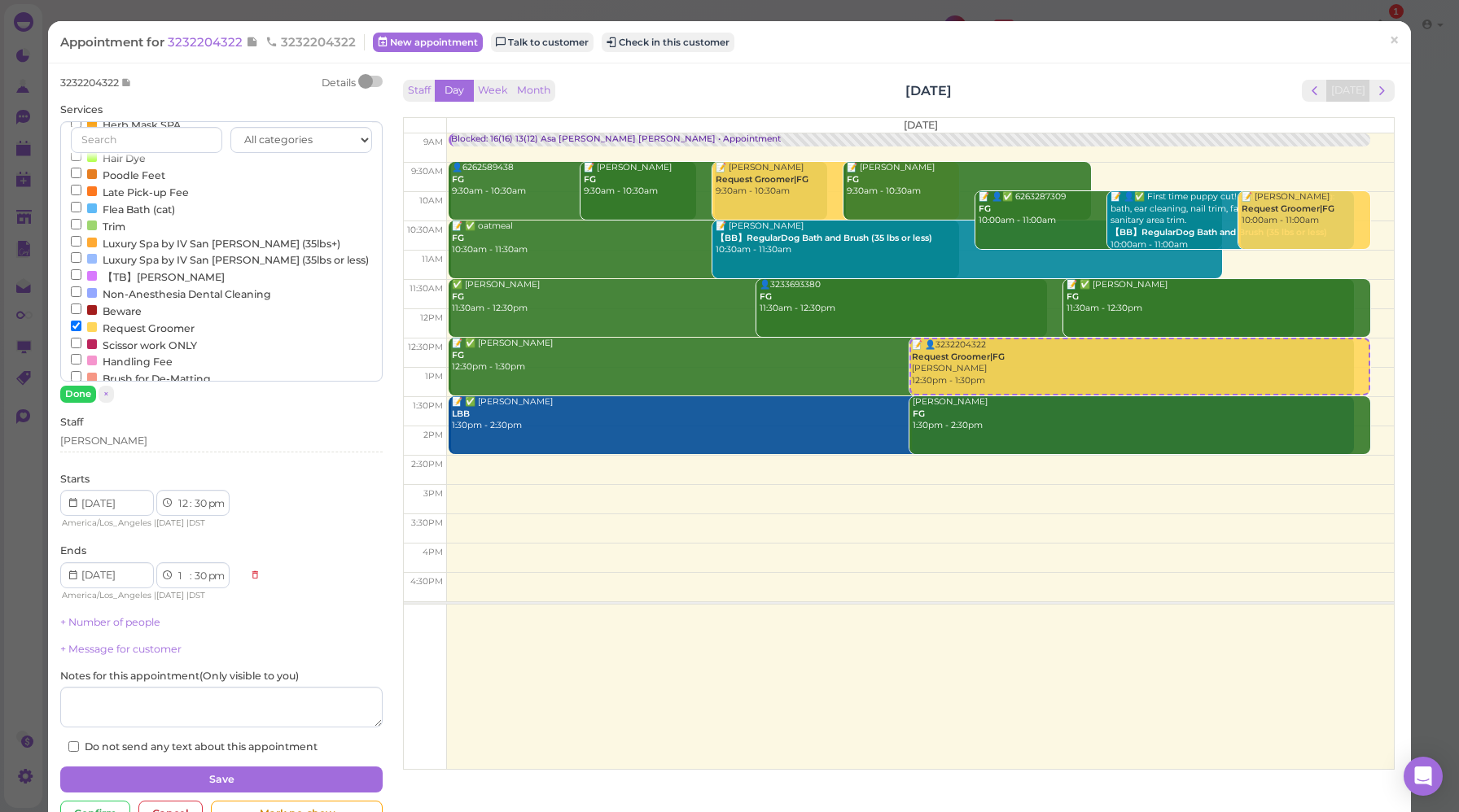
scroll to position [526, 0]
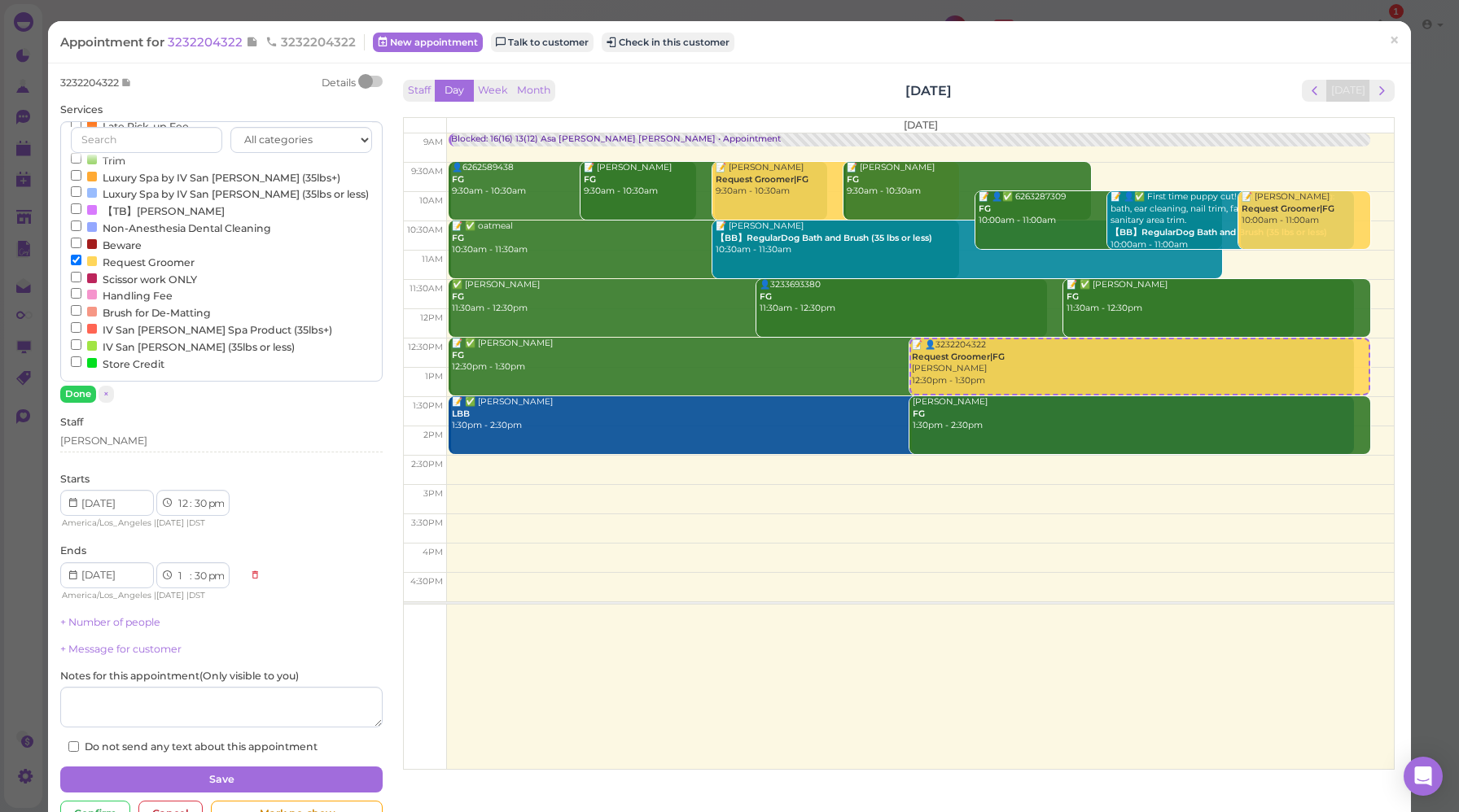
click at [117, 240] on label "Beware" at bounding box center [106, 245] width 71 height 17
click at [82, 240] on input "Beware" at bounding box center [76, 243] width 11 height 11
click at [107, 263] on label "Request Groomer" at bounding box center [132, 261] width 124 height 17
click at [82, 263] on input "Request Groomer" at bounding box center [76, 260] width 11 height 11
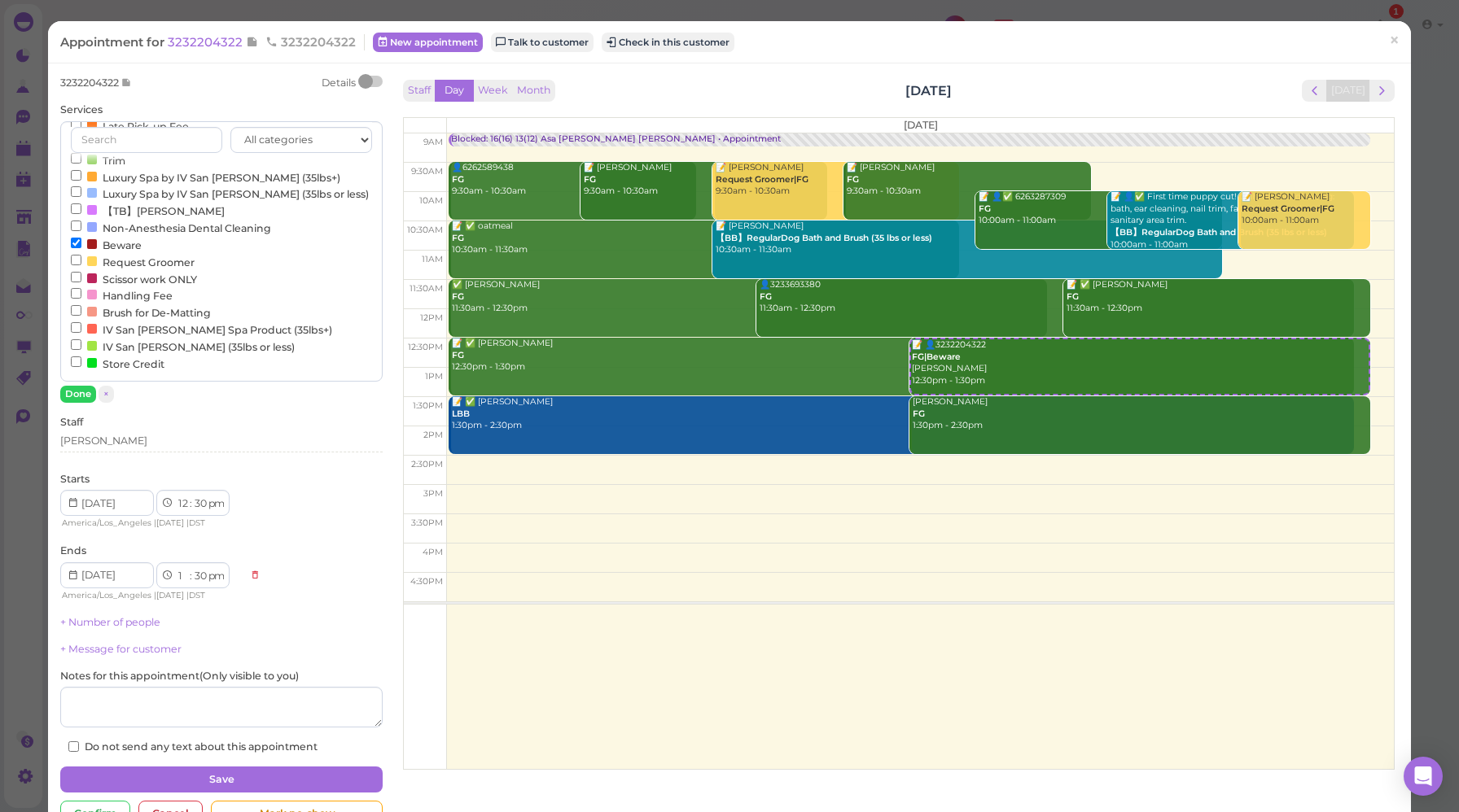
click at [120, 261] on label "Request Groomer" at bounding box center [132, 261] width 124 height 17
click at [82, 261] on input "Request Groomer" at bounding box center [76, 260] width 11 height 11
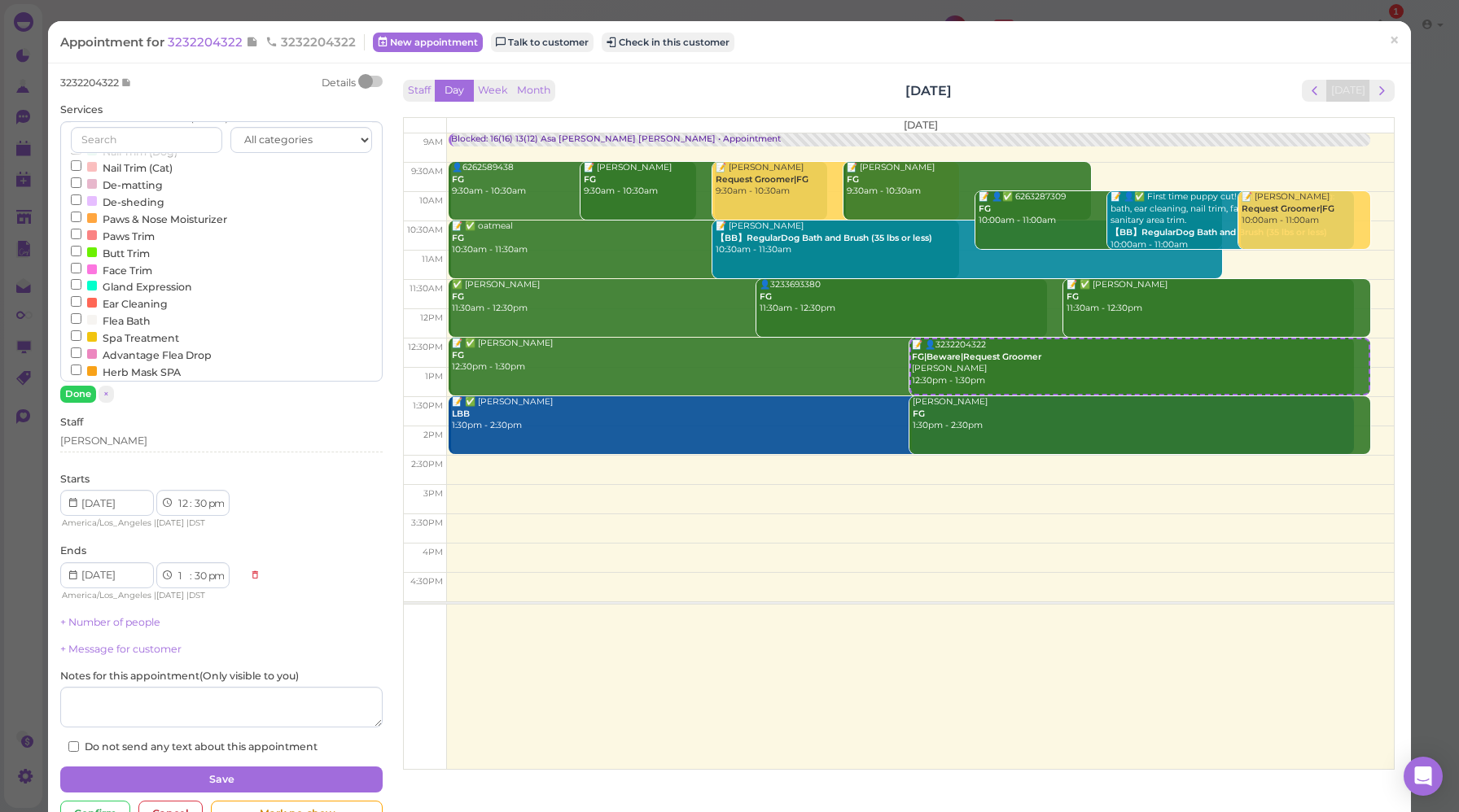
scroll to position [0, 0]
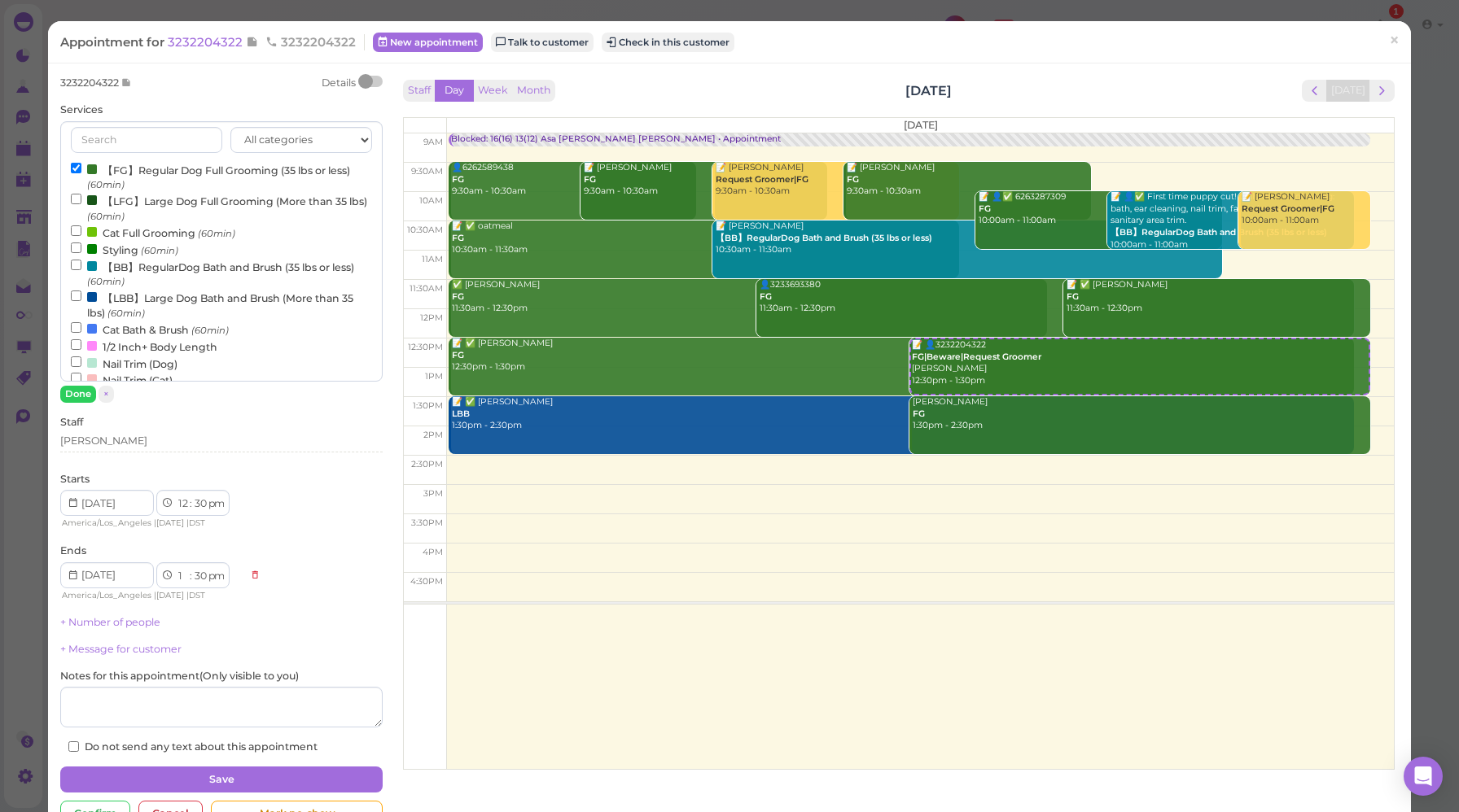
click at [135, 167] on label "【FG】Regular Dog Full Grooming (35 lbs or less) (60min)" at bounding box center [221, 177] width 301 height 32
click at [82, 167] on input "【FG】Regular Dog Full Grooming (35 lbs or less) (60min)" at bounding box center [76, 168] width 11 height 11
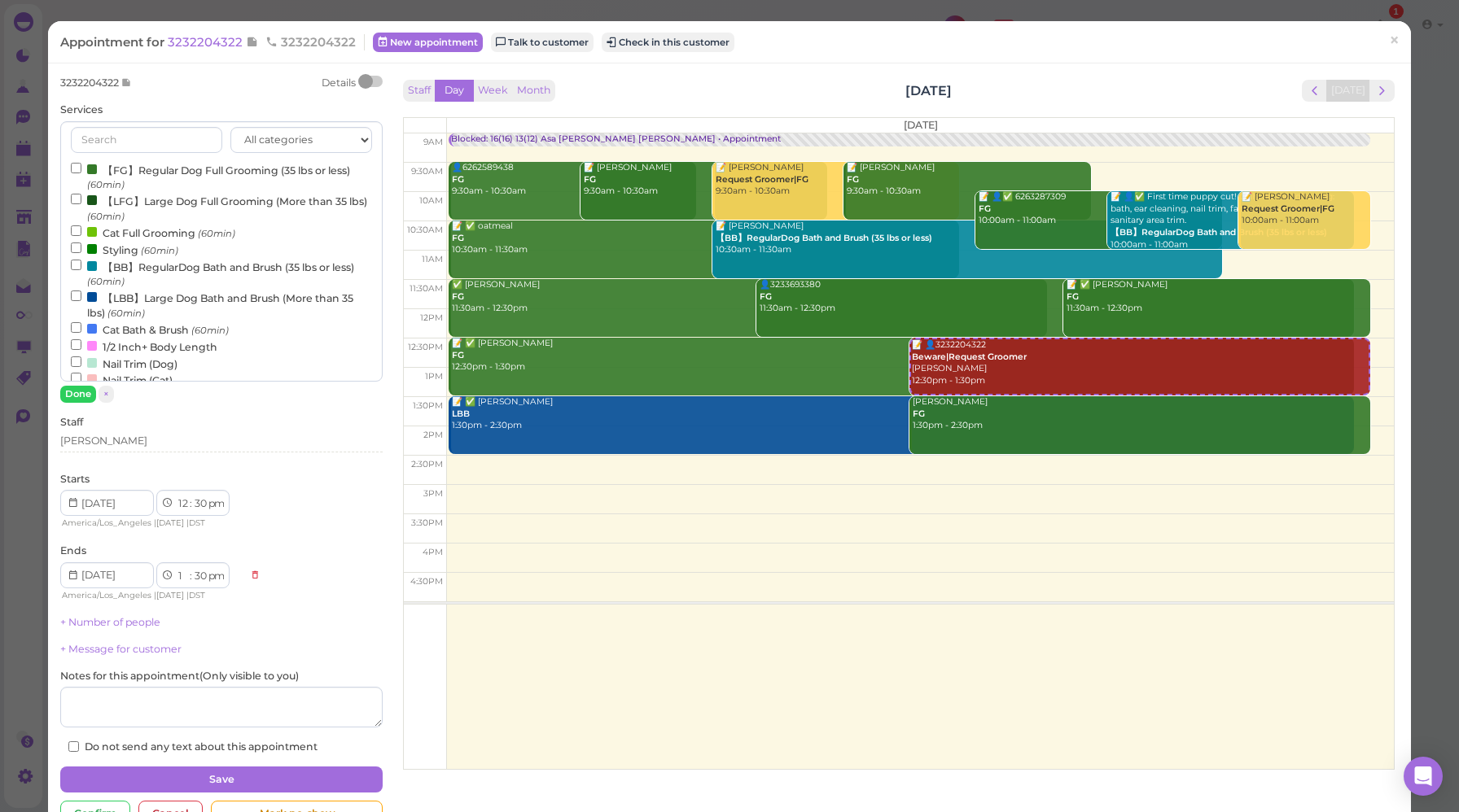
click at [135, 167] on label "【FG】Regular Dog Full Grooming (35 lbs or less) (60min)" at bounding box center [221, 177] width 301 height 32
click at [82, 167] on input "【FG】Regular Dog Full Grooming (35 lbs or less) (60min)" at bounding box center [76, 168] width 11 height 11
click at [75, 394] on button "Done" at bounding box center [77, 394] width 36 height 17
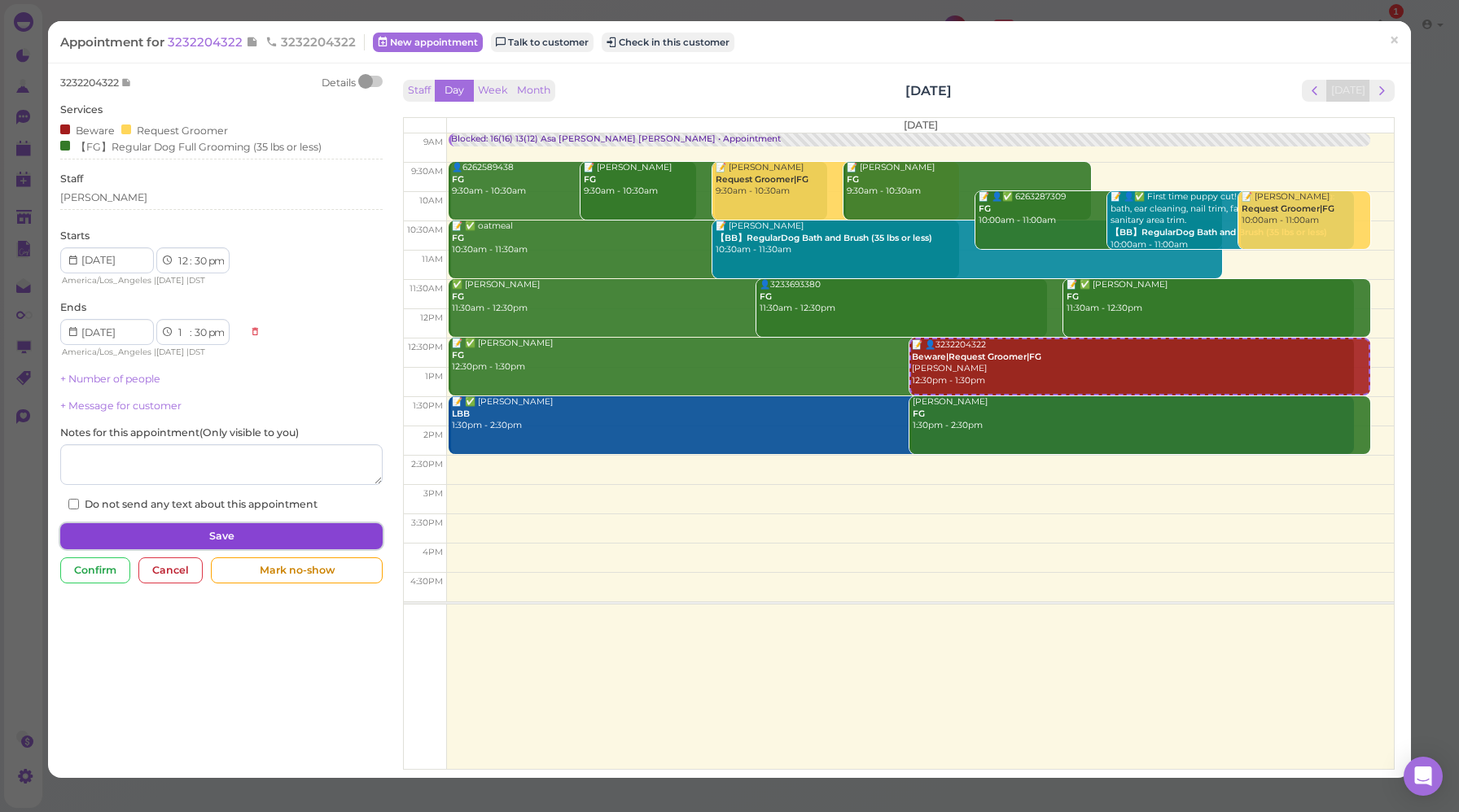
click at [229, 539] on button "Save" at bounding box center [221, 536] width 322 height 26
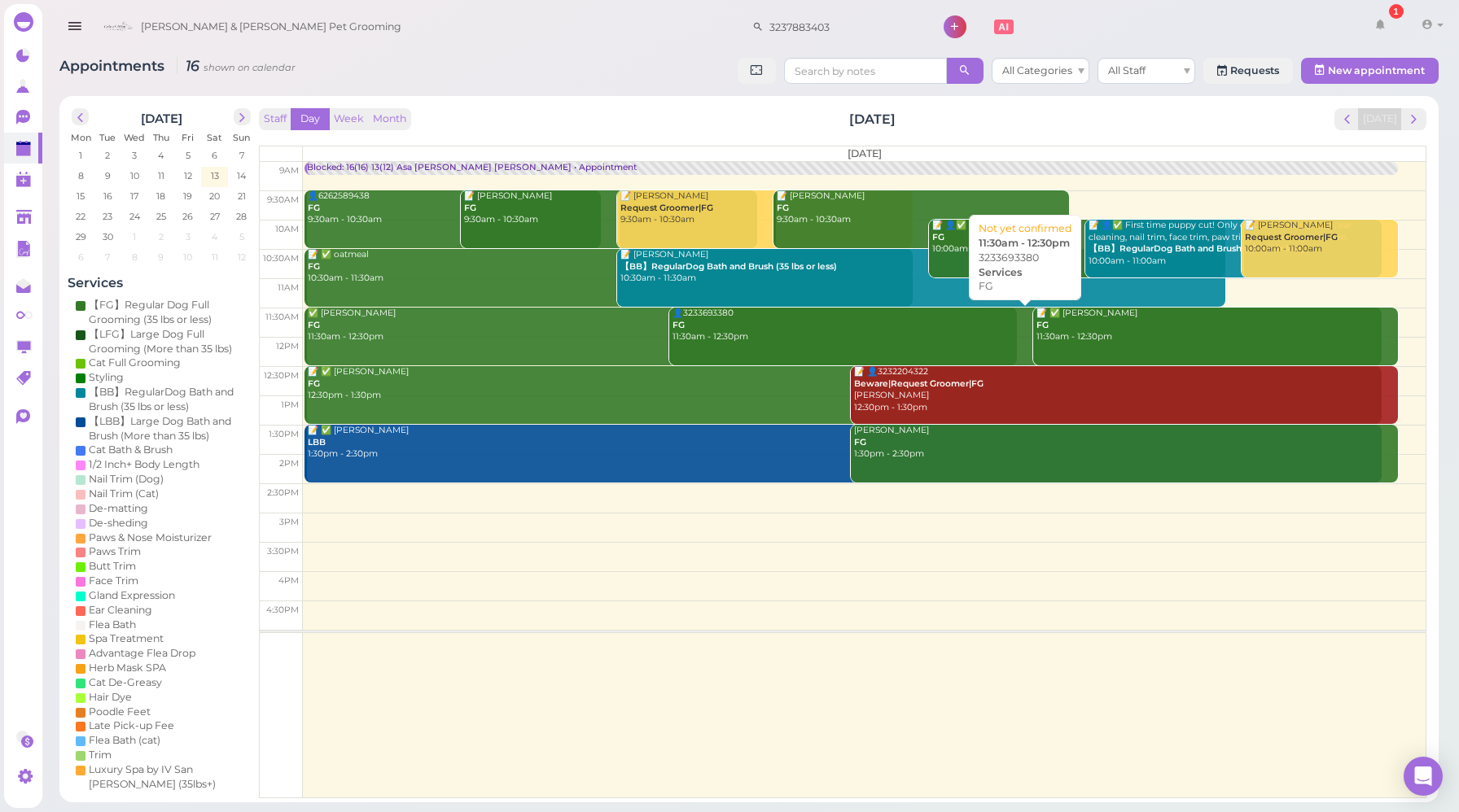
click at [759, 352] on link "👤3233693380 FG 11:30am - 12:30pm" at bounding box center [1025, 336] width 712 height 57
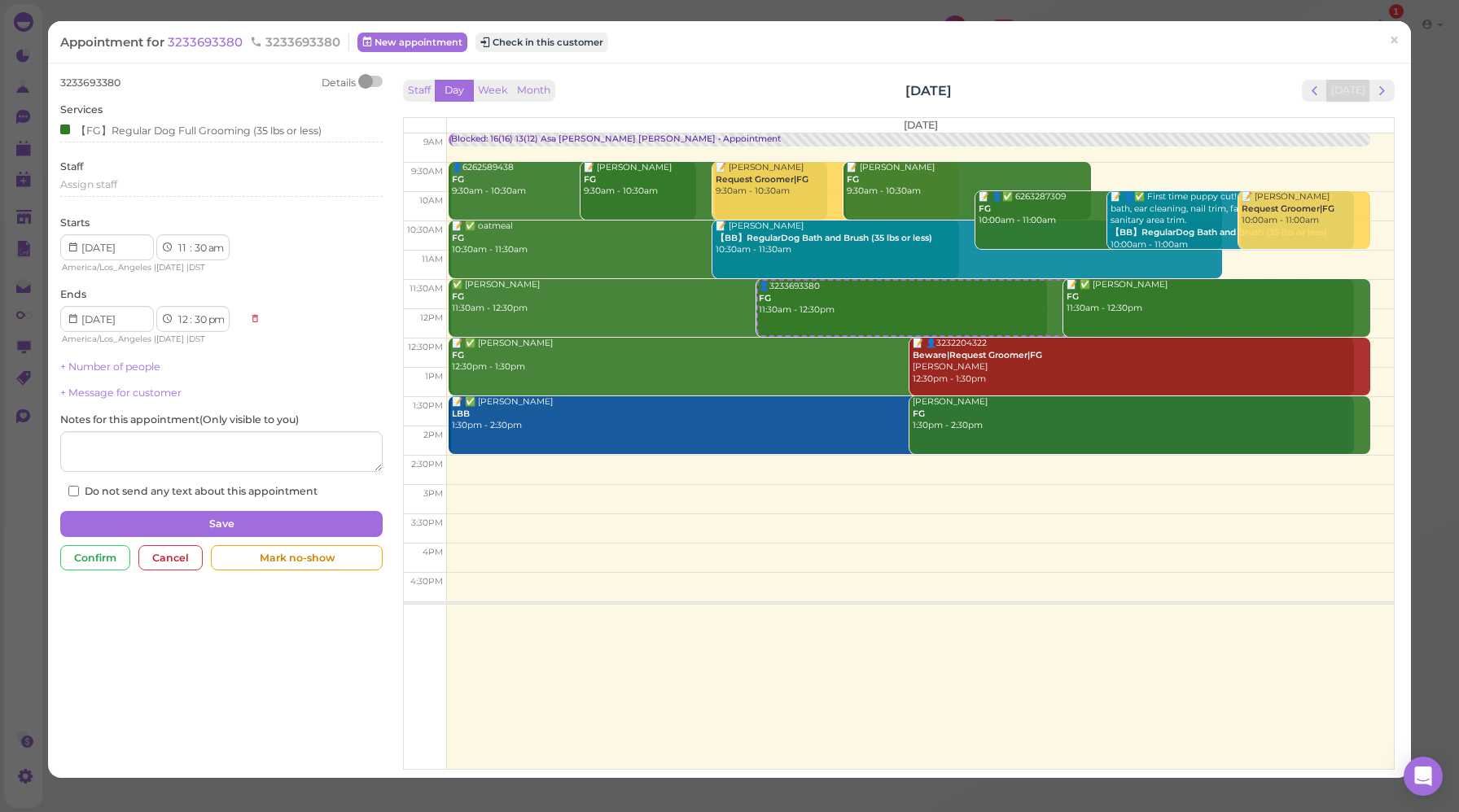
click at [372, 77] on div at bounding box center [370, 82] width 22 height 12
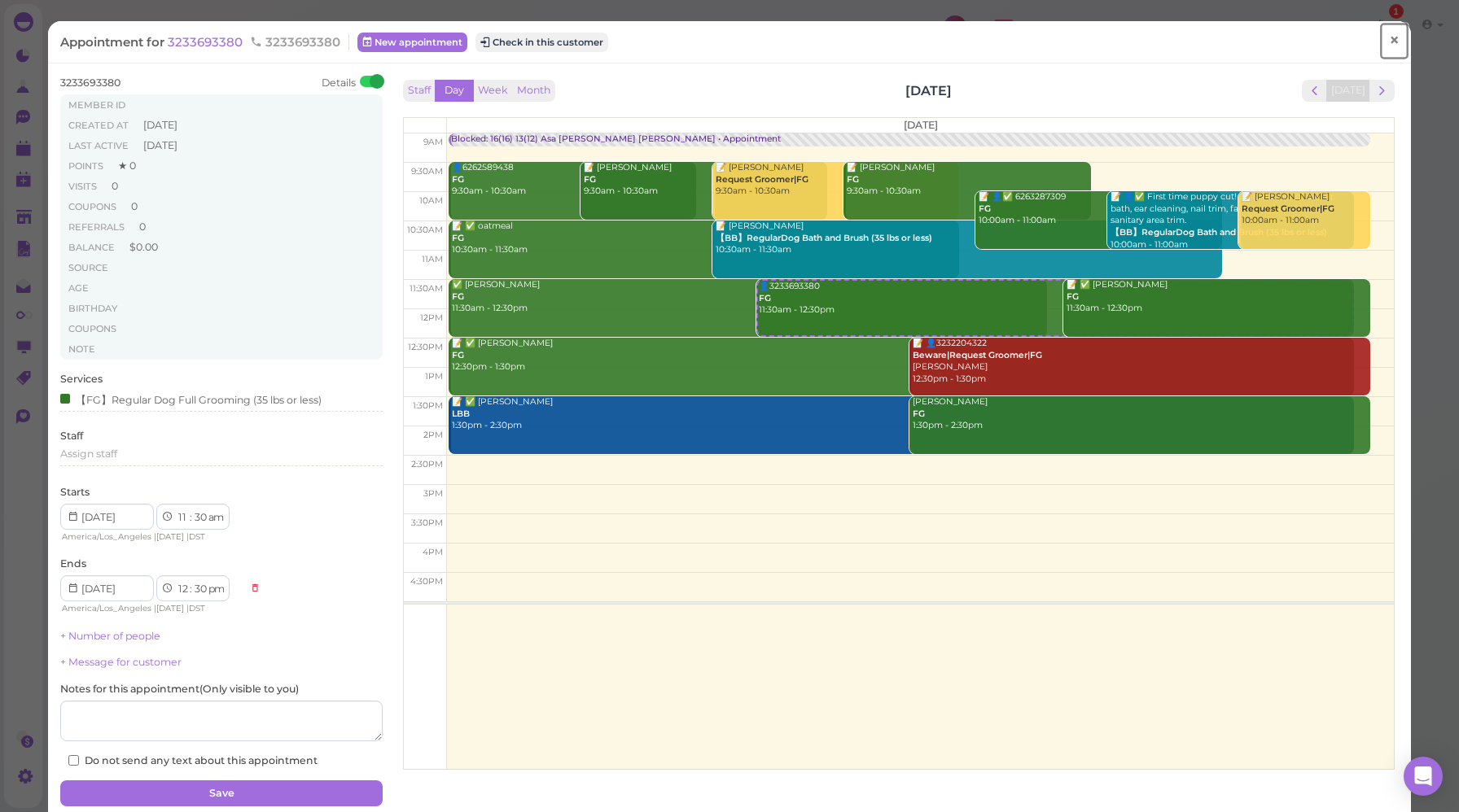
click at [1389, 46] on span "×" at bounding box center [1394, 40] width 11 height 22
